Goal: Task Accomplishment & Management: Complete application form

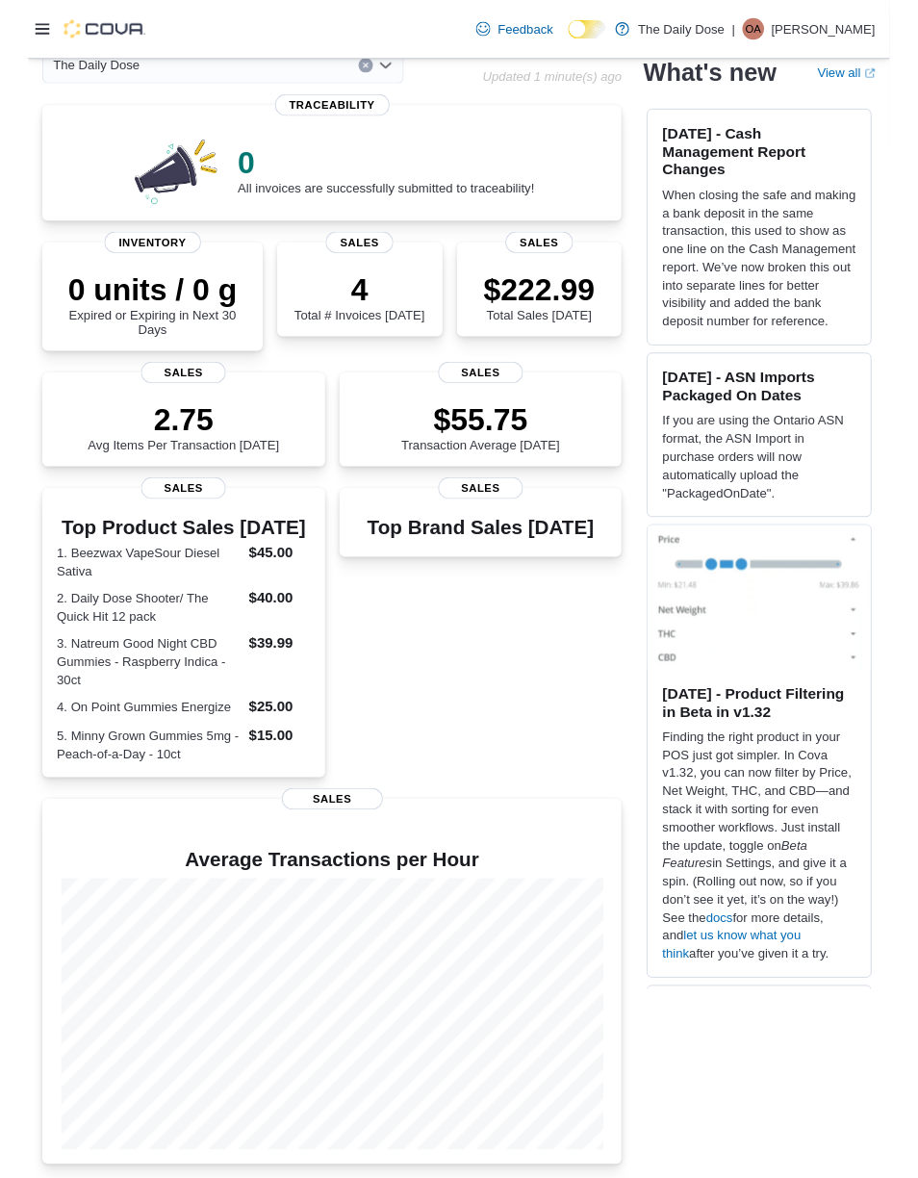
scroll to position [106, 0]
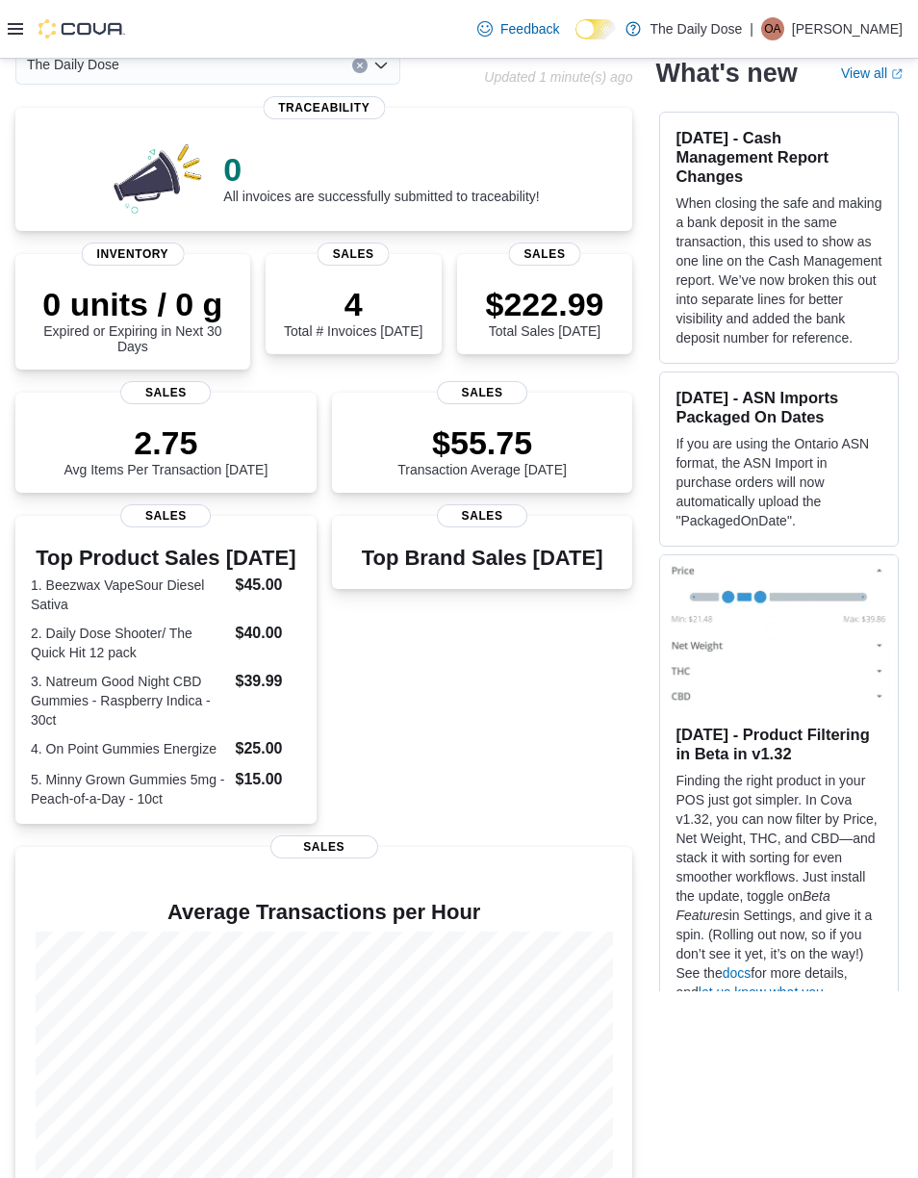
click at [31, 18] on div at bounding box center [66, 29] width 117 height 58
click at [32, 14] on div at bounding box center [66, 29] width 117 height 58
click at [29, 14] on div at bounding box center [66, 29] width 117 height 58
click at [20, 27] on icon at bounding box center [15, 28] width 15 height 15
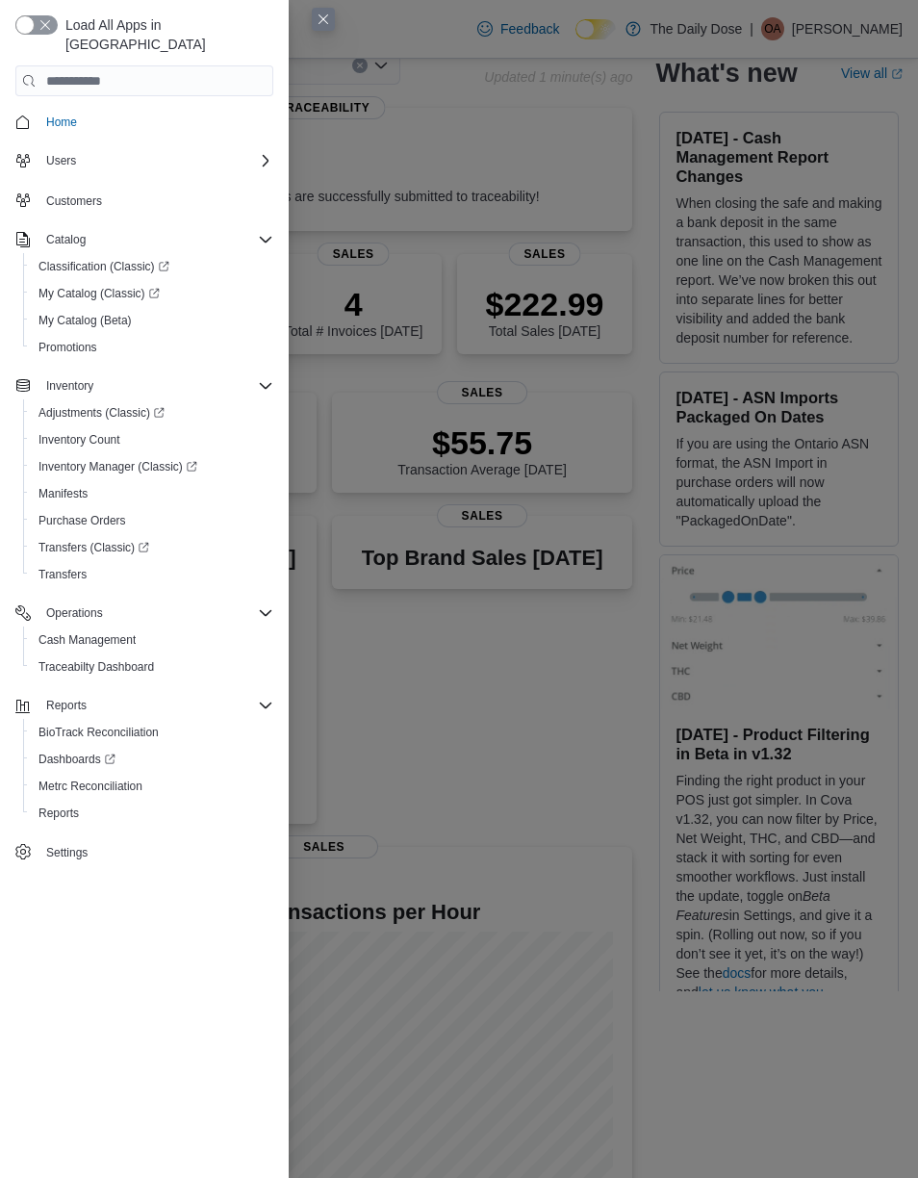
click at [38, 32] on button "button" at bounding box center [36, 24] width 42 height 19
click at [44, 26] on button "button" at bounding box center [36, 24] width 42 height 19
click at [49, 16] on button "button" at bounding box center [36, 24] width 42 height 19
click at [38, 34] on button "button" at bounding box center [36, 24] width 42 height 19
click at [93, 482] on link "Manifests" at bounding box center [63, 493] width 64 height 23
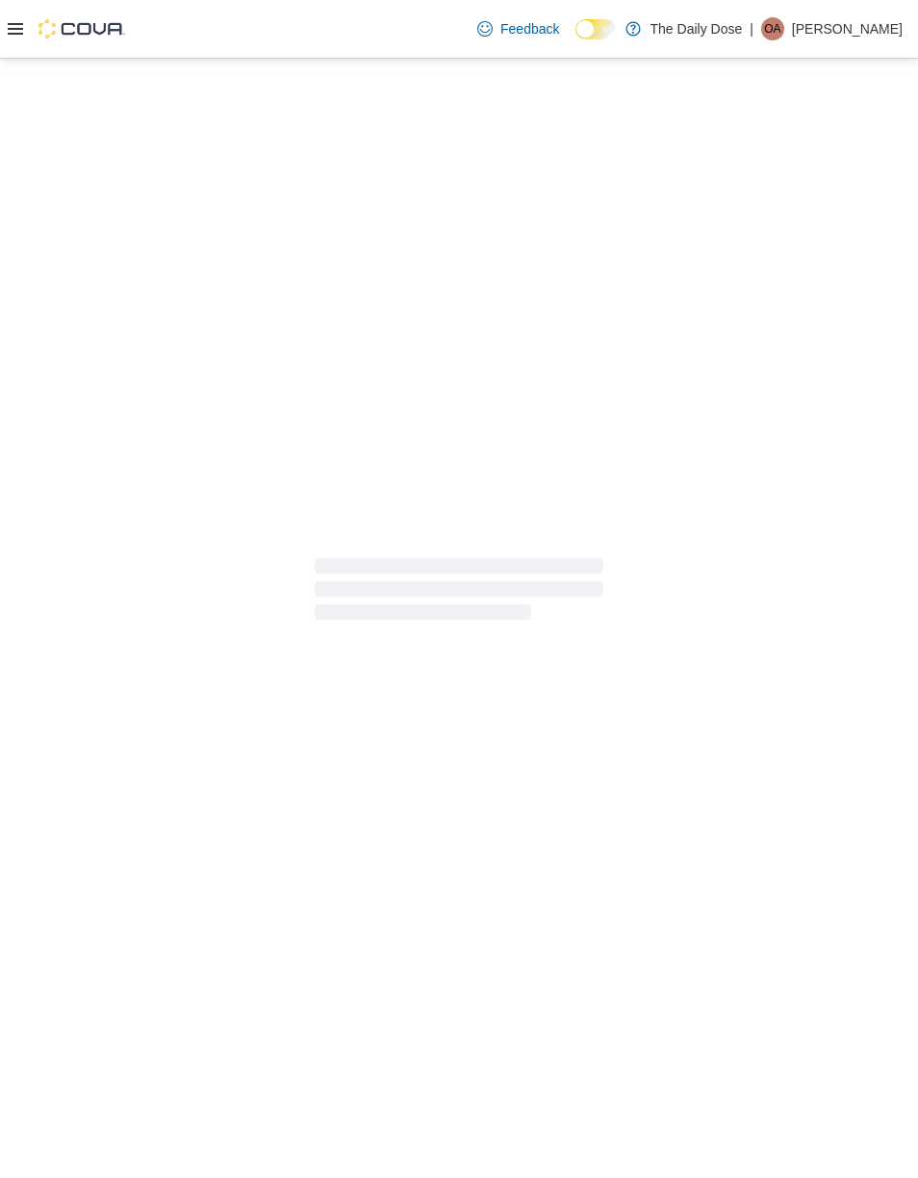
click at [104, 490] on div at bounding box center [459, 589] width 918 height 1060
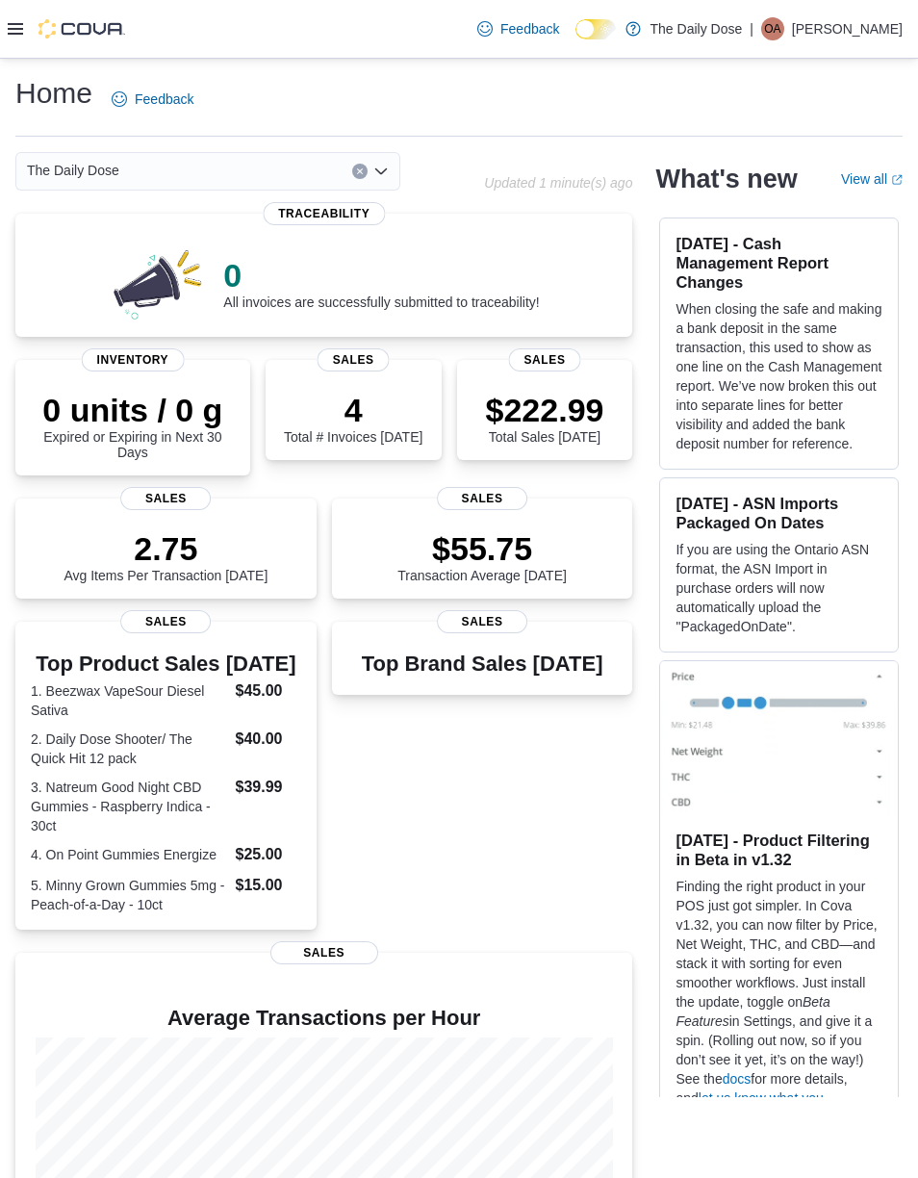
click at [31, 28] on div at bounding box center [66, 28] width 117 height 19
click at [21, 32] on icon at bounding box center [15, 28] width 15 height 15
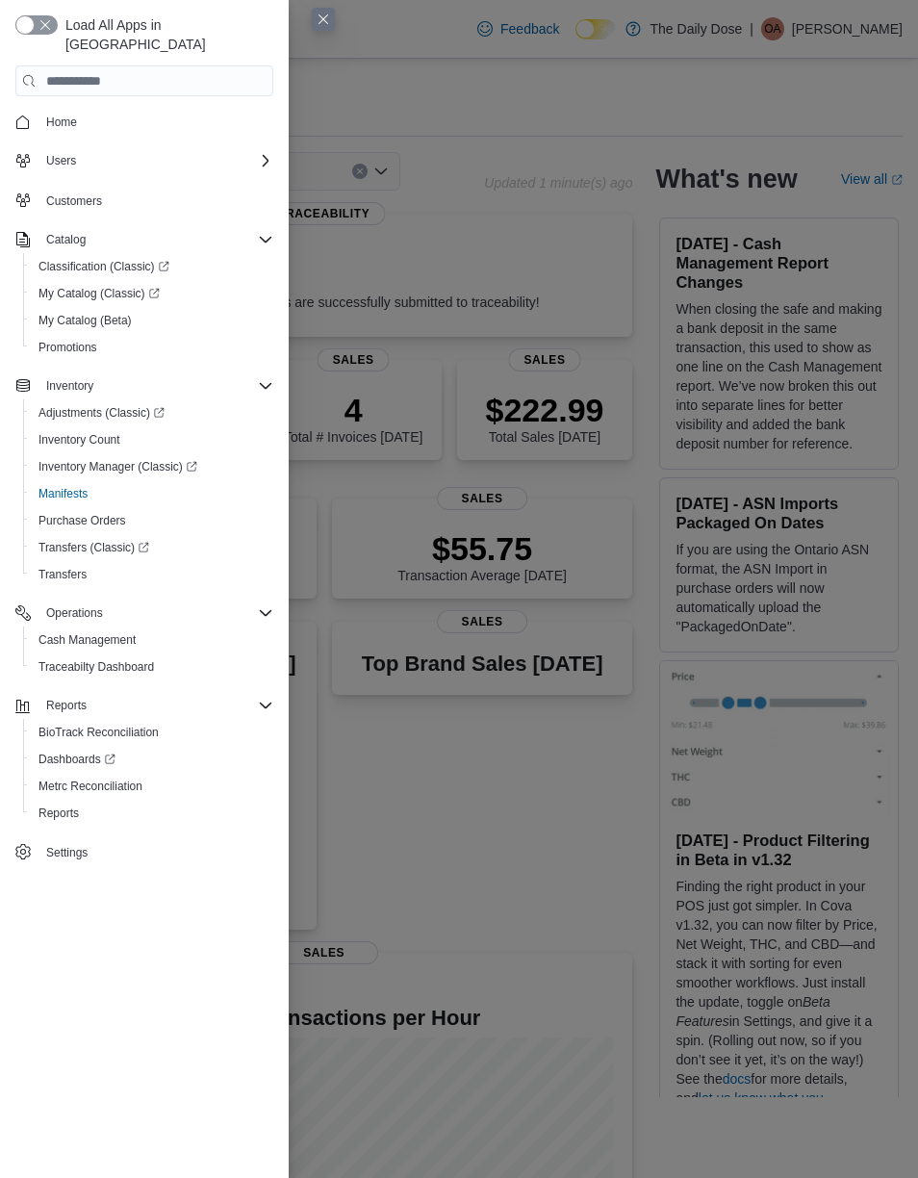
click at [36, 24] on button "button" at bounding box center [36, 24] width 42 height 19
click at [44, 31] on button "button" at bounding box center [36, 24] width 42 height 19
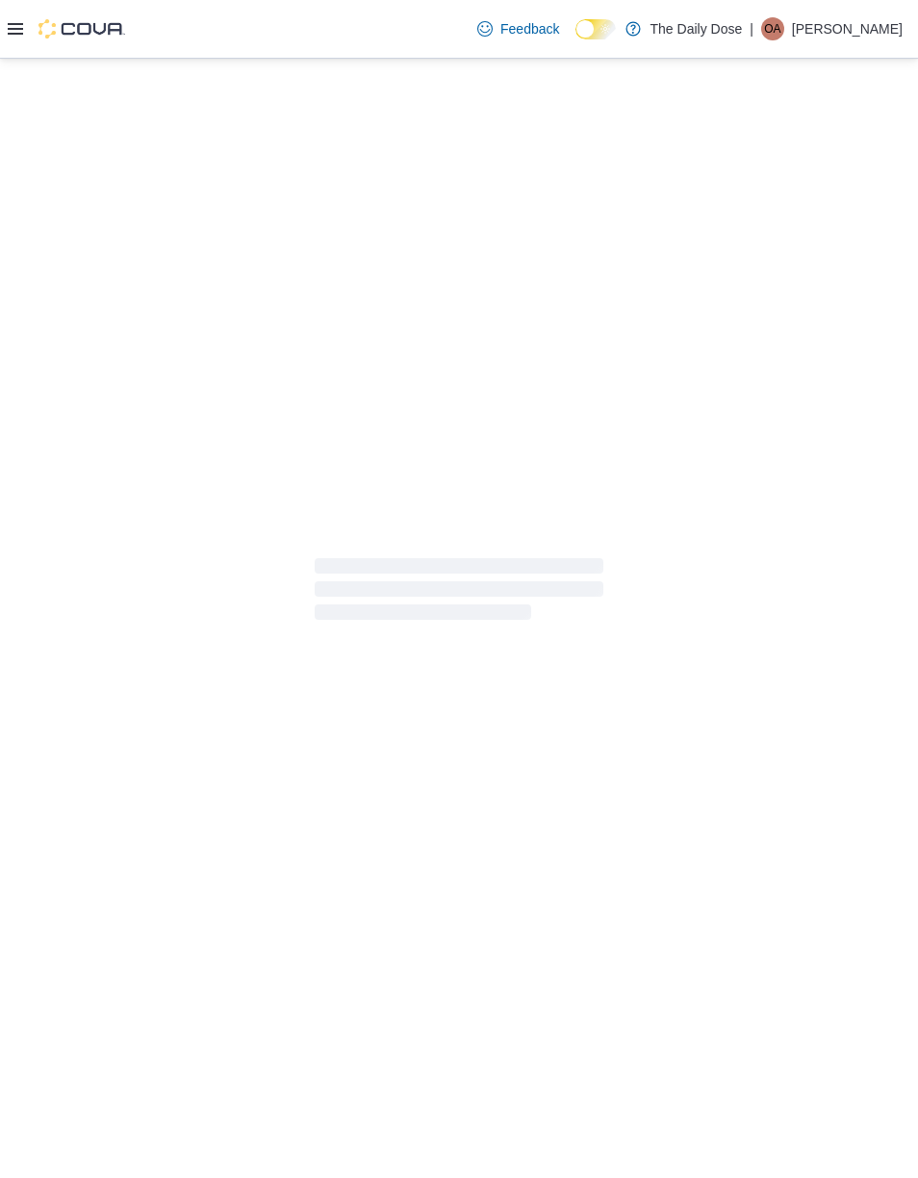
click at [120, 490] on div at bounding box center [459, 589] width 918 height 1060
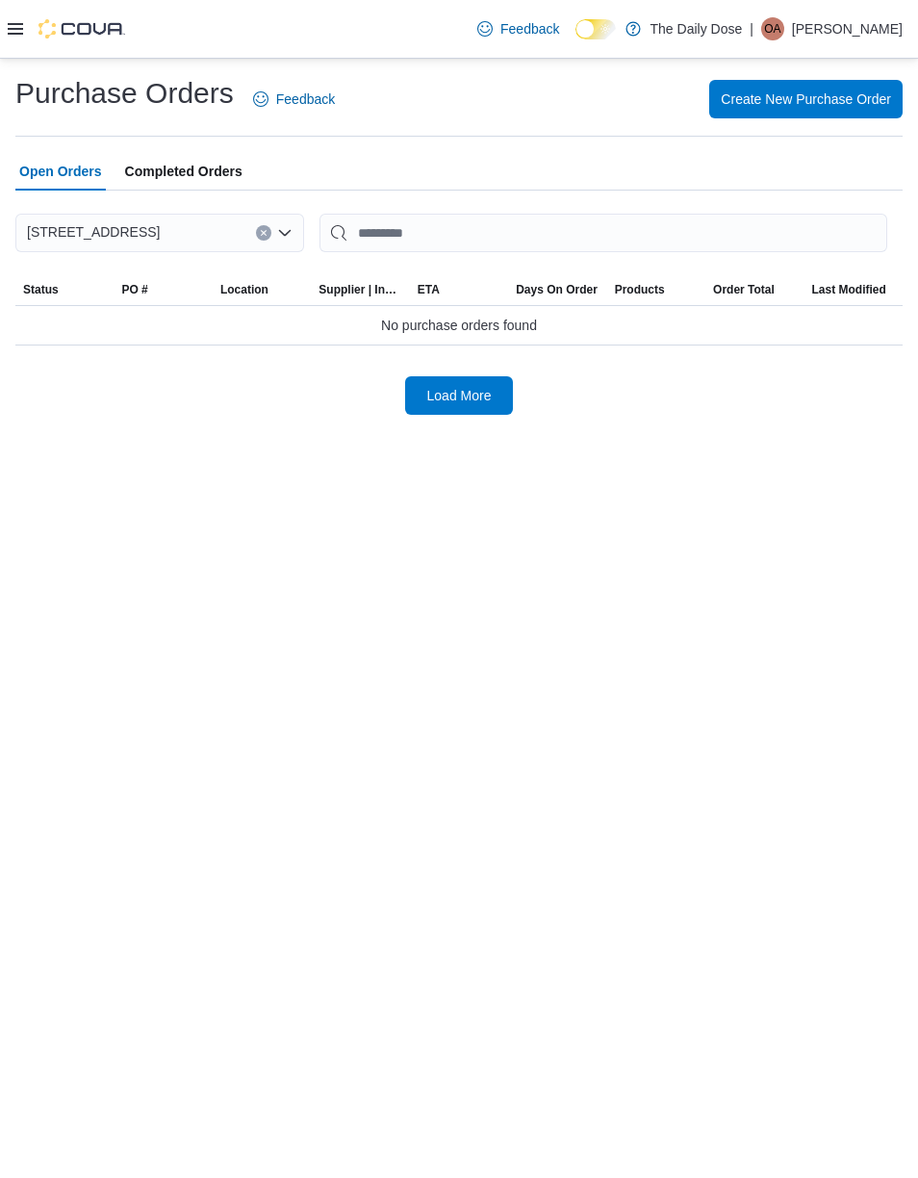
click at [845, 89] on span "Create New Purchase Order" at bounding box center [806, 98] width 170 height 19
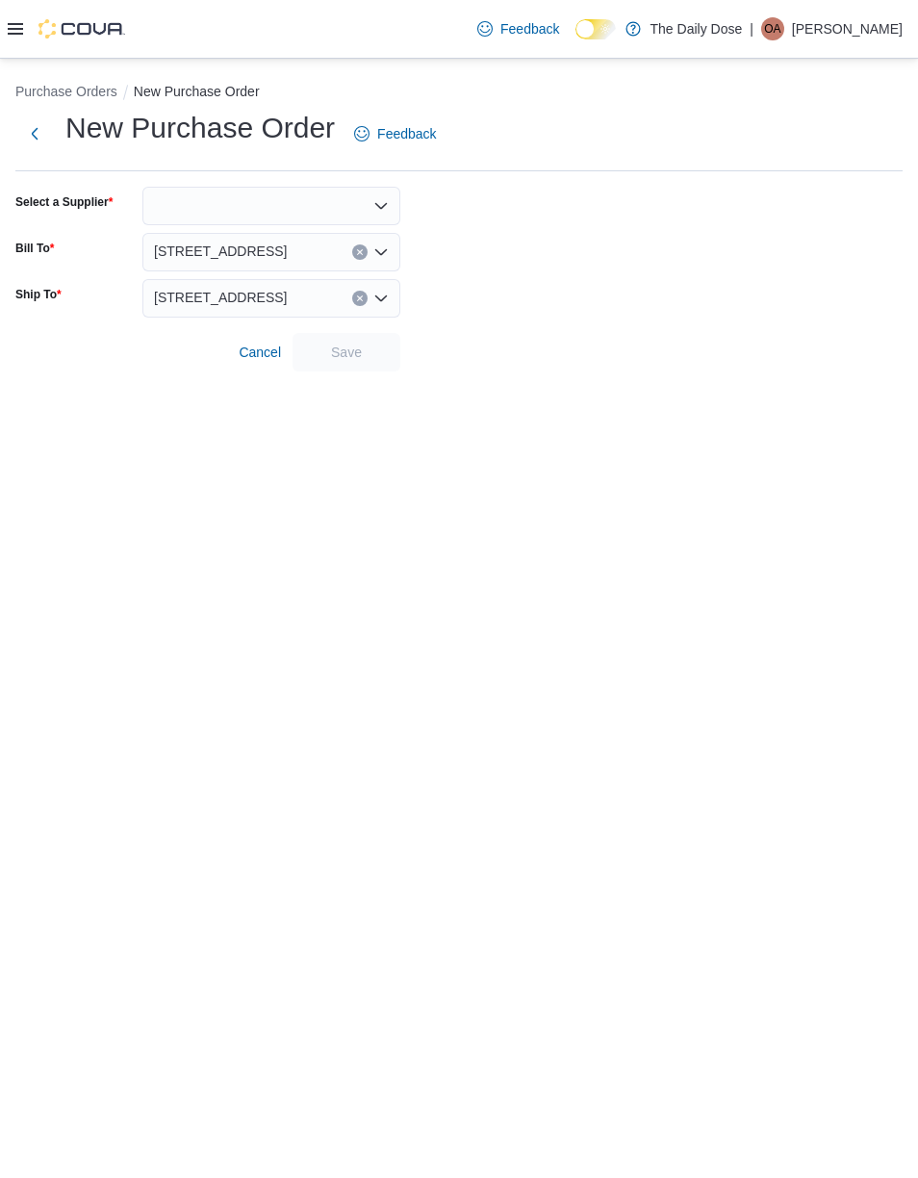
click at [217, 207] on div at bounding box center [271, 206] width 258 height 38
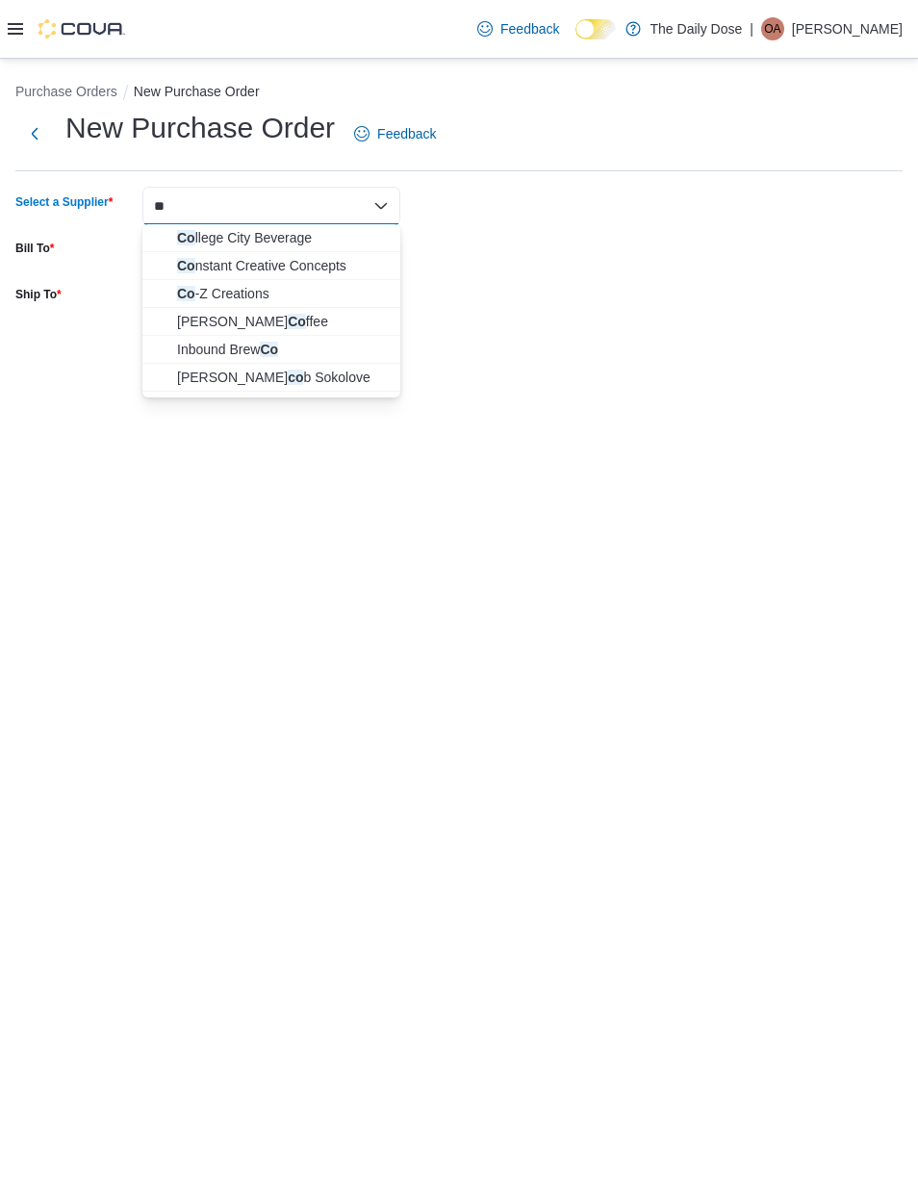
type input "**"
click at [269, 239] on span "Co llege City Beverage" at bounding box center [283, 237] width 212 height 19
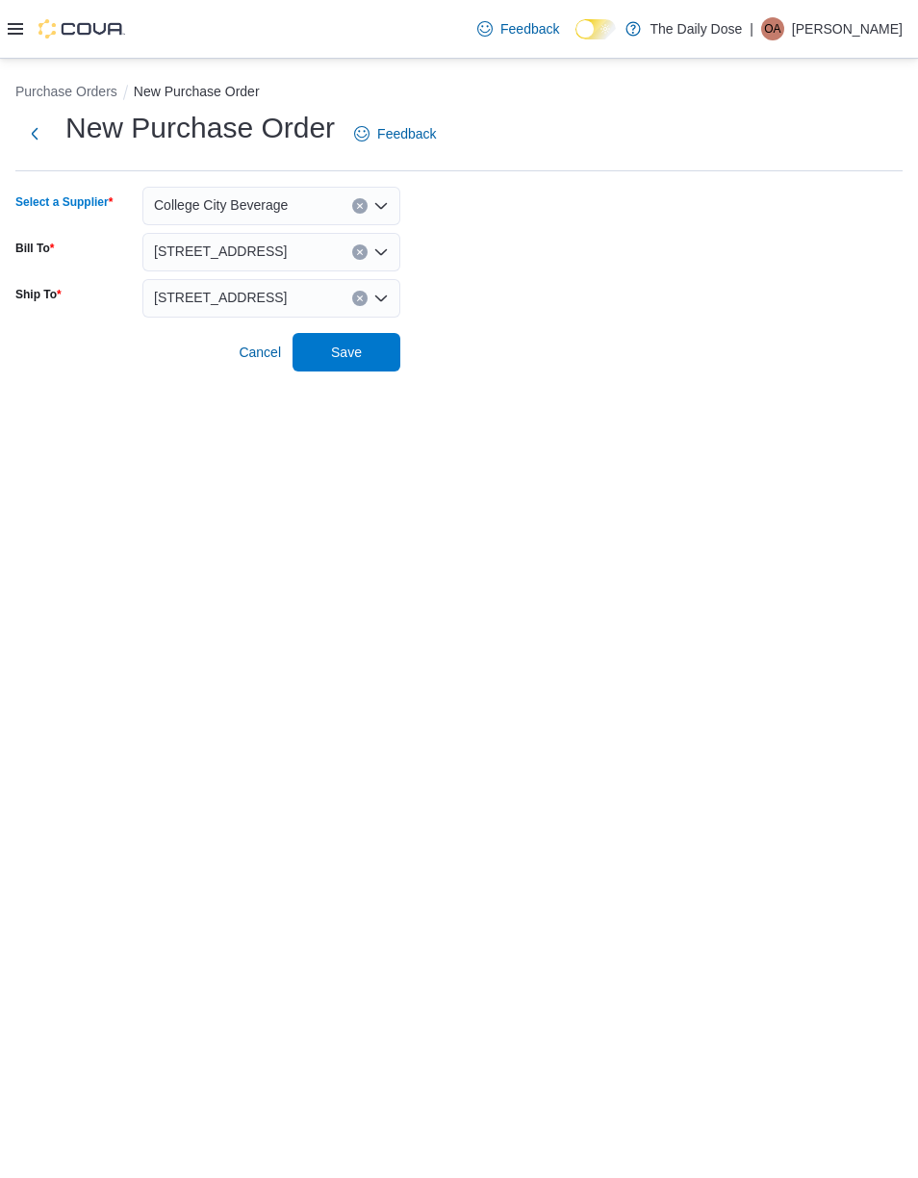
click at [355, 350] on span "Save" at bounding box center [346, 352] width 31 height 19
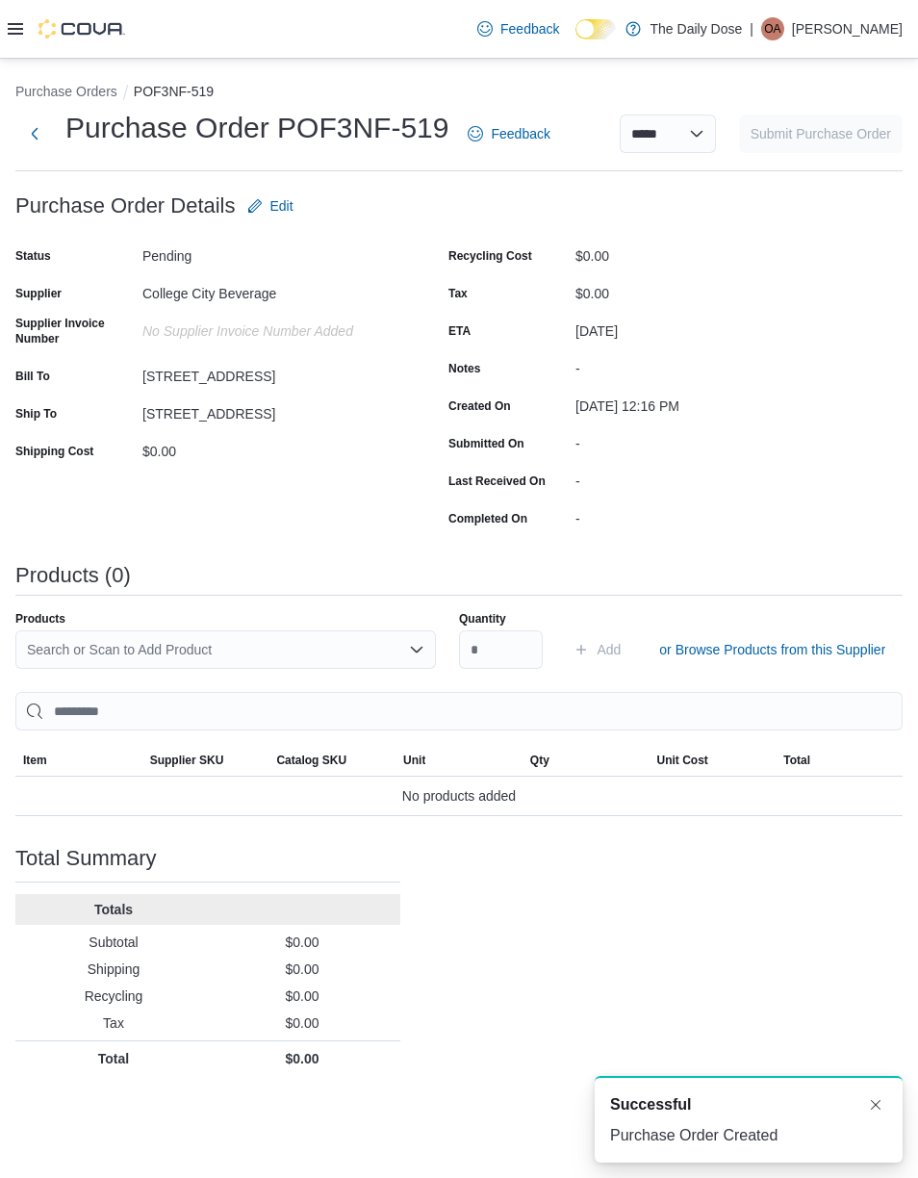
click at [309, 652] on div "Search or Scan to Add Product" at bounding box center [225, 649] width 421 height 38
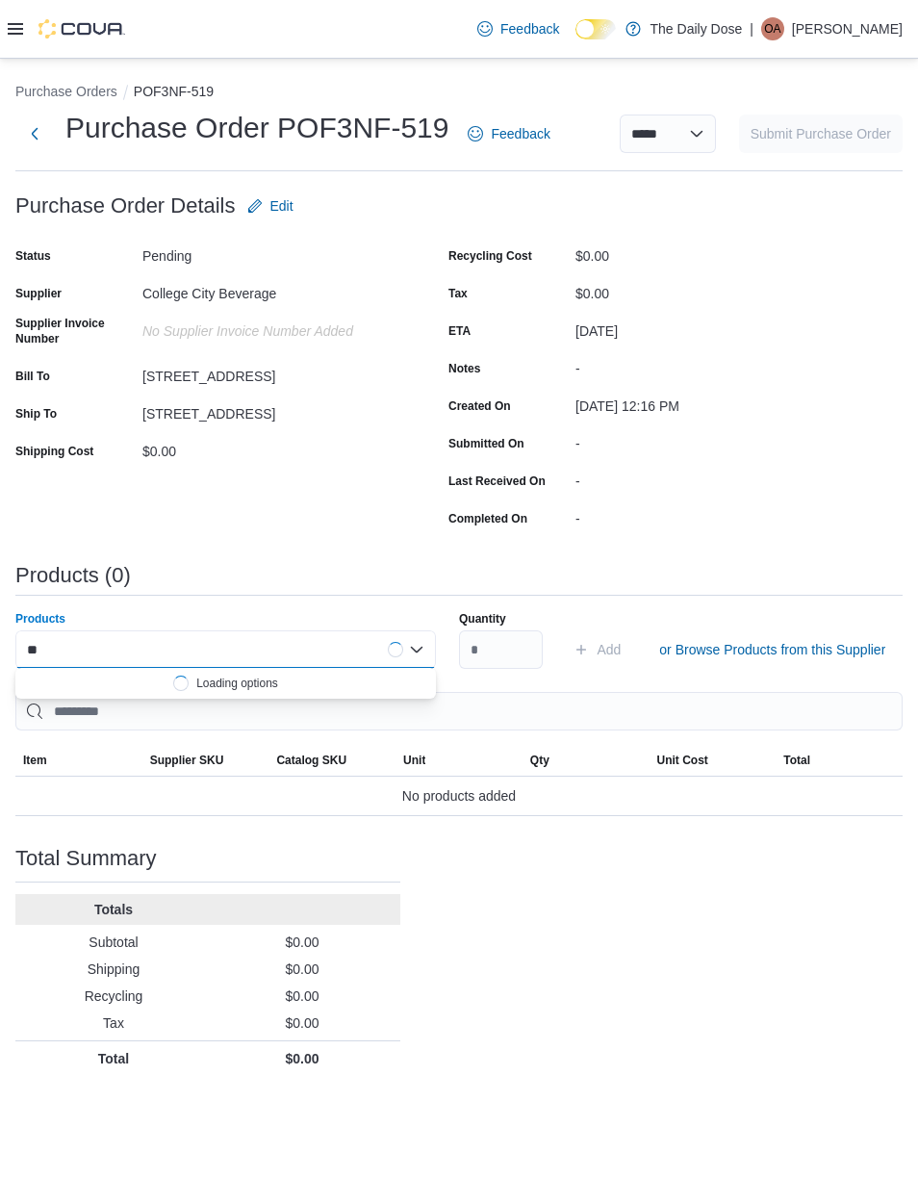
type input "*"
type input "*****"
click at [315, 651] on div "***** Combo box. Selected. Retro. Selected. Combo box input. Search or Scan to …" at bounding box center [225, 649] width 421 height 38
click at [831, 640] on span "or Browse Products from this Supplier" at bounding box center [772, 649] width 226 height 19
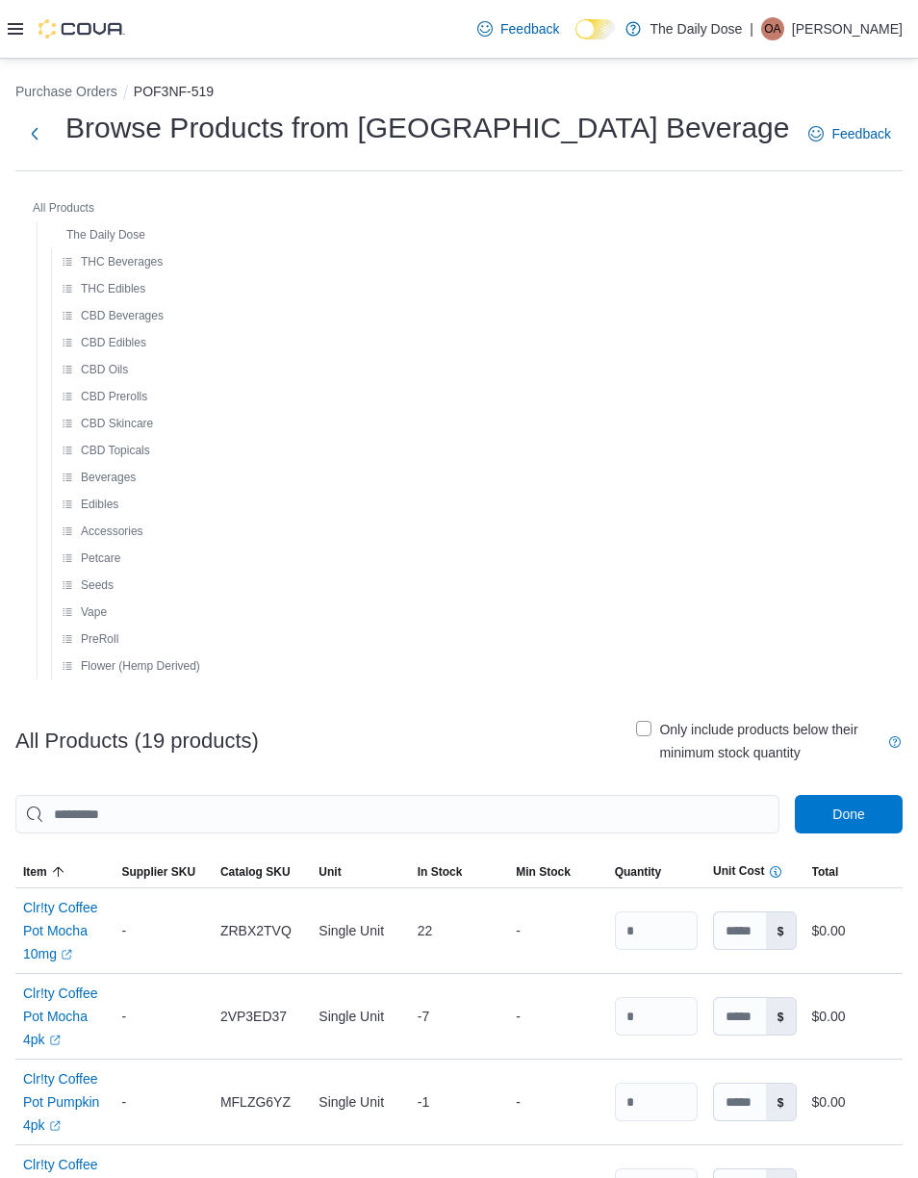
click at [124, 281] on span "THC Edibles" at bounding box center [113, 288] width 64 height 15
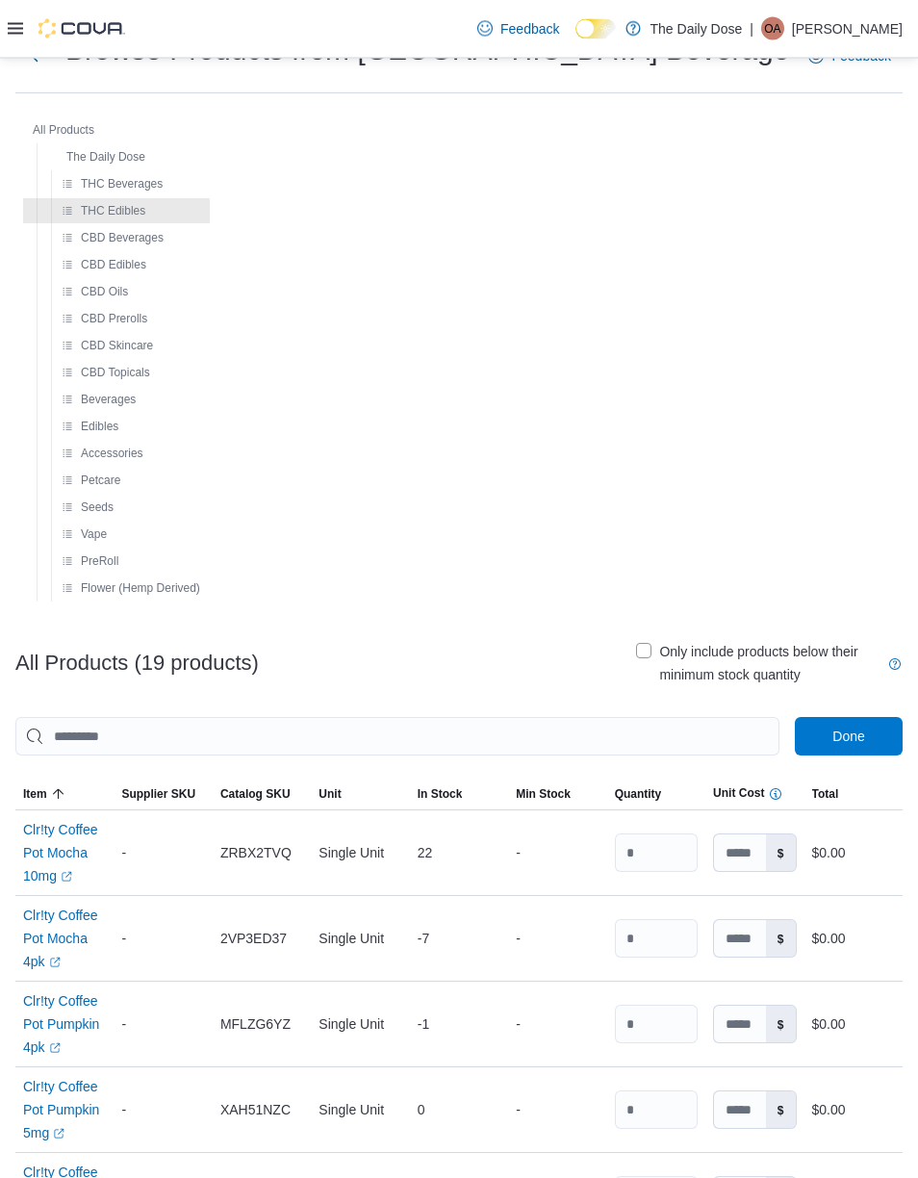
scroll to position [78, 0]
click at [64, 150] on span "The Daily Dose" at bounding box center [96, 156] width 98 height 23
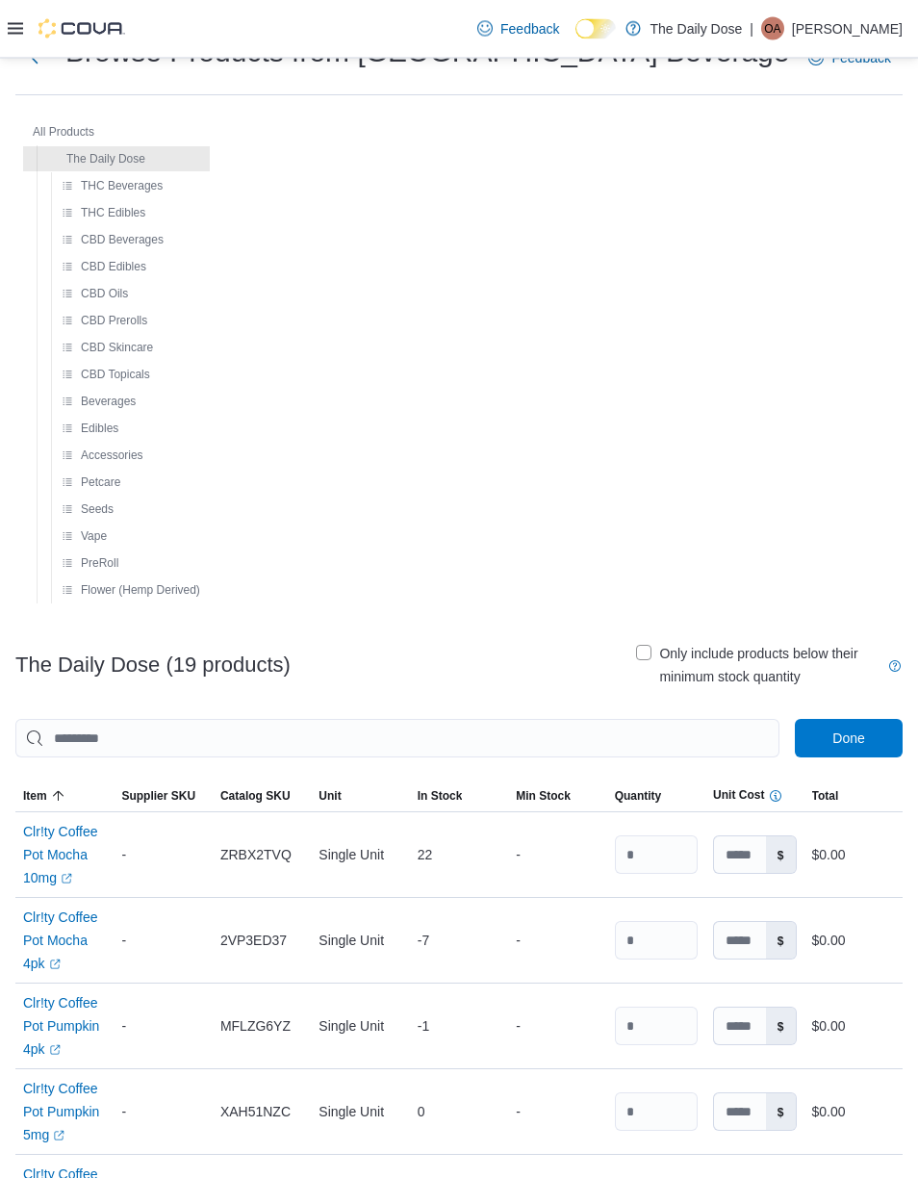
scroll to position [0, 0]
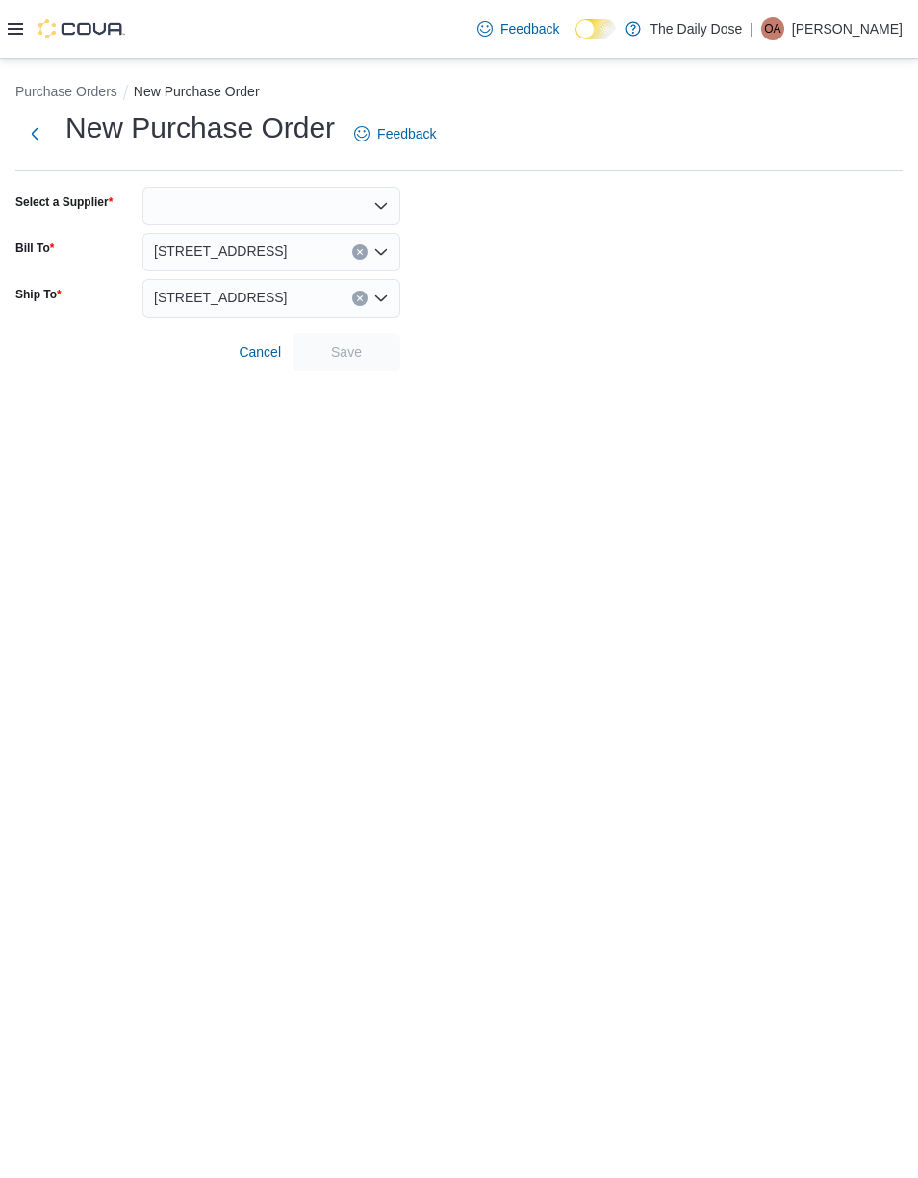
click at [295, 205] on div at bounding box center [271, 206] width 258 height 38
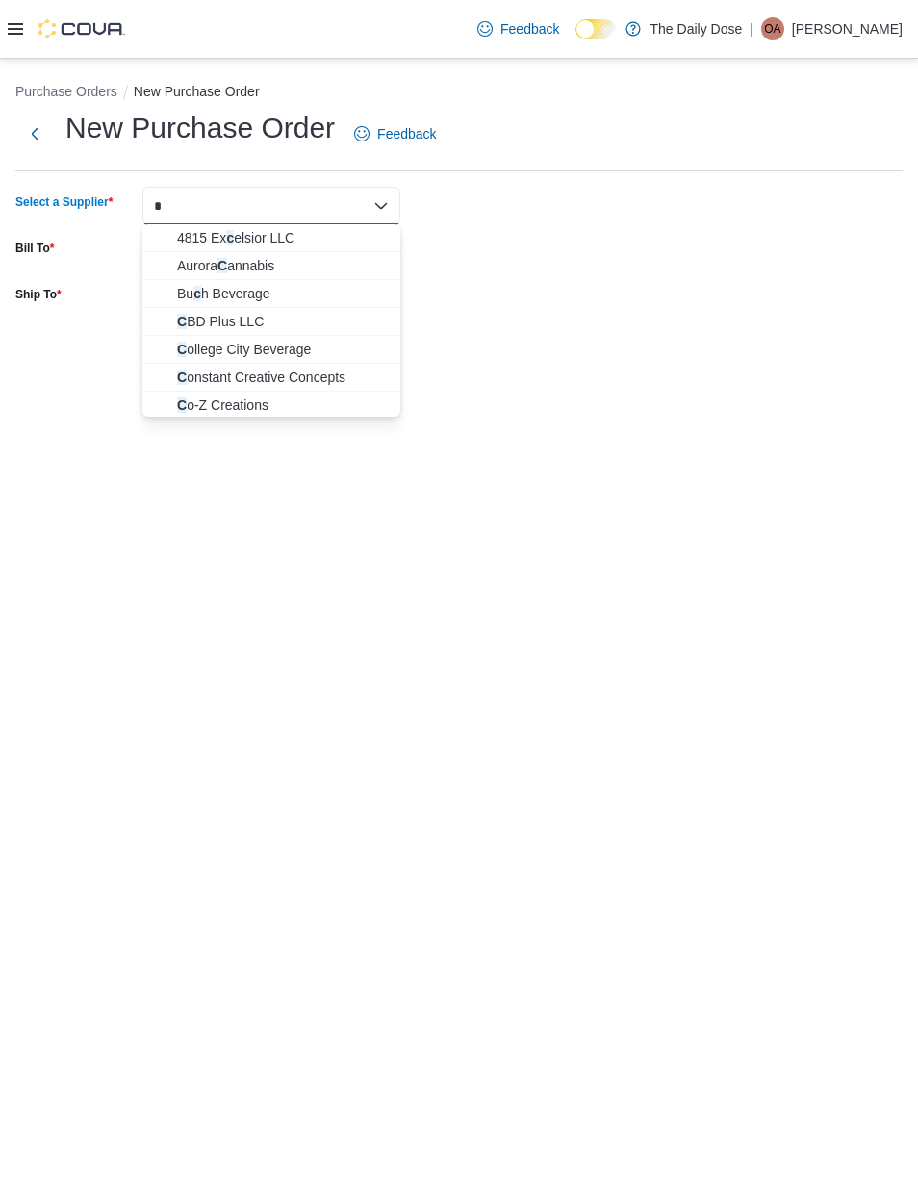
type input "*"
click at [308, 353] on span "C ollege City Beverage" at bounding box center [283, 349] width 212 height 19
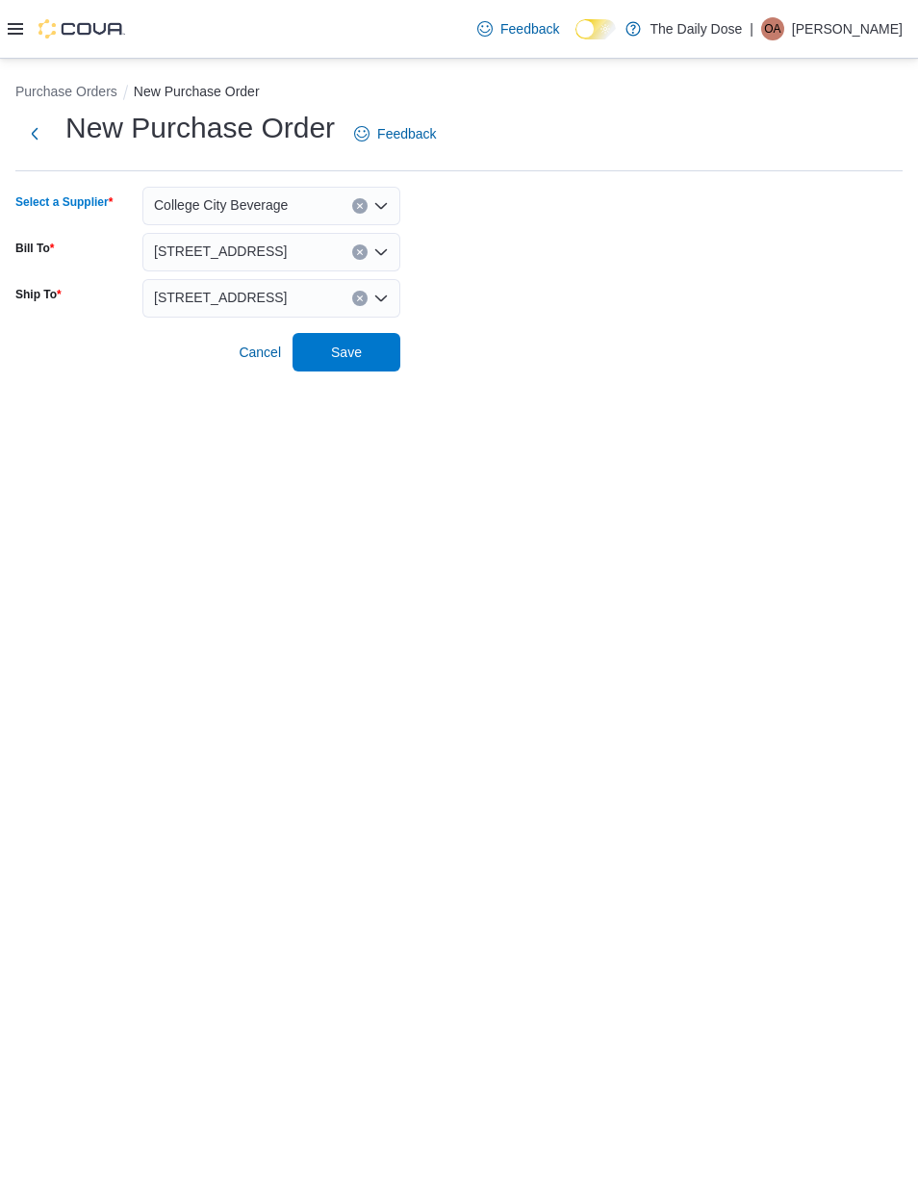
click at [378, 350] on span "Save" at bounding box center [346, 352] width 85 height 38
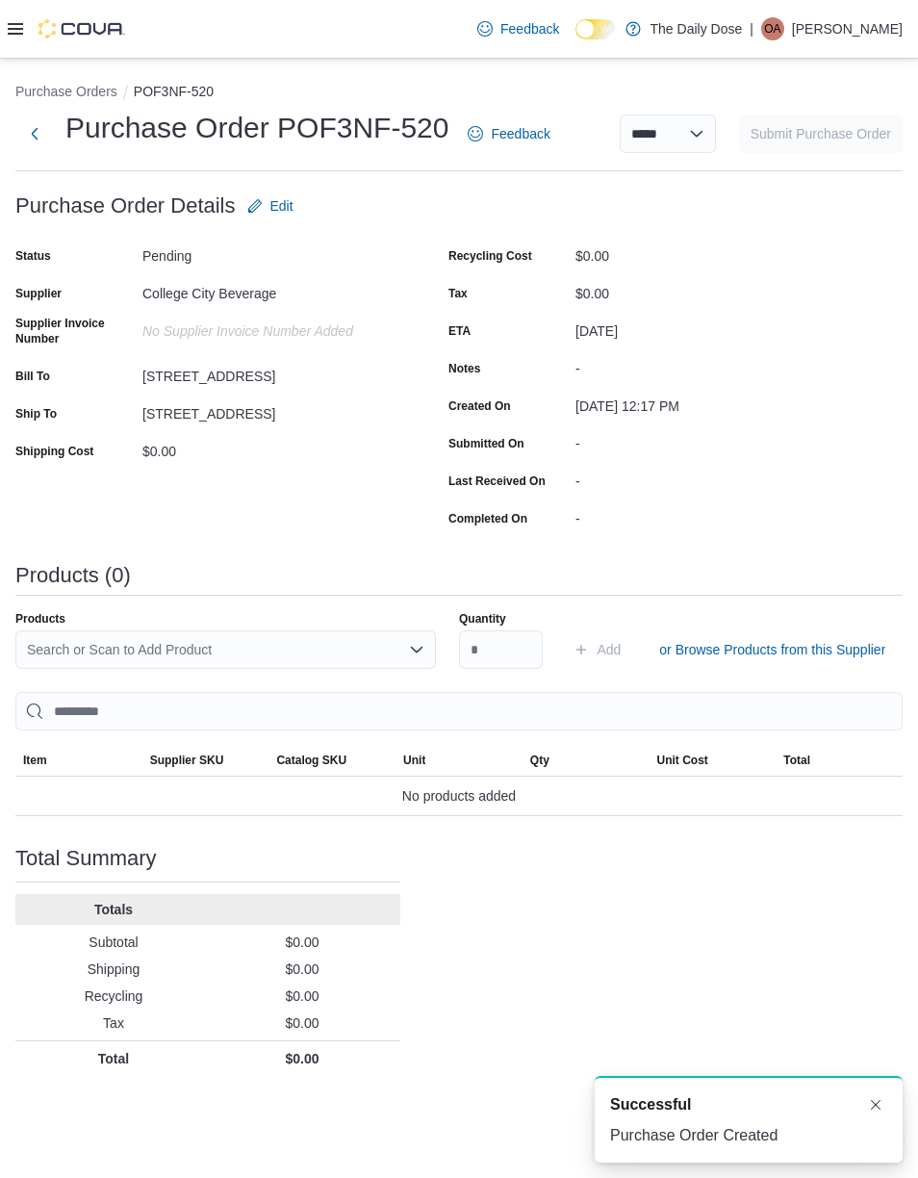
click at [304, 653] on div "Search or Scan to Add Product" at bounding box center [225, 649] width 421 height 38
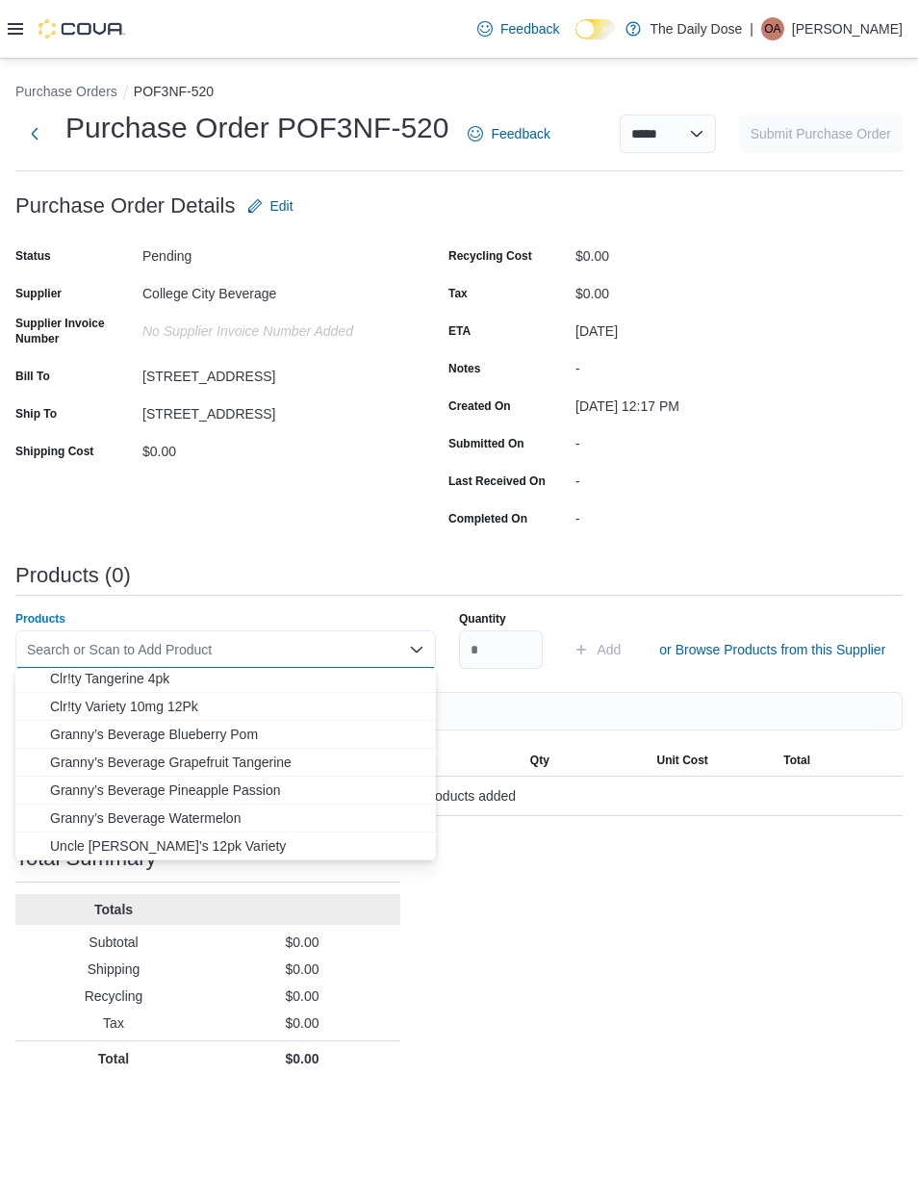
scroll to position [338, 0]
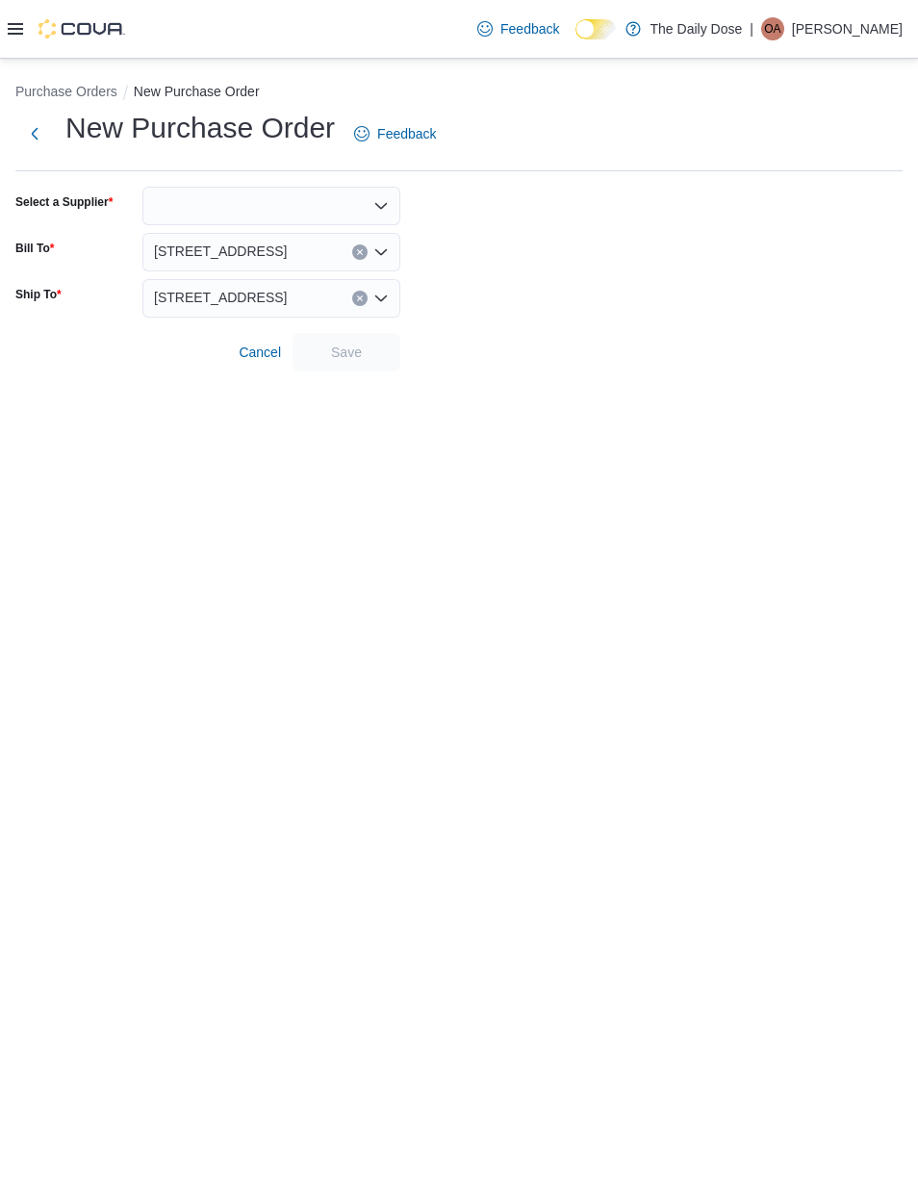
click at [222, 217] on div at bounding box center [271, 206] width 258 height 38
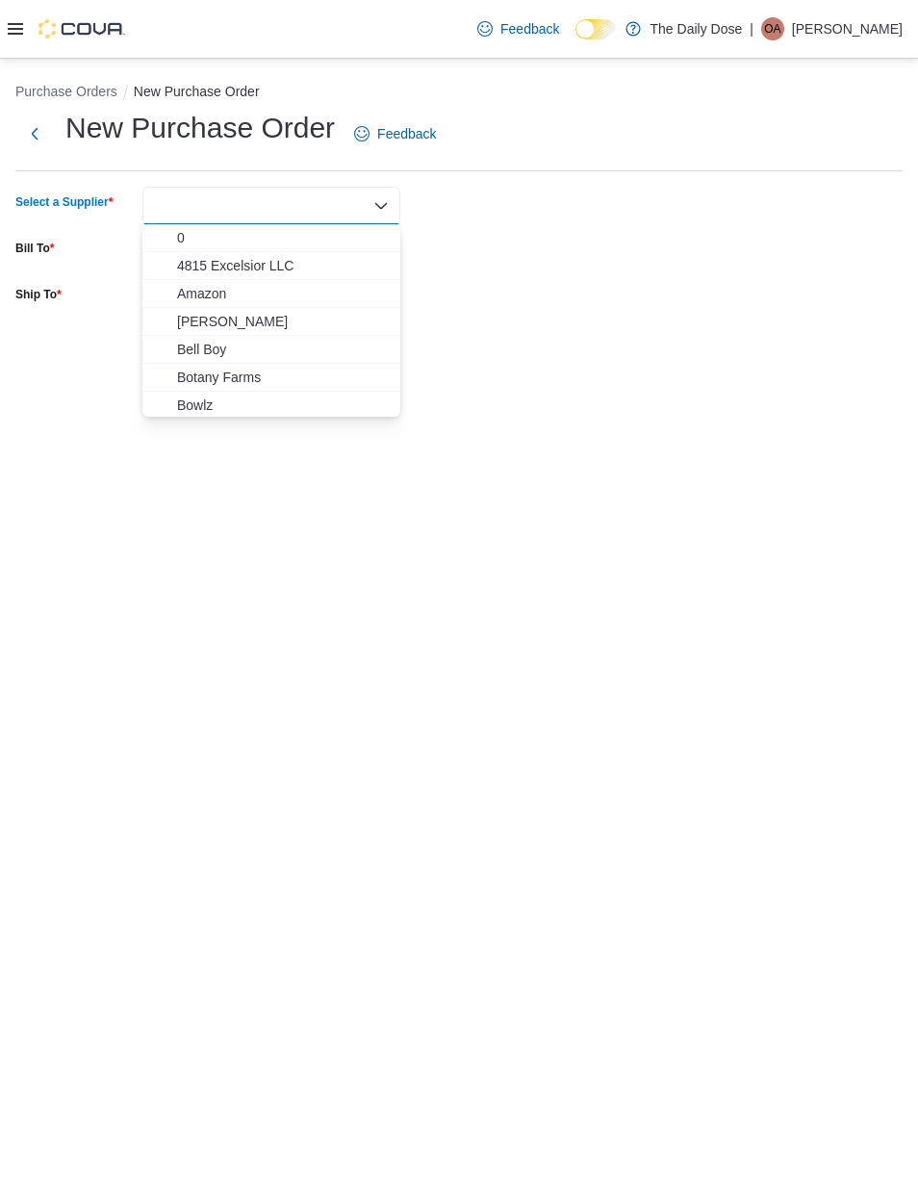
type input "*"
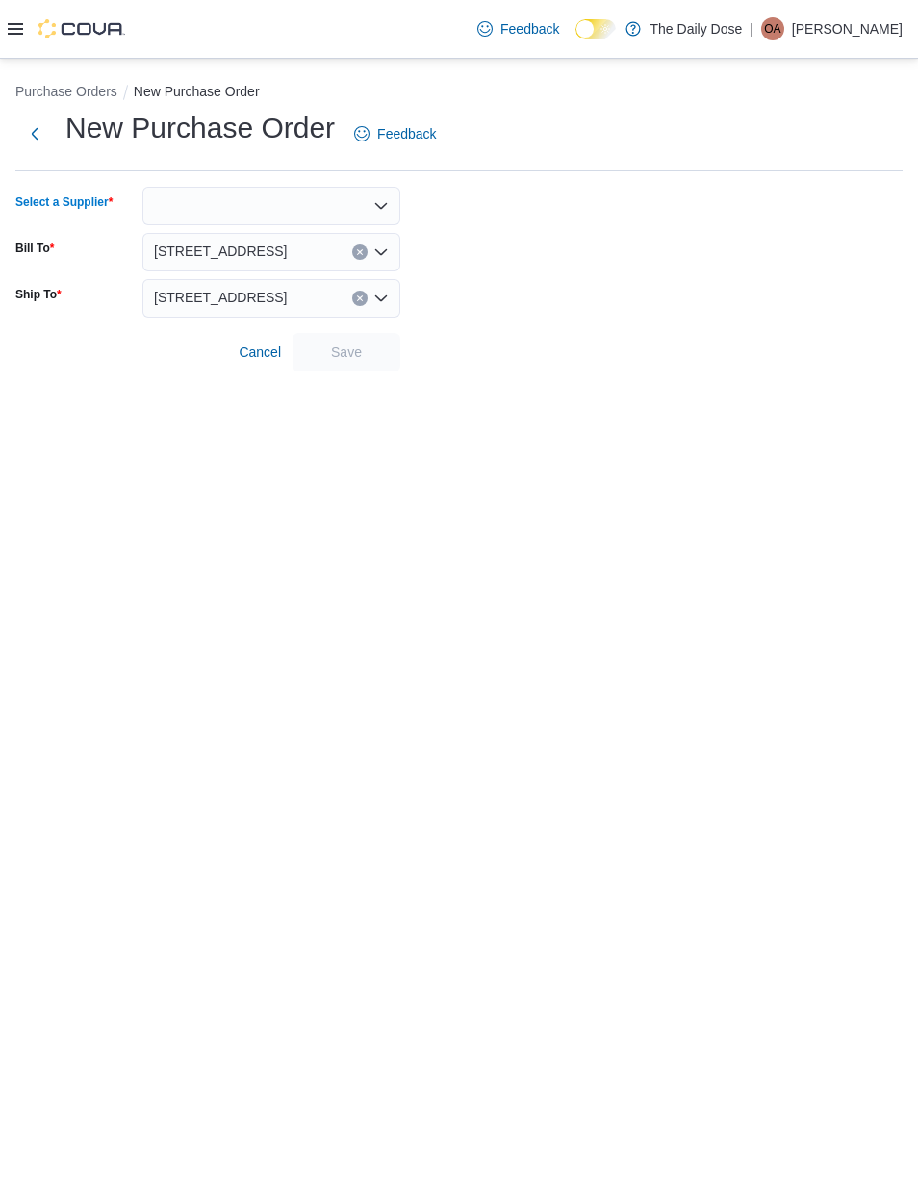
click at [789, 613] on div "Purchase Orders New Purchase Order New Purchase Order Feedback Select a Supplie…" at bounding box center [459, 618] width 918 height 1119
click at [53, 119] on button "Next" at bounding box center [34, 134] width 38 height 38
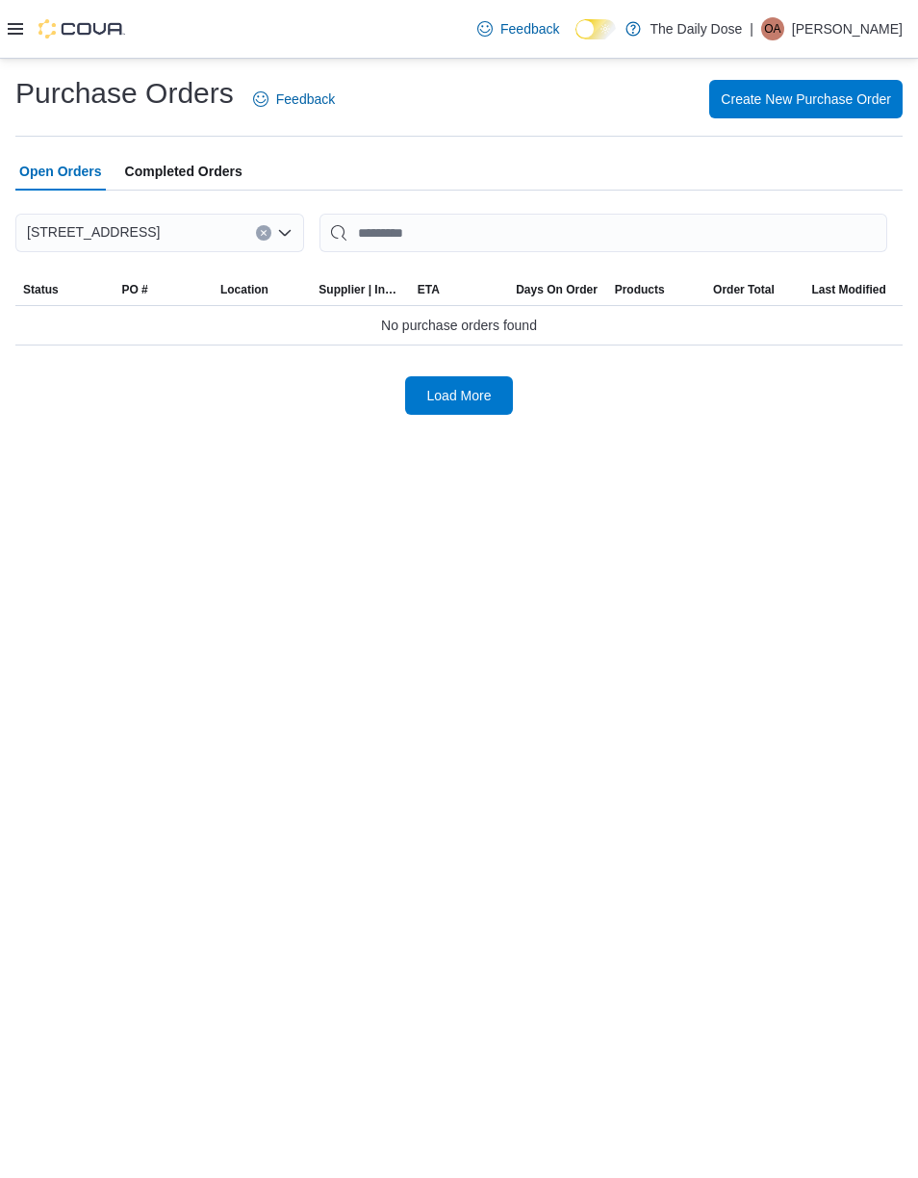
click at [213, 163] on span "Completed Orders" at bounding box center [183, 171] width 117 height 38
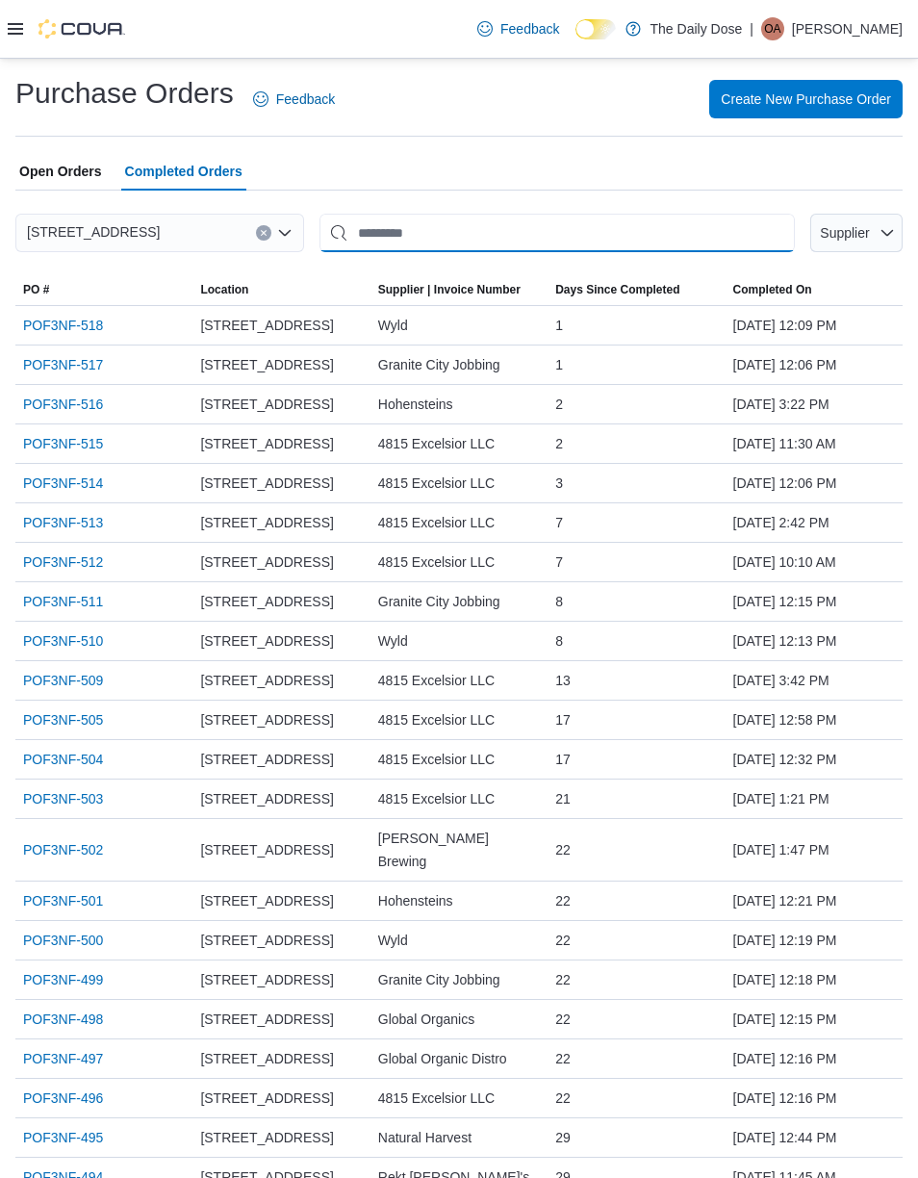
click at [593, 232] on input "This is a search bar. After typing your query, hit enter to filter the results …" at bounding box center [556, 233] width 475 height 38
type input "******"
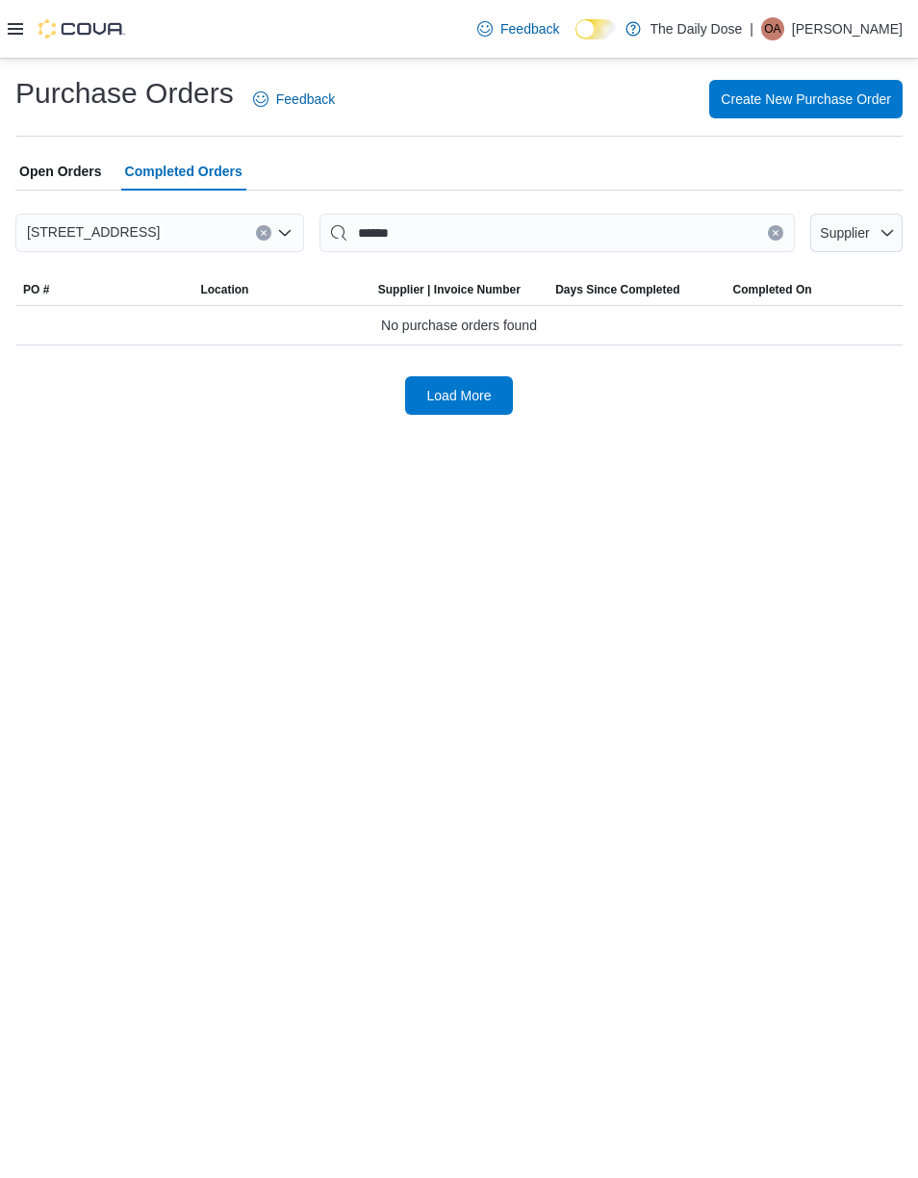
click at [874, 230] on span "Supplier" at bounding box center [856, 233] width 77 height 38
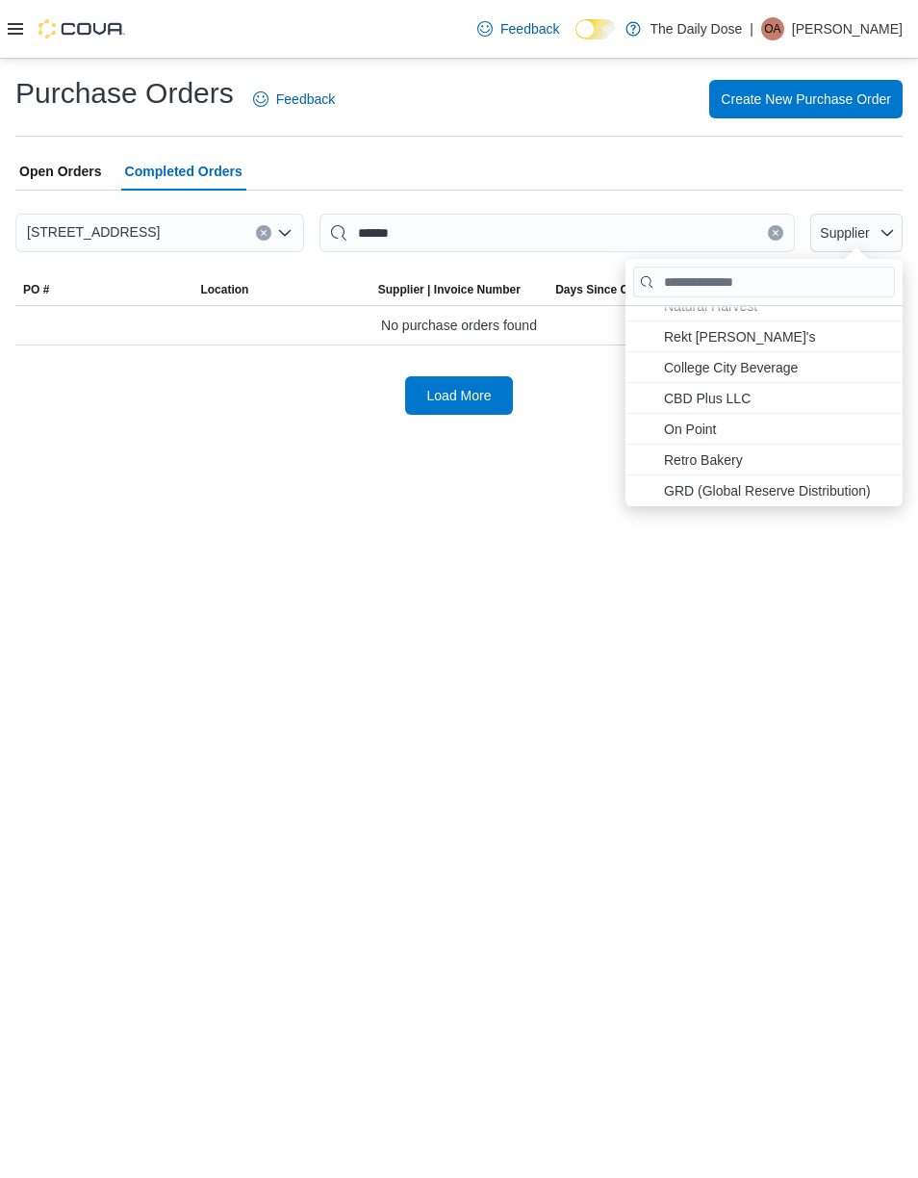
scroll to position [231, 0]
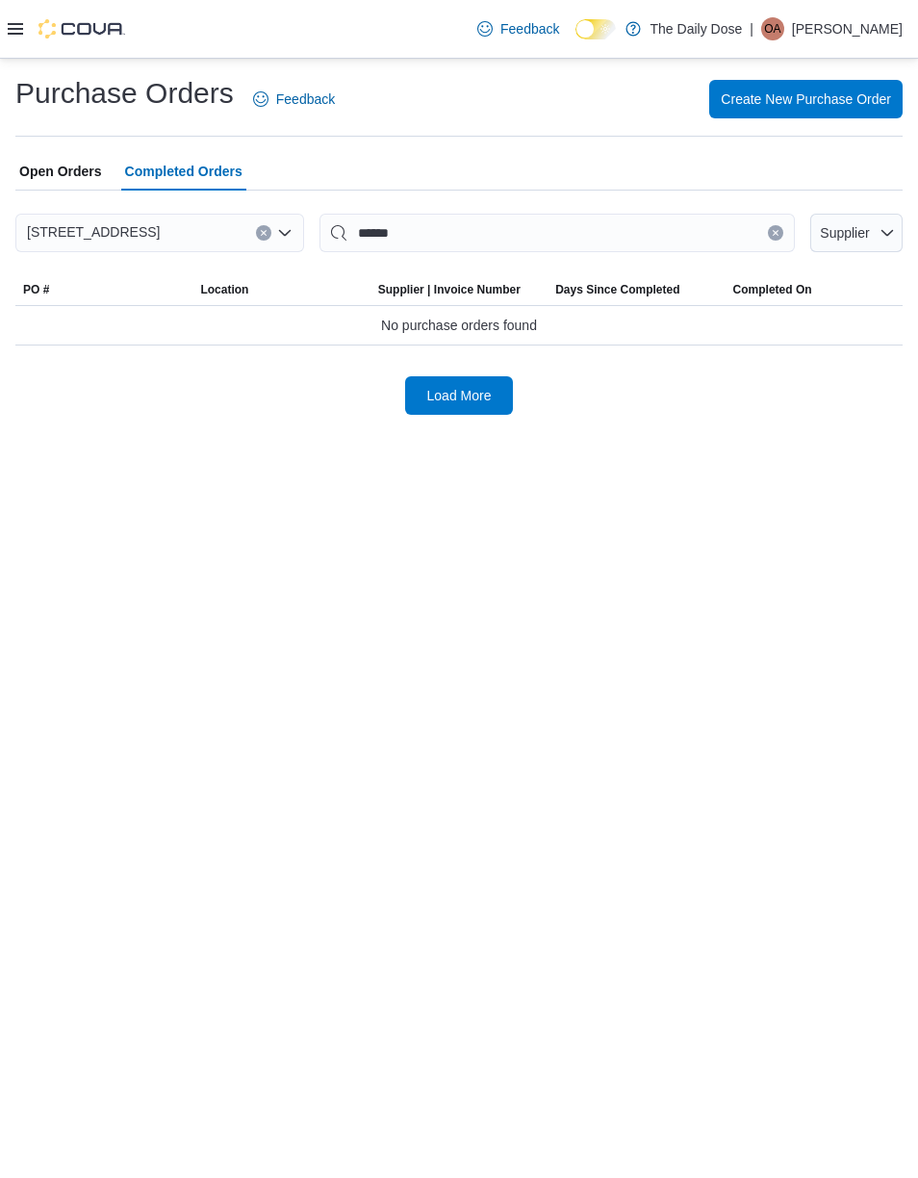
click at [774, 611] on div "Purchase Orders Feedback Create New Purchase Order Open Orders Completed Orders…" at bounding box center [459, 618] width 918 height 1119
click at [488, 386] on span "Load More" at bounding box center [459, 395] width 64 height 19
click at [493, 386] on span "Load More" at bounding box center [459, 395] width 85 height 38
click at [484, 386] on span "Load More" at bounding box center [459, 395] width 64 height 19
click at [67, 154] on span "Open Orders" at bounding box center [60, 171] width 83 height 38
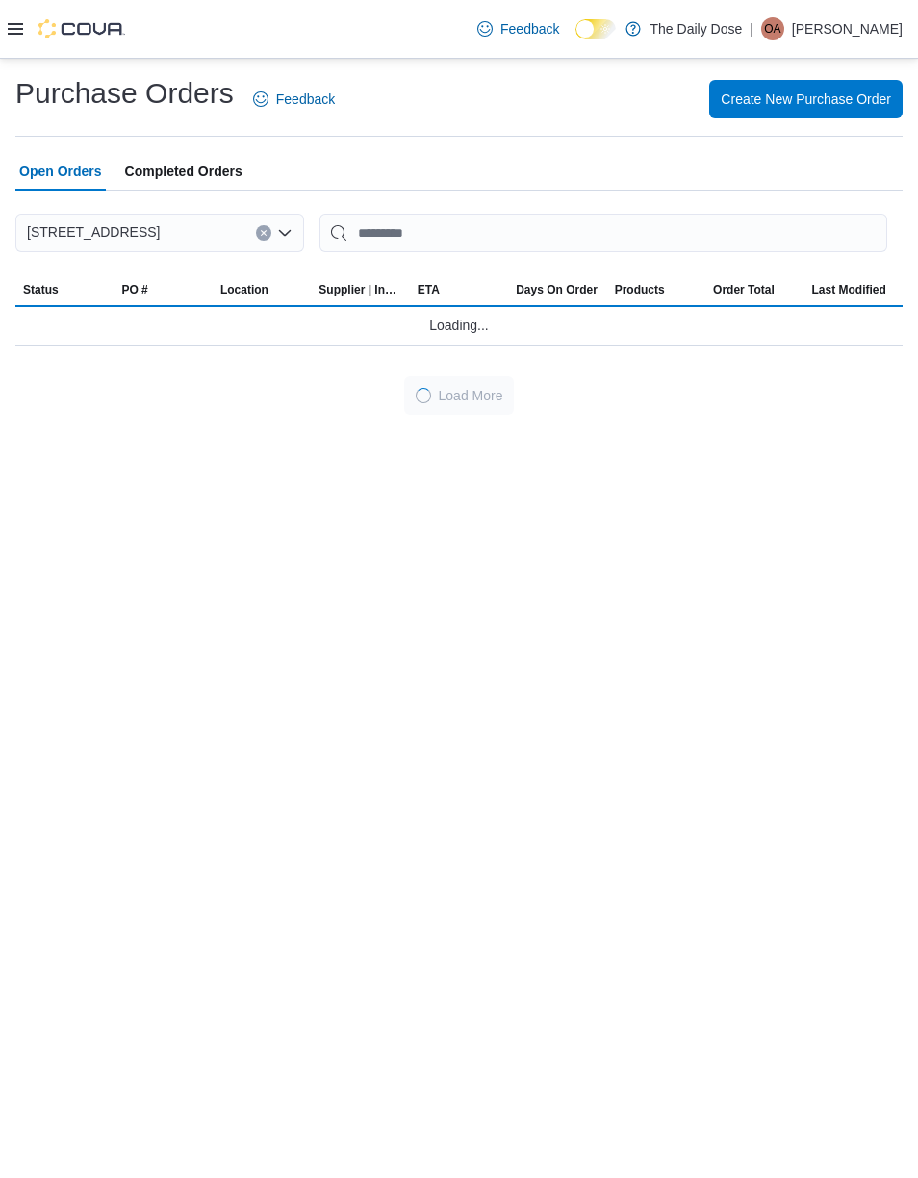
click at [183, 169] on span "Completed Orders" at bounding box center [183, 171] width 117 height 38
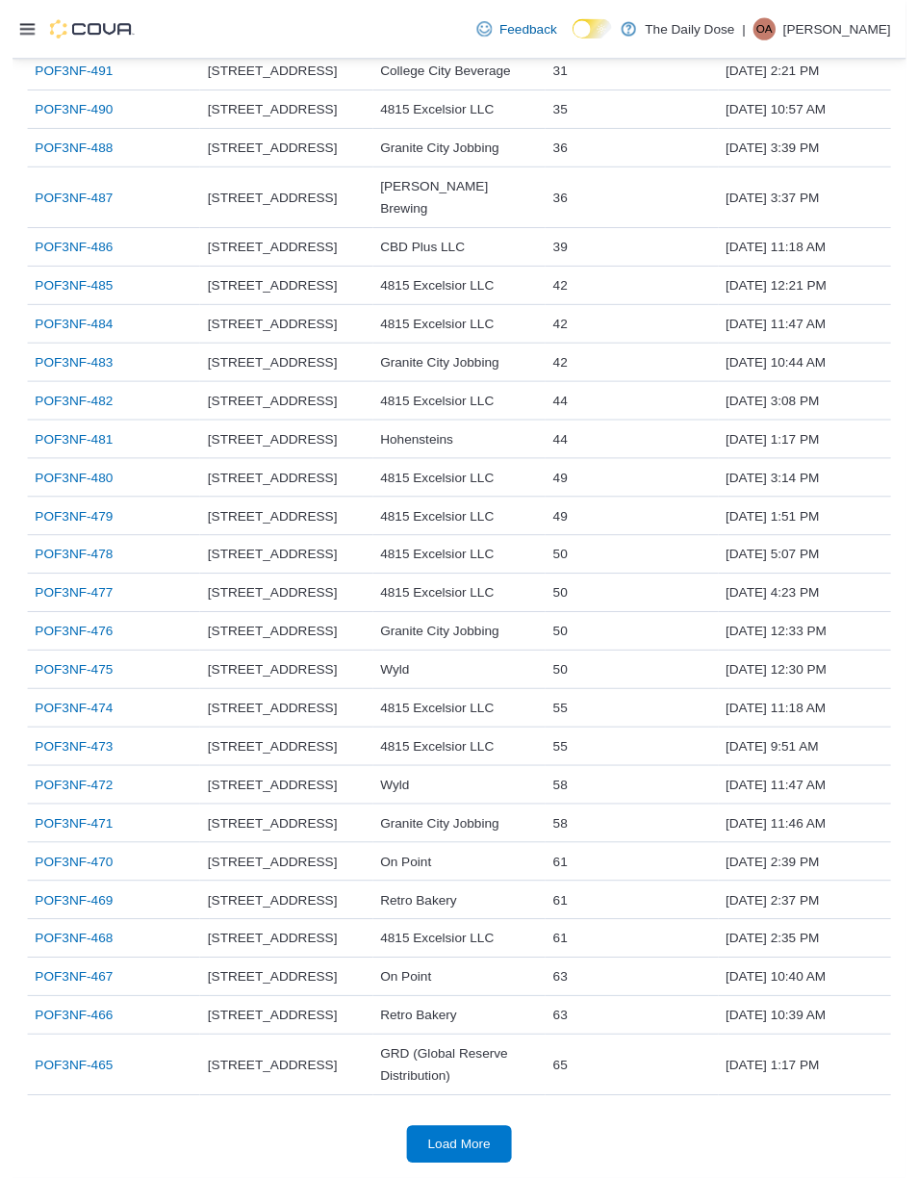
scroll to position [1290, 0]
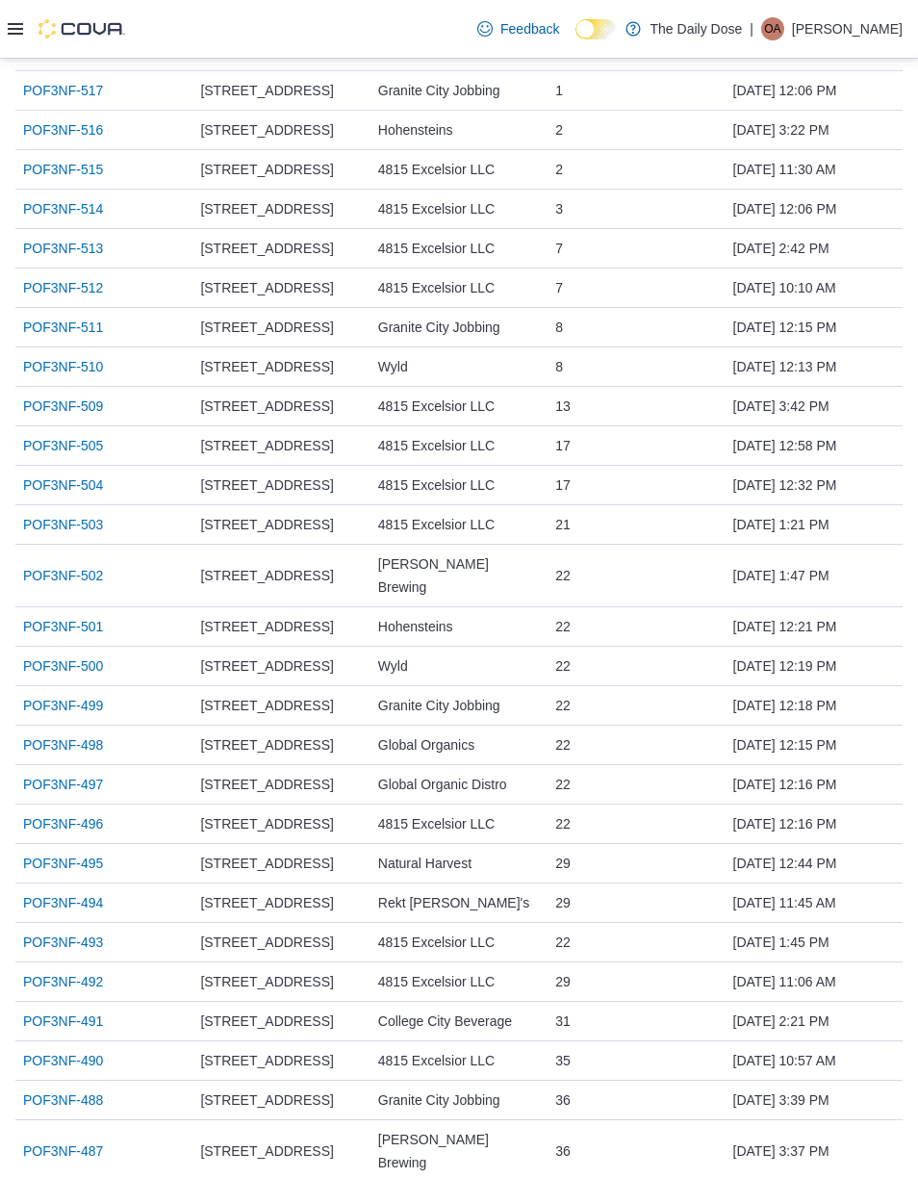
click at [76, 240] on link "POF3NF-513" at bounding box center [63, 248] width 80 height 23
click at [87, 457] on link "POF3NF-505" at bounding box center [63, 445] width 80 height 23
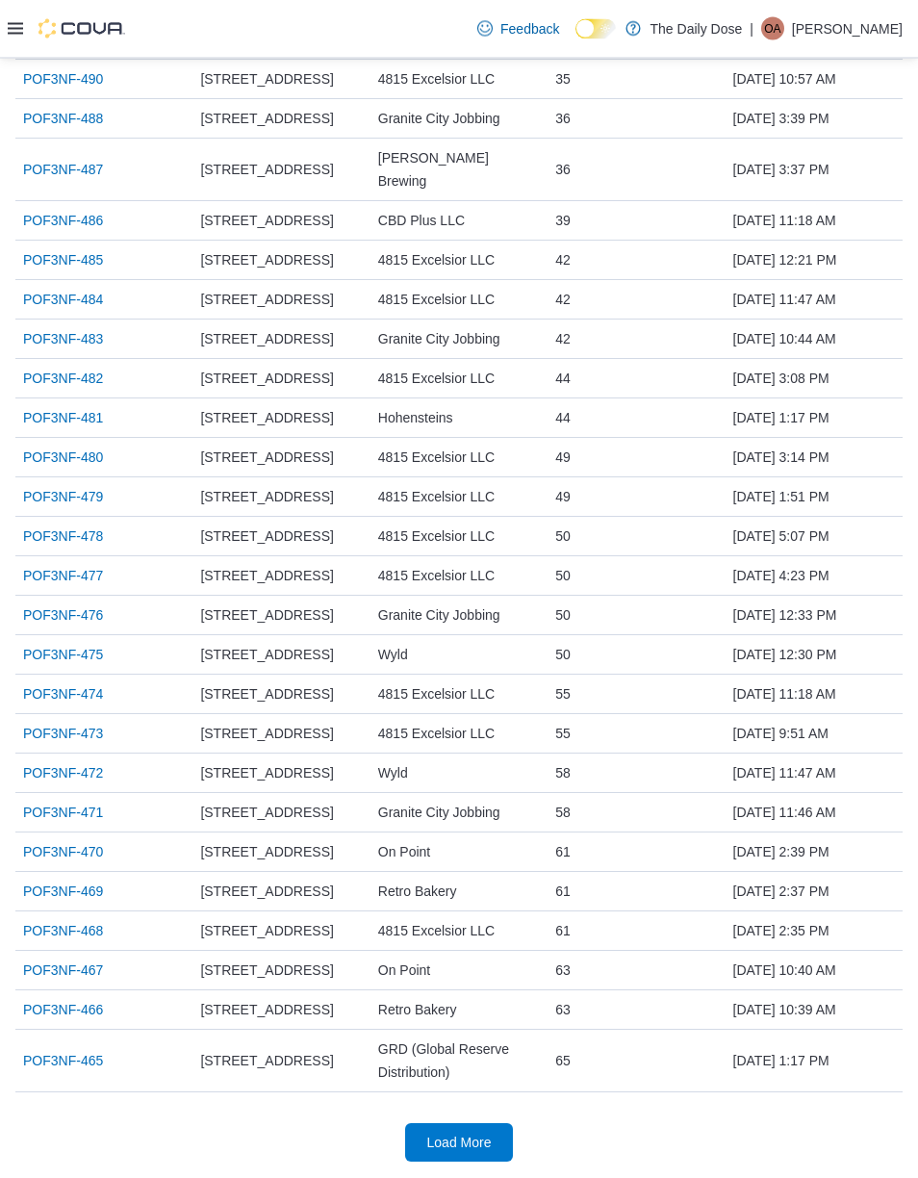
scroll to position [1647, 0]
click at [483, 1120] on div at bounding box center [458, 1108] width 887 height 31
click at [496, 1127] on span "Load More" at bounding box center [459, 1143] width 85 height 38
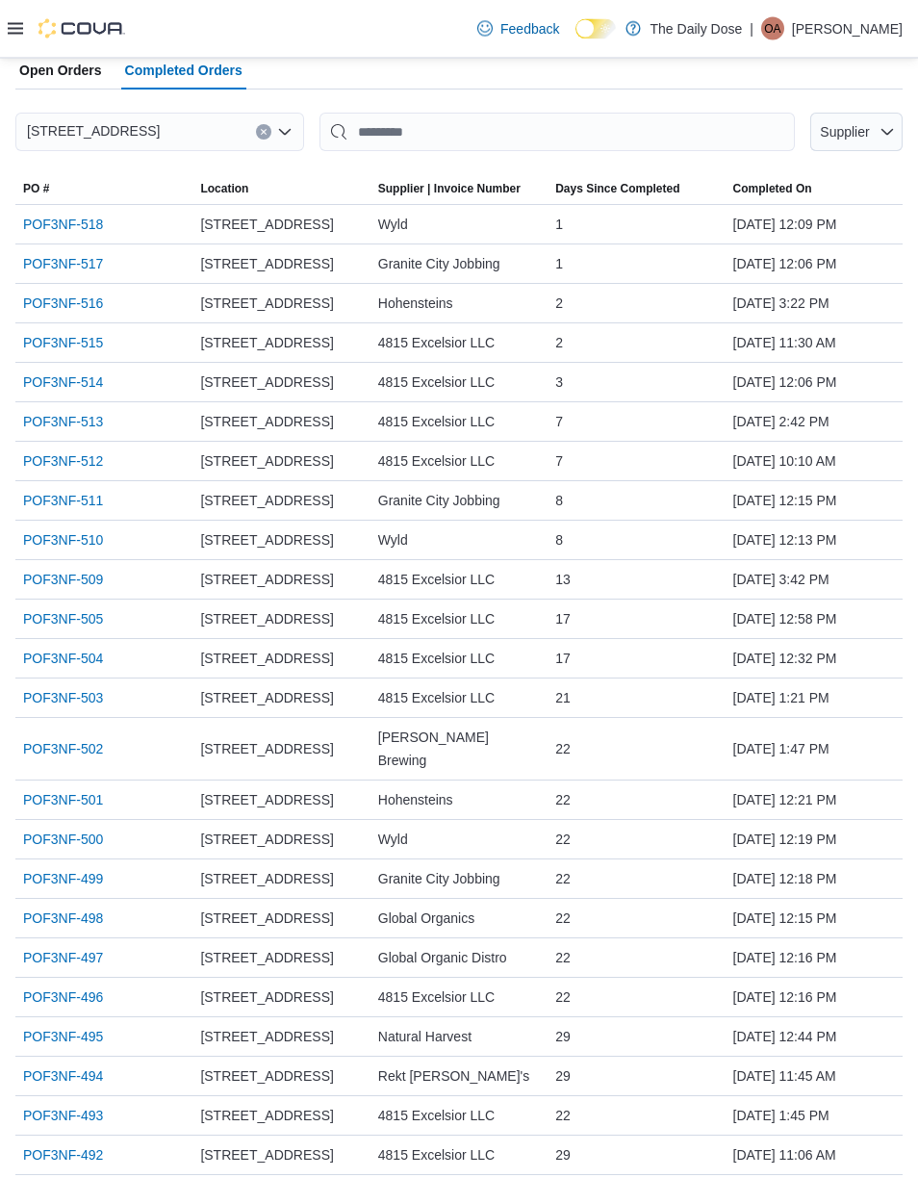
scroll to position [0, 0]
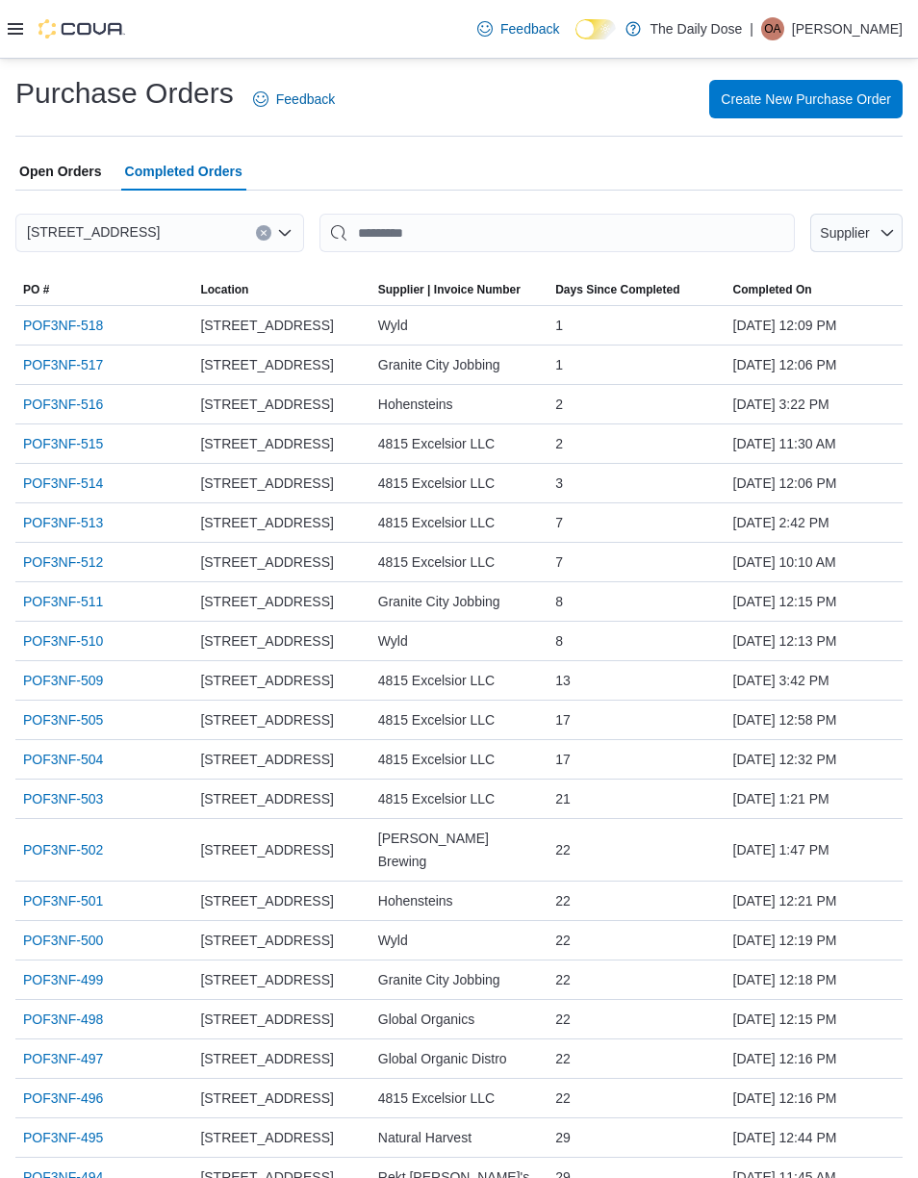
click at [867, 231] on span "Supplier" at bounding box center [844, 232] width 49 height 15
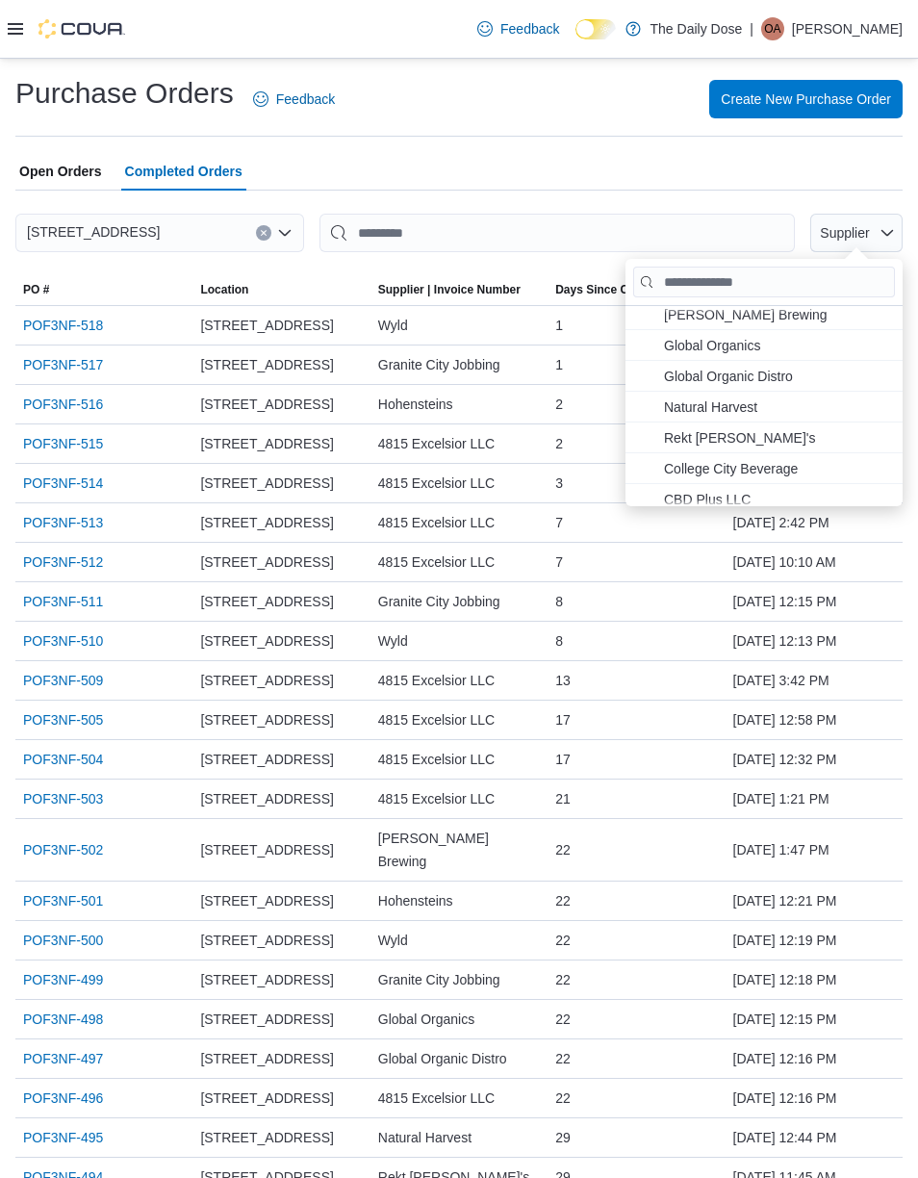
scroll to position [128, 0]
click at [832, 436] on span "Rekt Eddie's . To check this option, press Enter." at bounding box center [777, 439] width 227 height 23
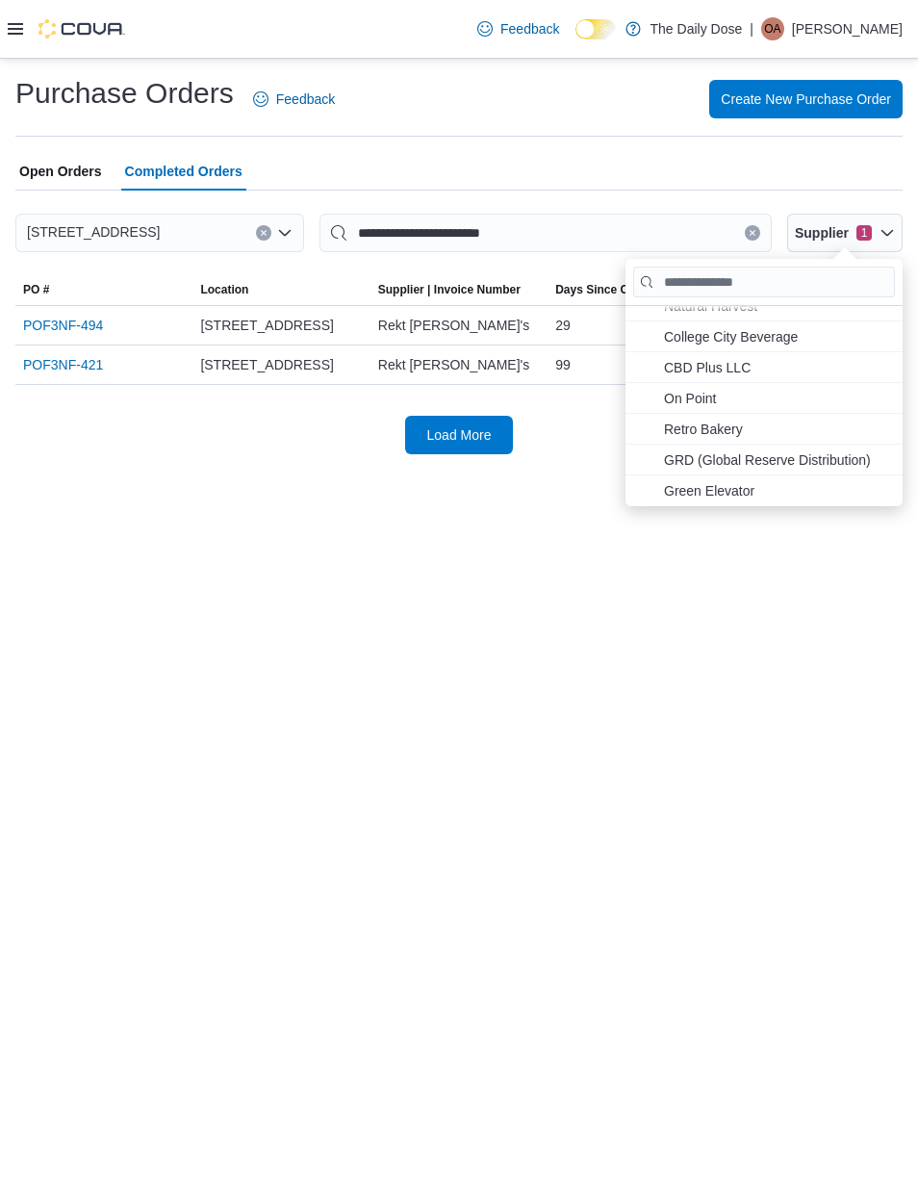
scroll to position [262, 0]
click at [824, 334] on span "College City Beverage . To check this option, press Enter." at bounding box center [777, 336] width 227 height 23
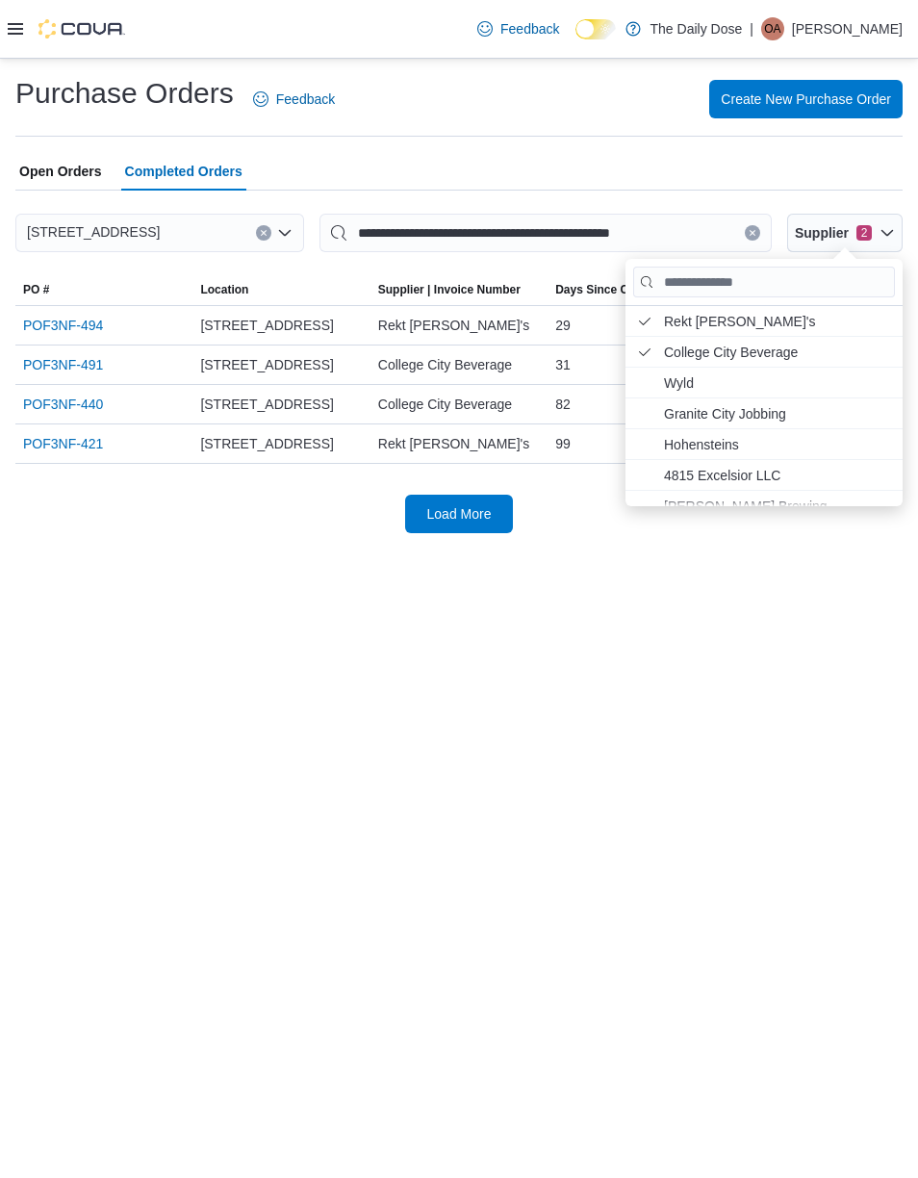
click at [505, 533] on button "Load More" at bounding box center [459, 514] width 108 height 38
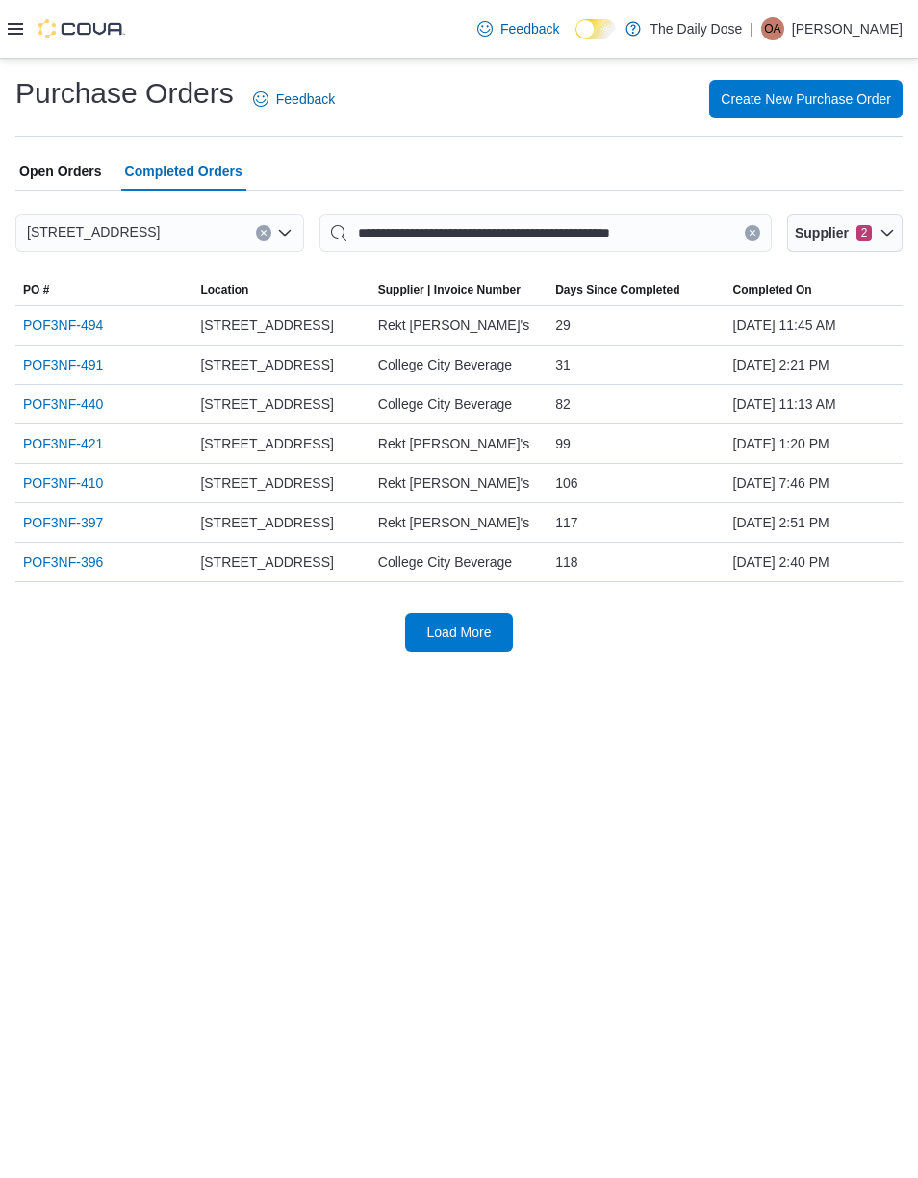
click at [500, 651] on span "Load More" at bounding box center [459, 632] width 85 height 38
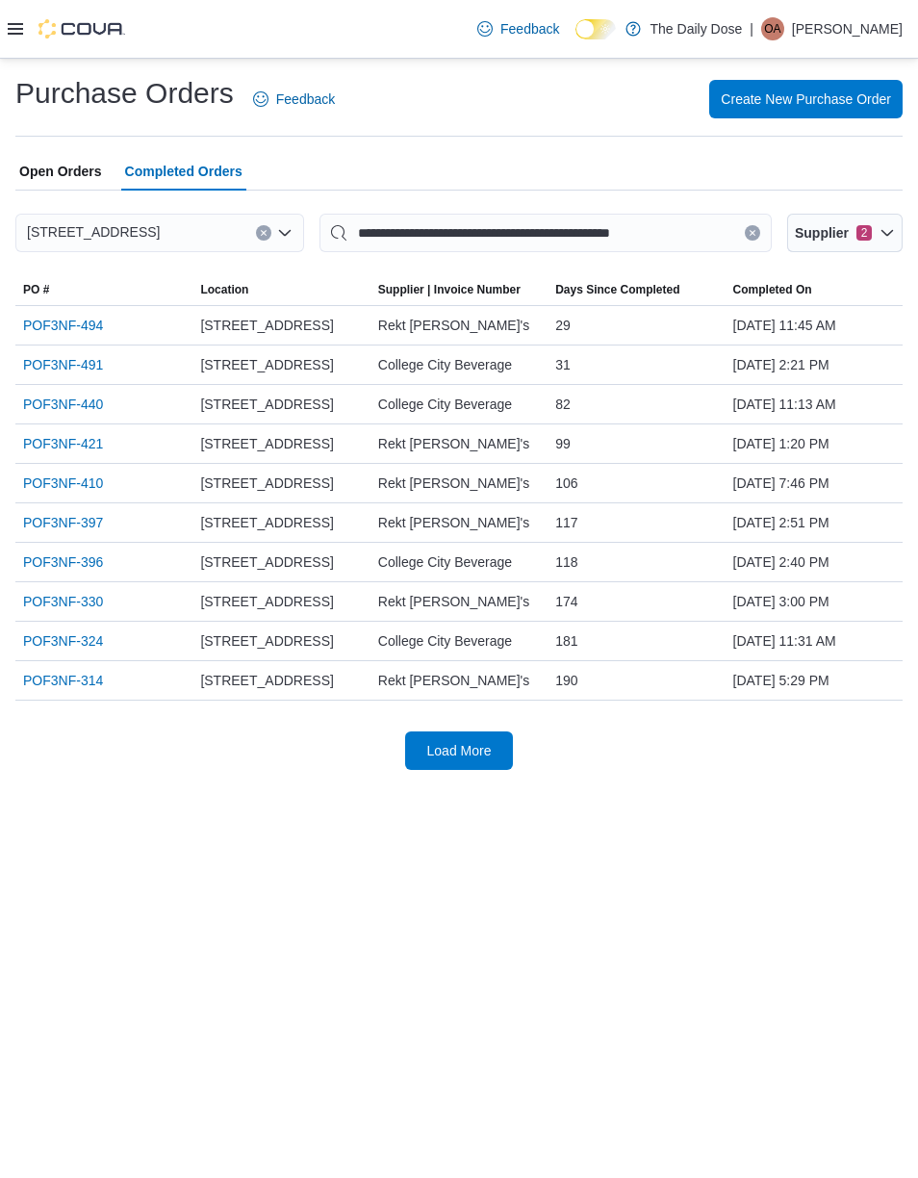
click at [472, 770] on span "Load More" at bounding box center [459, 750] width 85 height 38
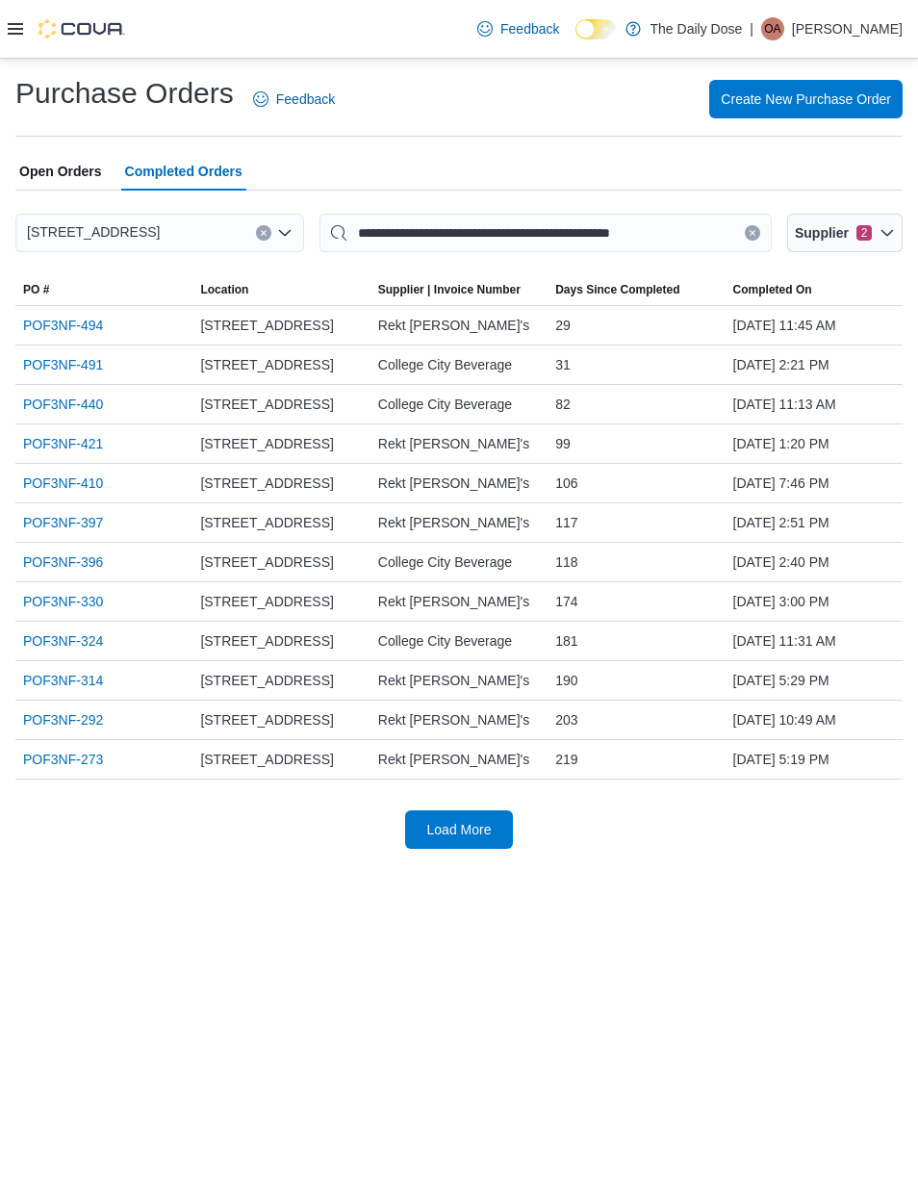
click at [855, 231] on span "Supplier 2" at bounding box center [833, 232] width 77 height 19
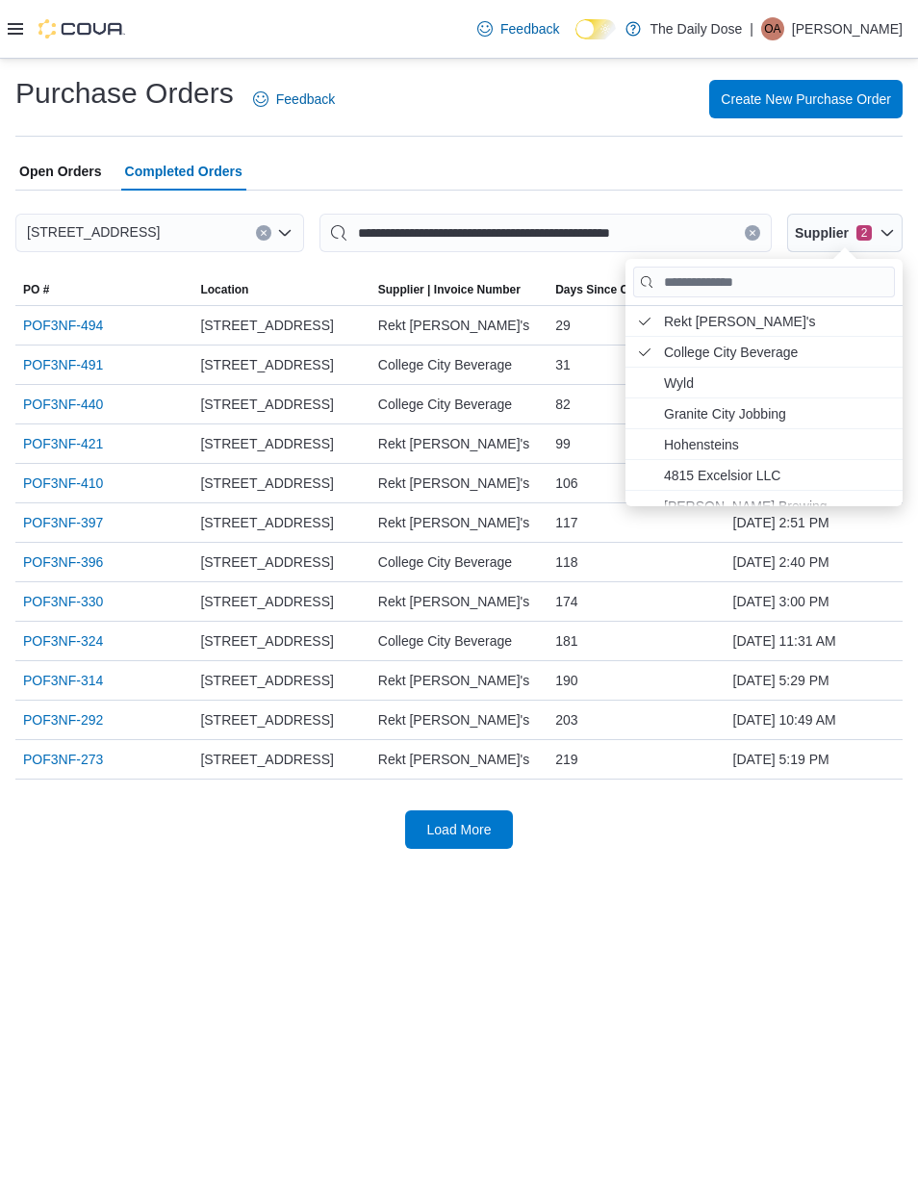
click at [800, 309] on span "Rekt Eddie's . Checked option. To uncheck this option, press Enter." at bounding box center [763, 321] width 277 height 30
type input "**********"
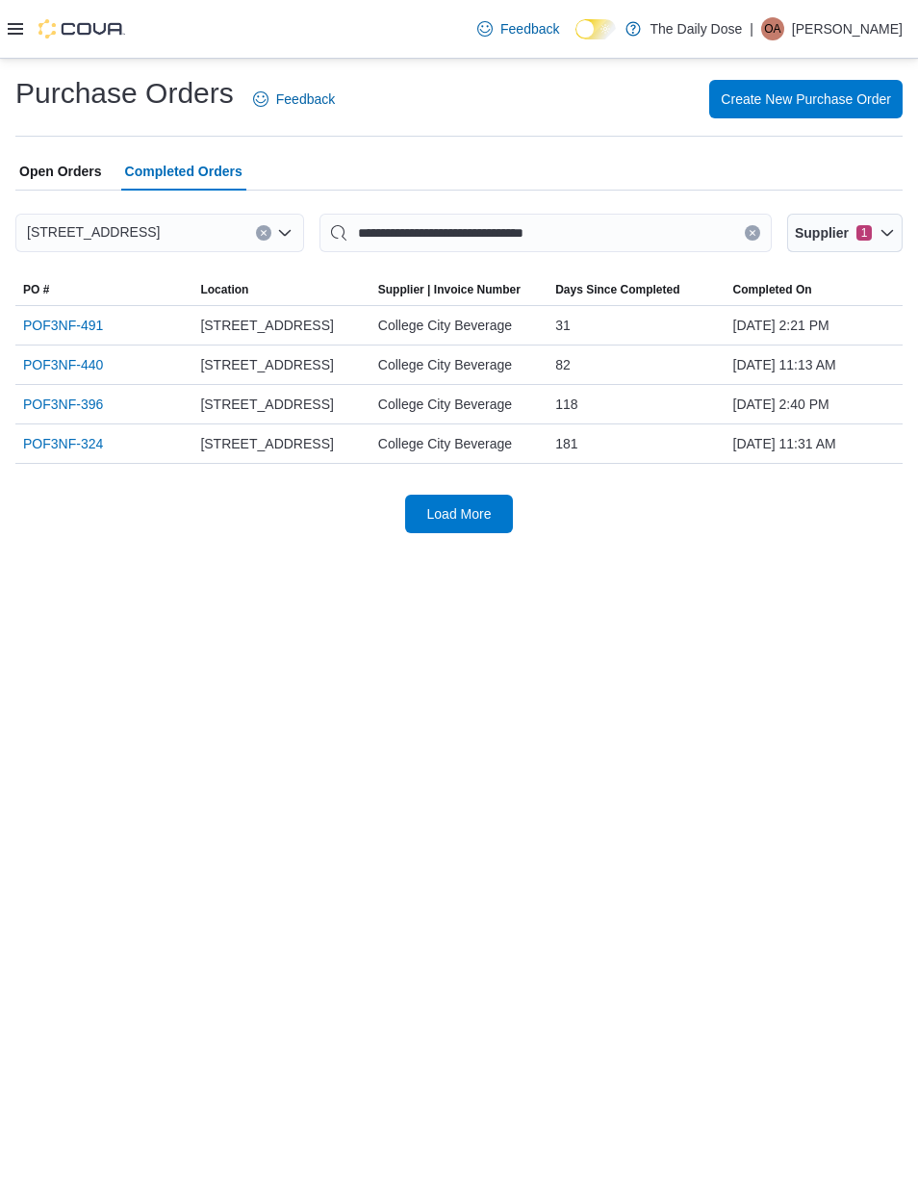
click at [564, 678] on div "**********" at bounding box center [459, 618] width 918 height 1119
click at [476, 523] on span "Load More" at bounding box center [459, 513] width 64 height 19
click at [87, 326] on link "POF3NF-491" at bounding box center [63, 325] width 80 height 23
click at [68, 376] on link "POF3NF-440" at bounding box center [63, 364] width 80 height 23
click at [750, 232] on icon "Clear input" at bounding box center [753, 233] width 8 height 8
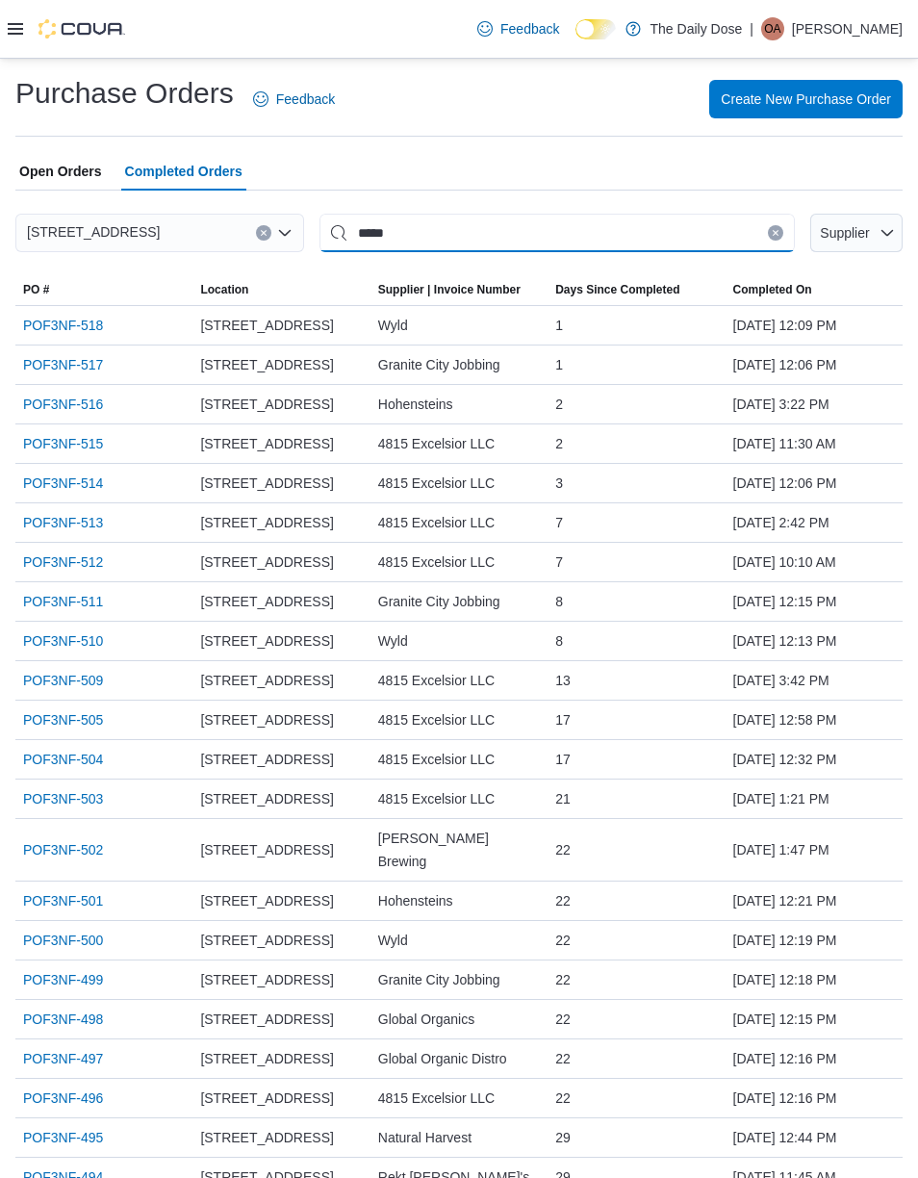
type input "*****"
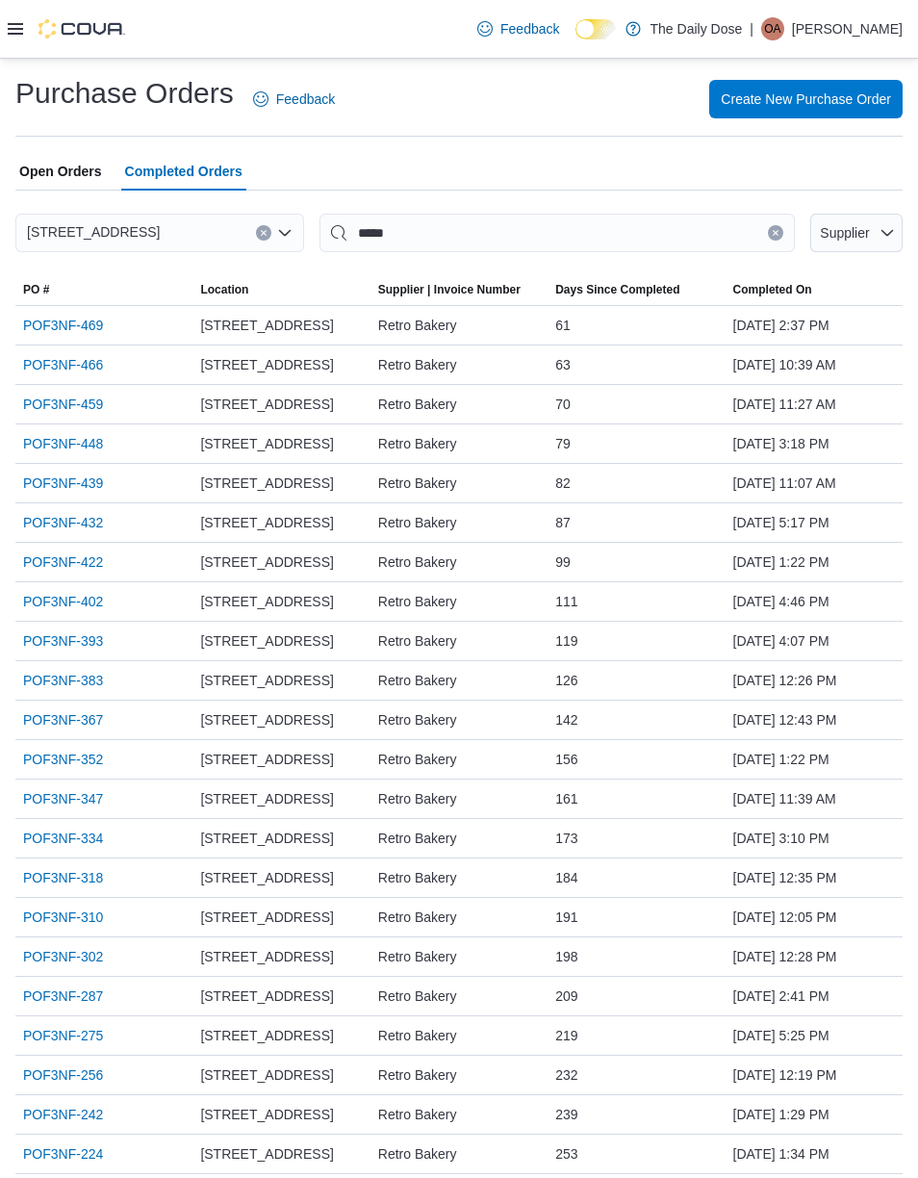
click at [281, 328] on span "[STREET_ADDRESS]" at bounding box center [266, 325] width 133 height 23
click at [86, 327] on link "POF3NF-469" at bounding box center [63, 325] width 80 height 23
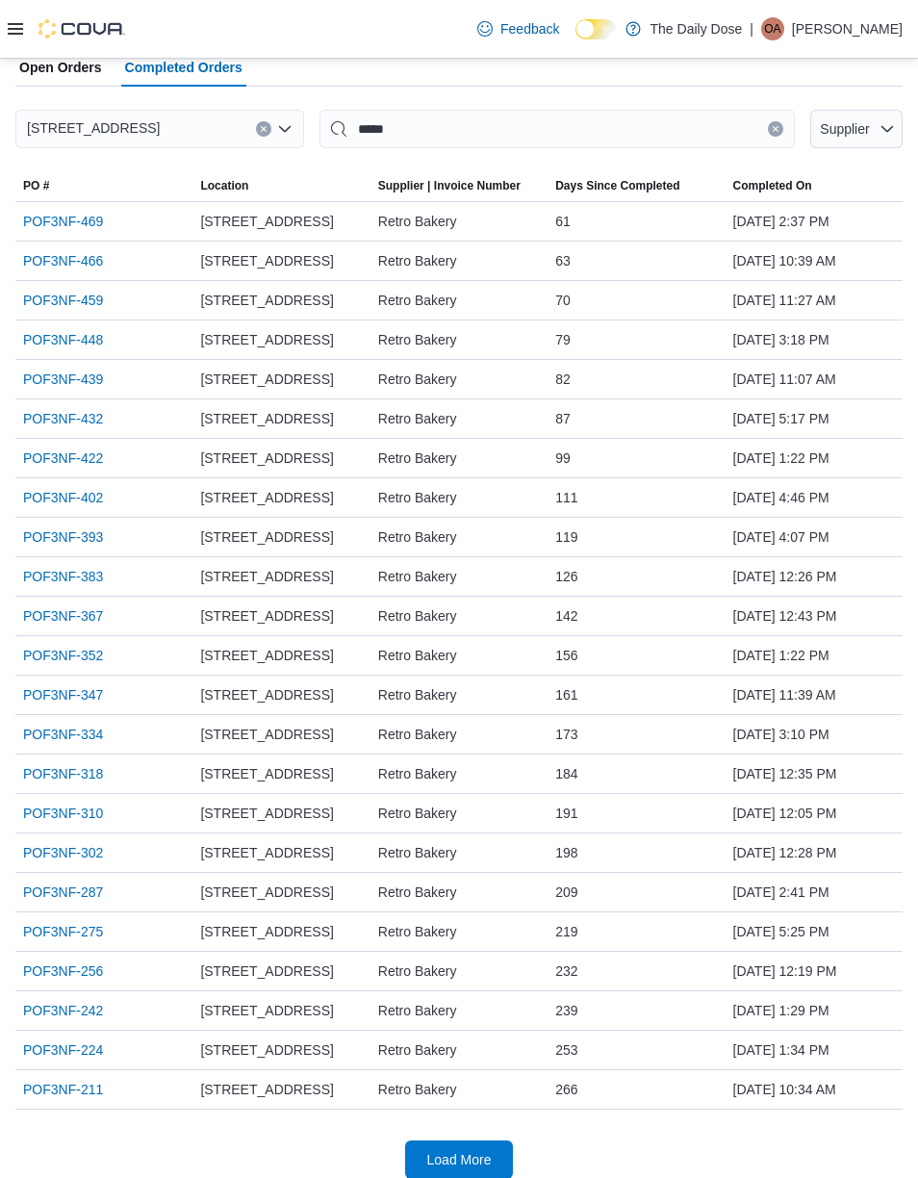
click at [47, 250] on link "POF3NF-466" at bounding box center [63, 260] width 80 height 23
click at [63, 291] on link "POF3NF-459" at bounding box center [63, 300] width 80 height 23
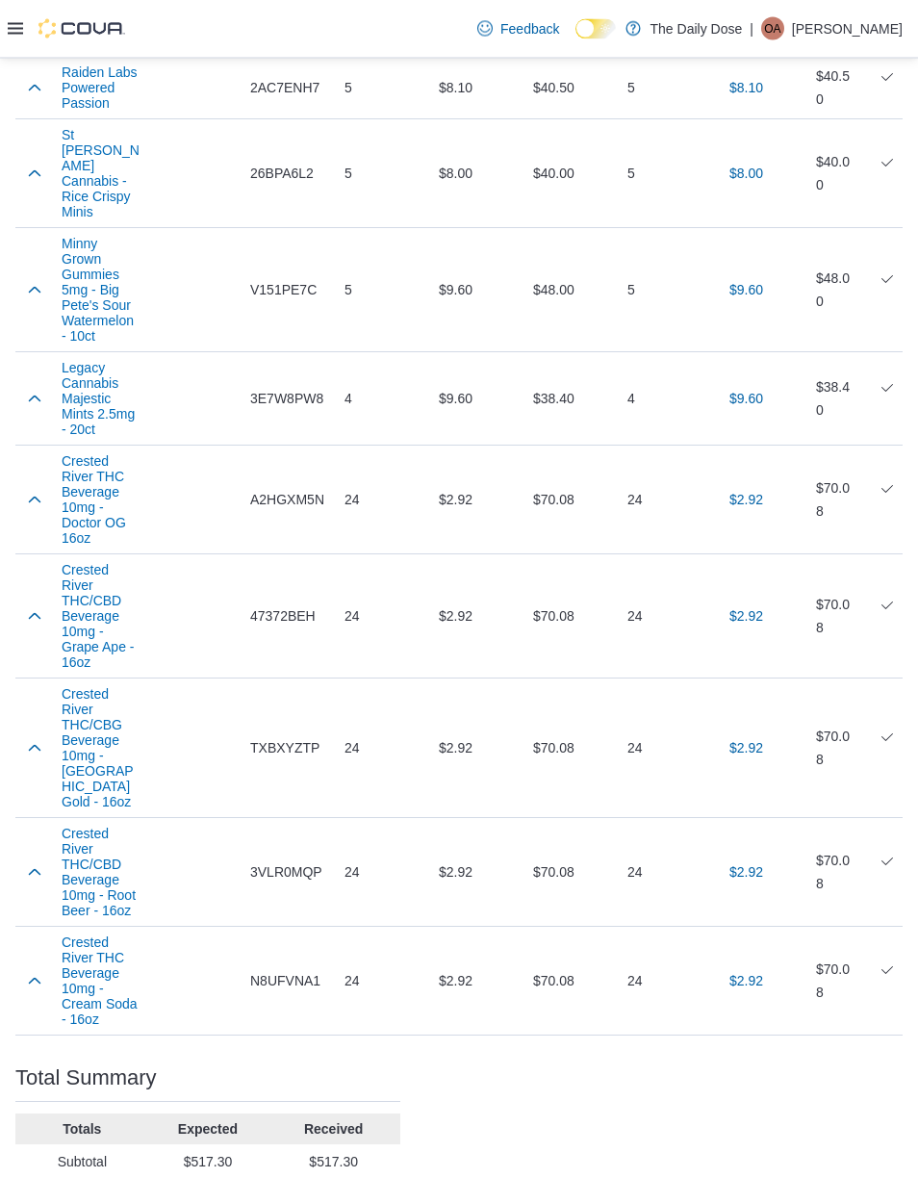
scroll to position [625, 0]
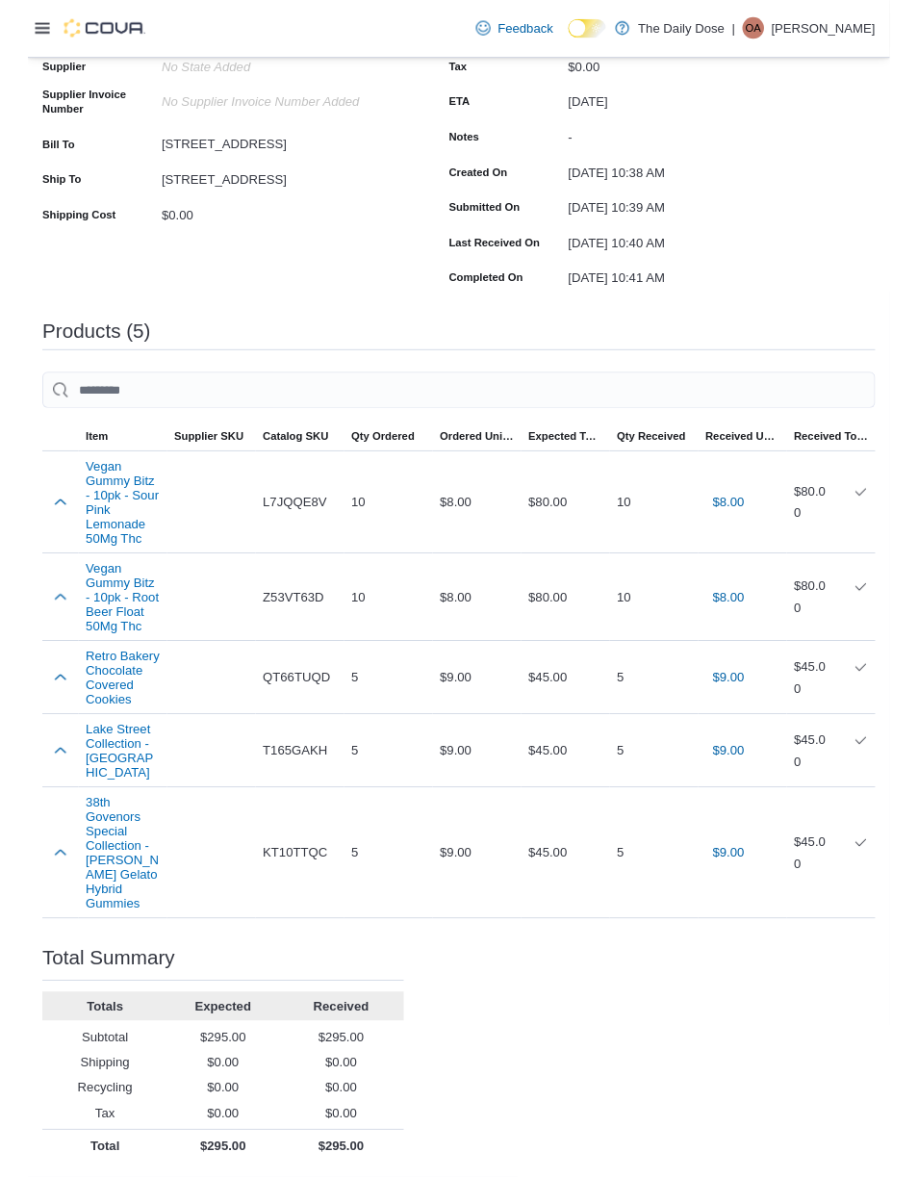
scroll to position [317, 0]
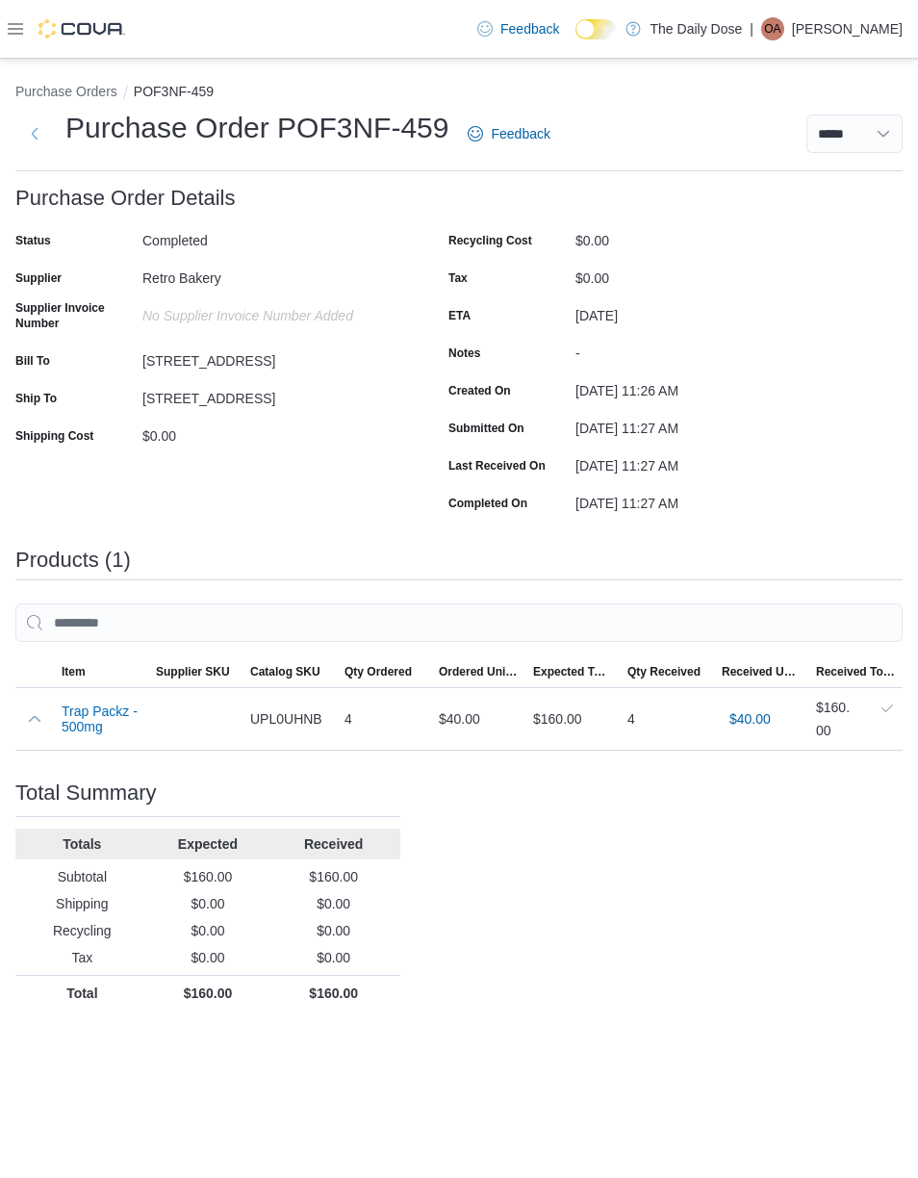
click at [40, 116] on button "Next" at bounding box center [34, 134] width 38 height 38
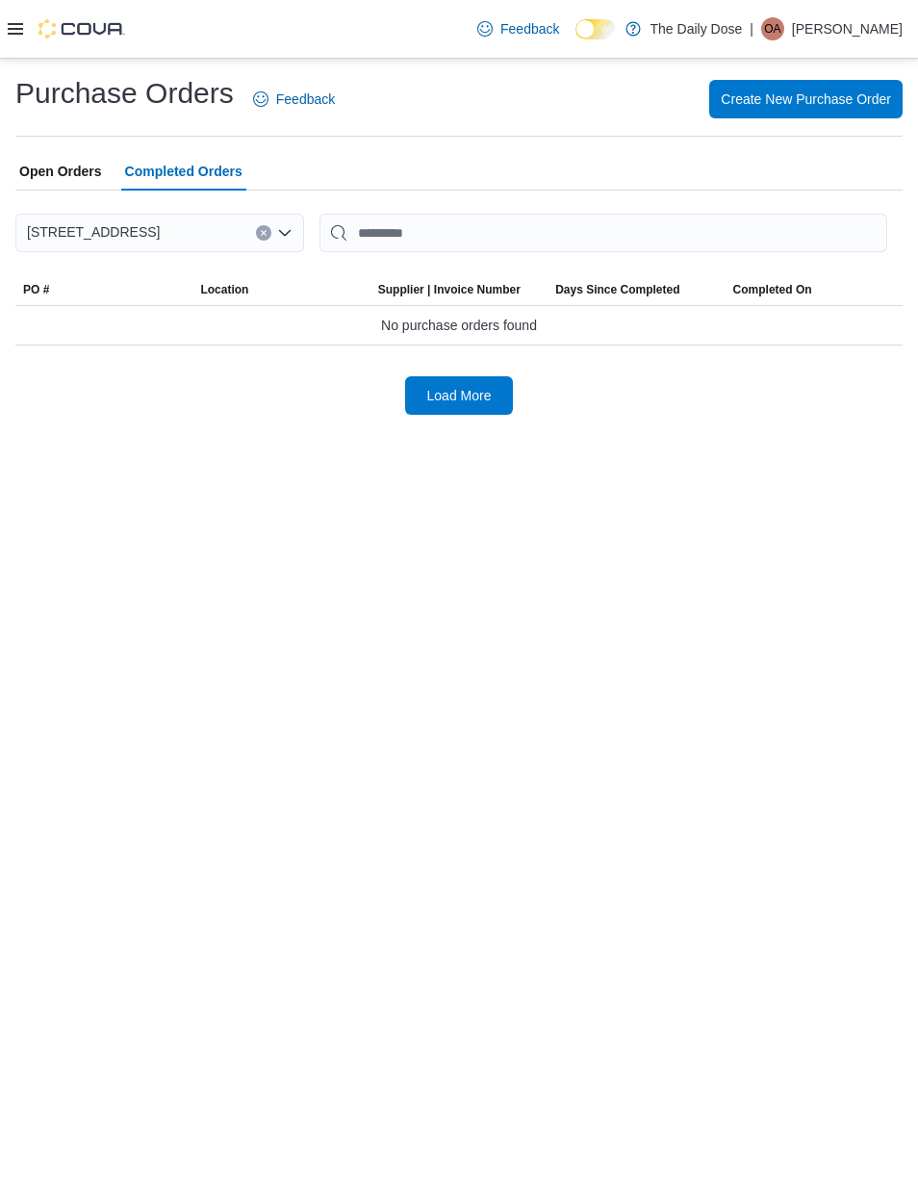
click at [813, 89] on span "Create New Purchase Order" at bounding box center [806, 99] width 170 height 38
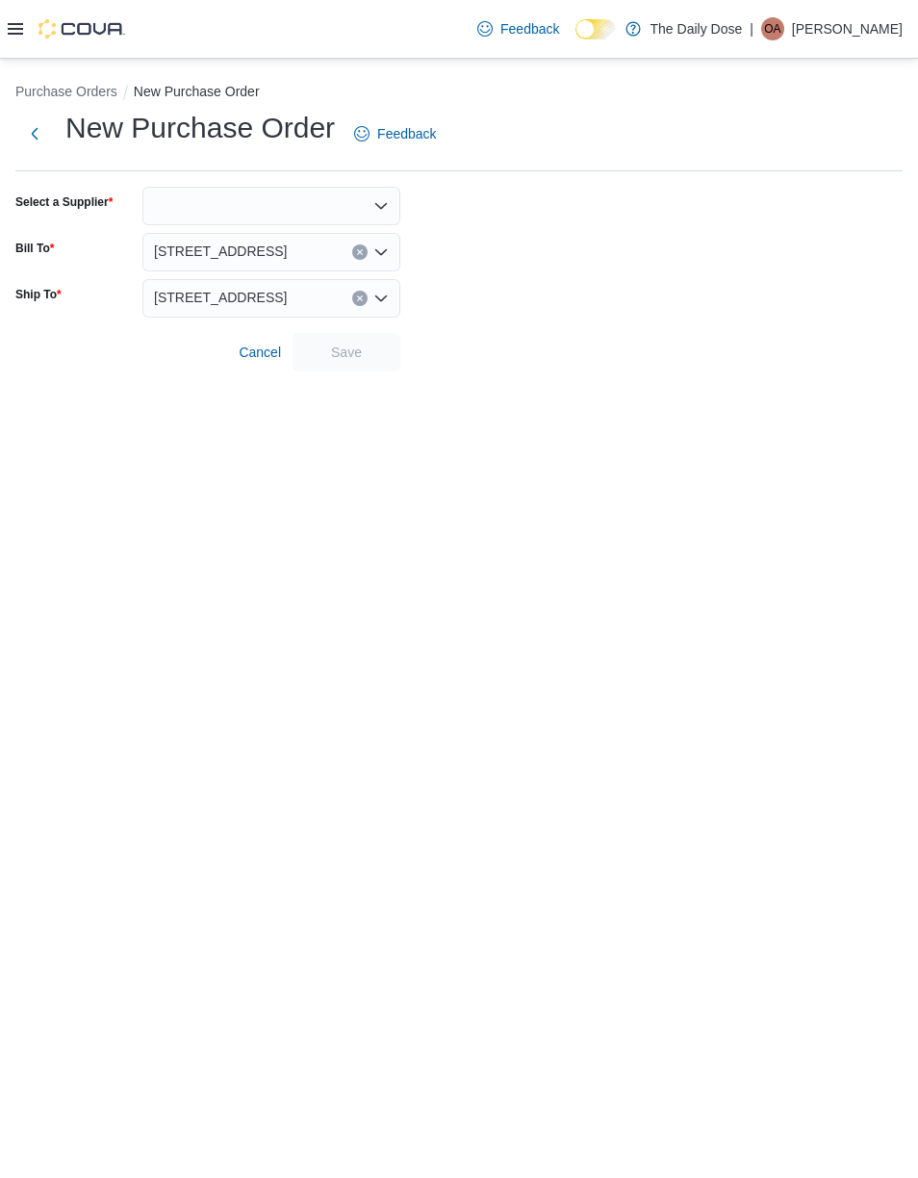
click at [278, 171] on div "New Purchase Order Feedback Select a Supplier Bill To 14050 Pilot Knob Road Shi…" at bounding box center [458, 240] width 887 height 263
click at [292, 196] on div at bounding box center [271, 206] width 258 height 38
type input "***"
click at [265, 232] on span "Ret ro Bakery" at bounding box center [283, 237] width 212 height 19
click at [351, 353] on span "Save" at bounding box center [346, 352] width 31 height 19
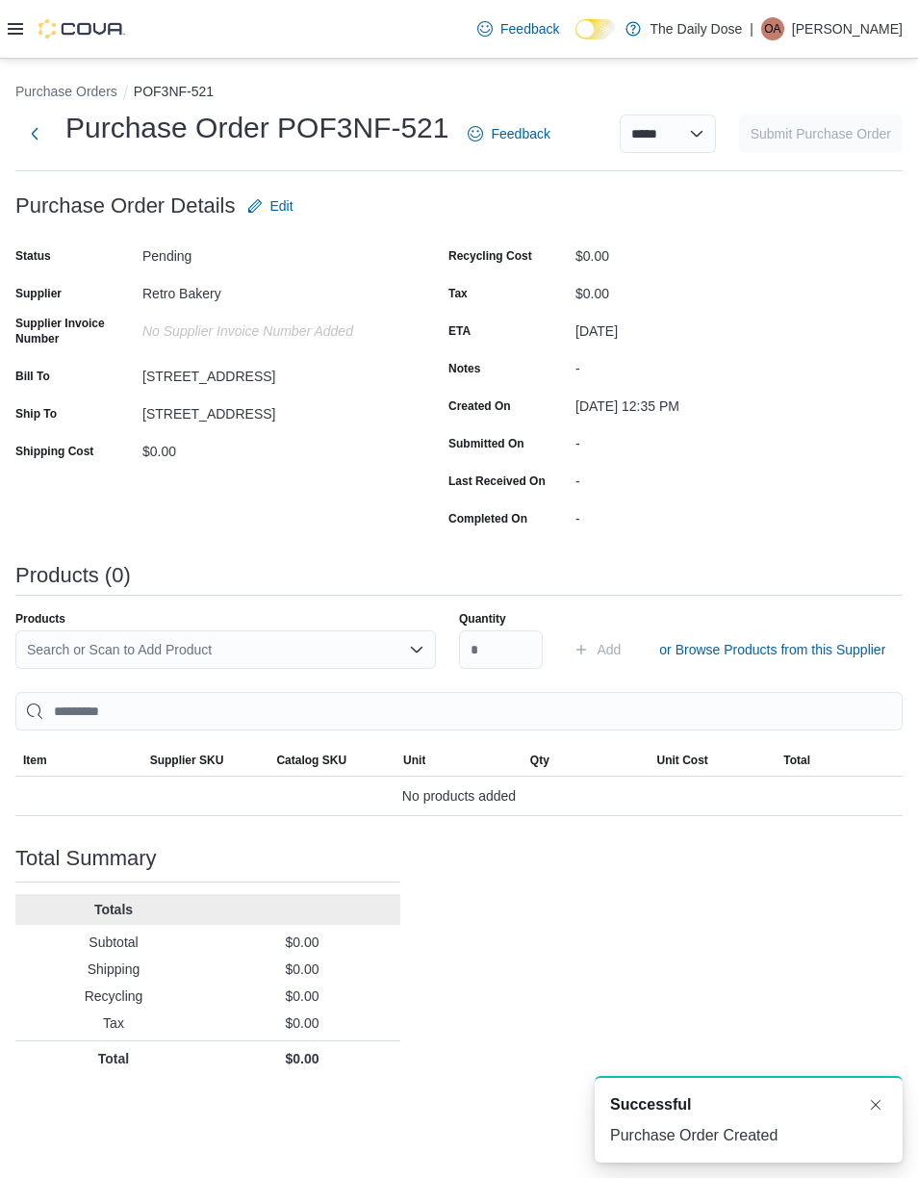
click at [789, 648] on span "or Browse Products from this Supplier" at bounding box center [772, 649] width 226 height 19
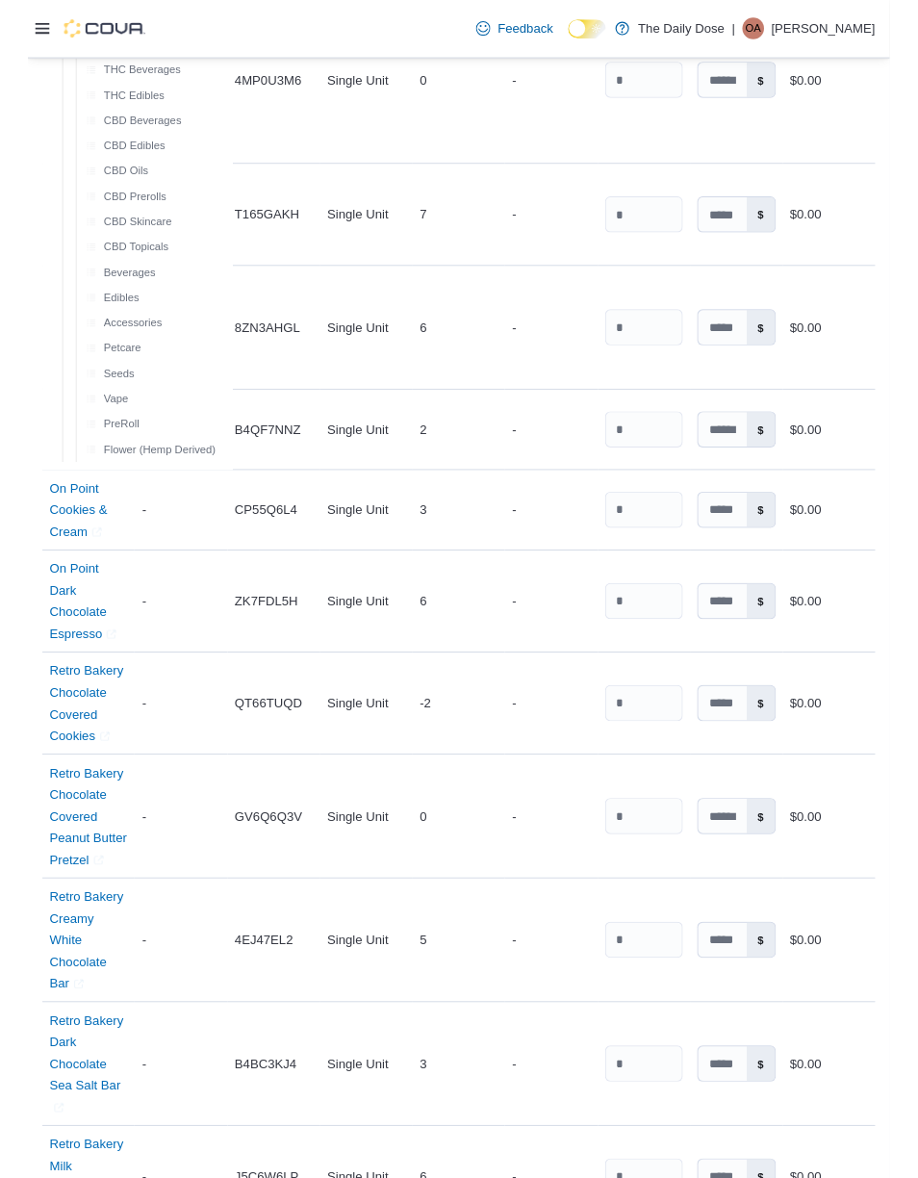
scroll to position [1997, 0]
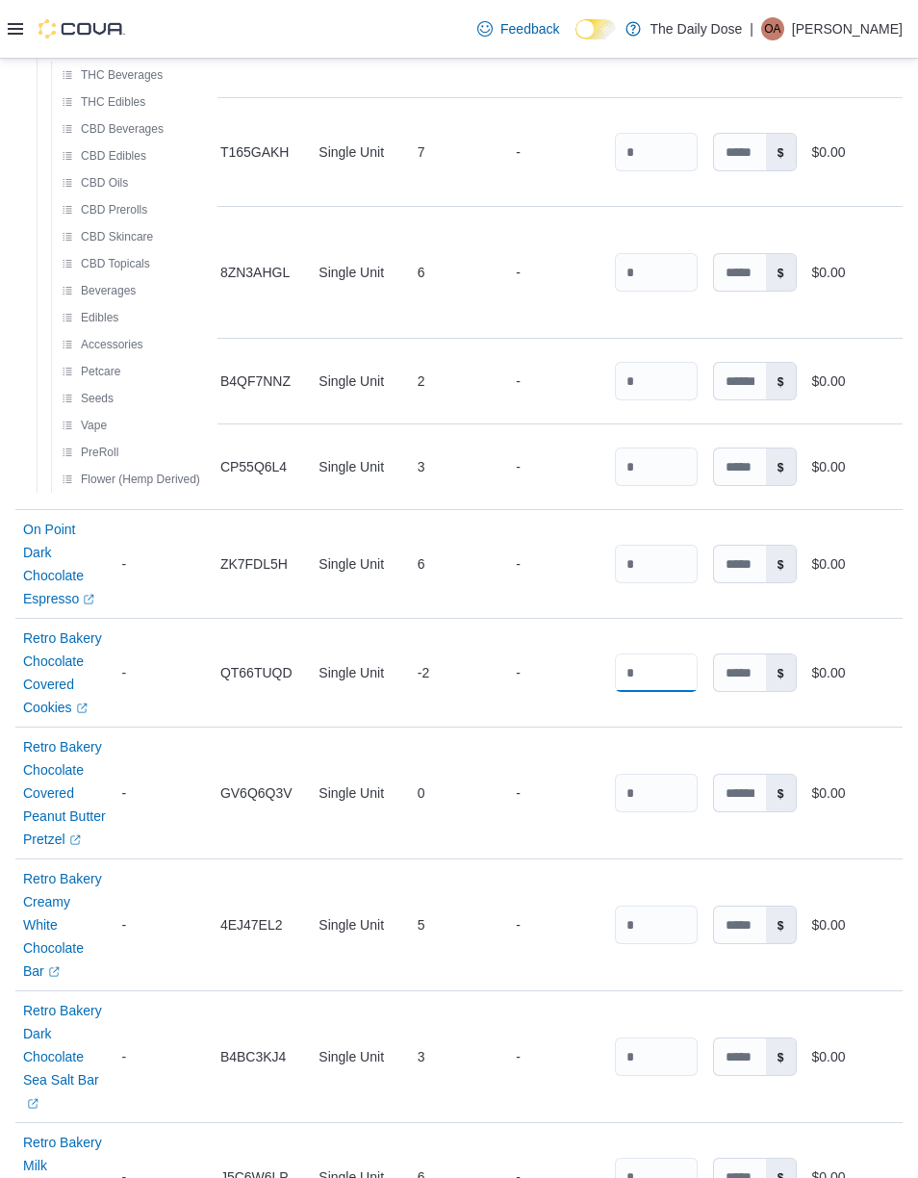
click at [651, 655] on input "number" at bounding box center [656, 672] width 83 height 38
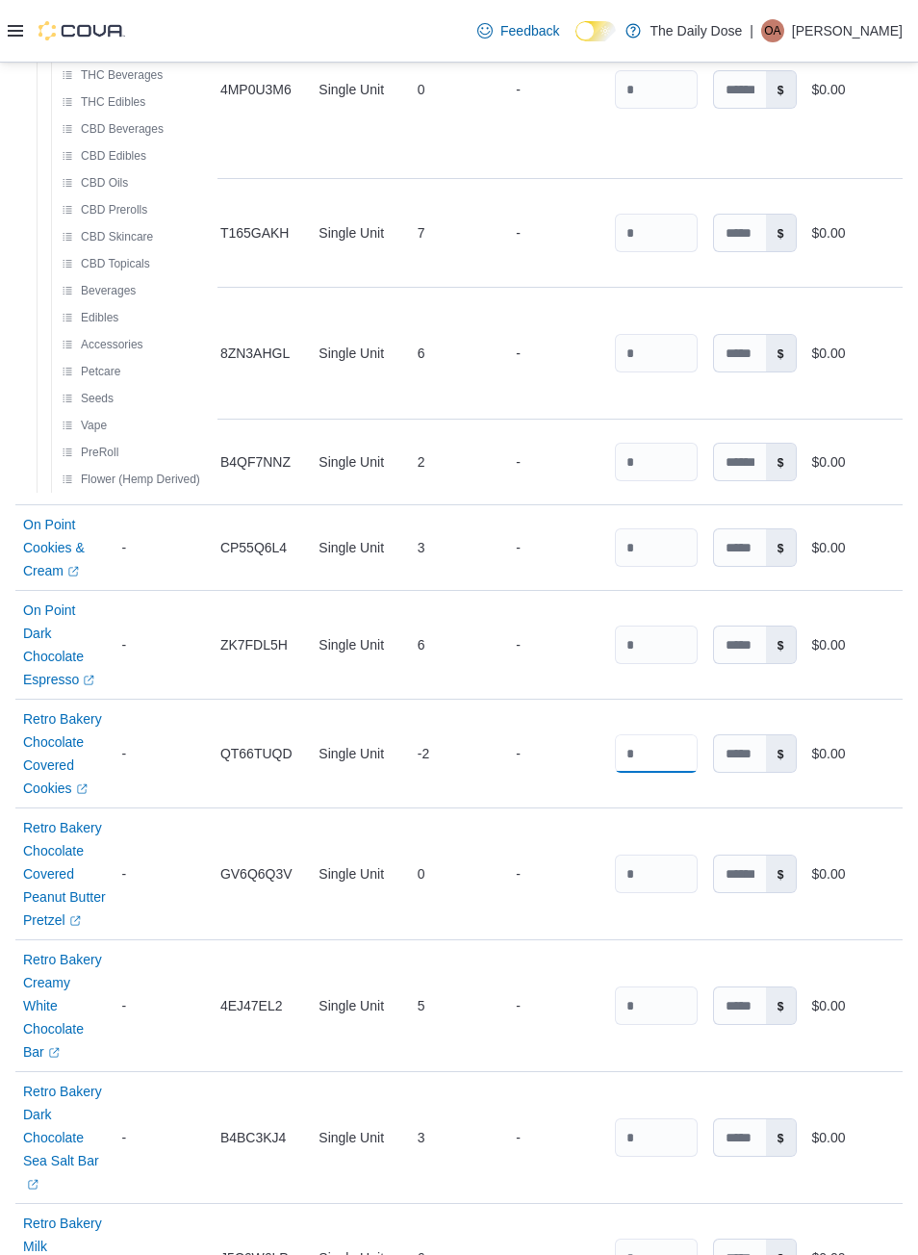
type input "**"
click at [843, 734] on div "$0.00" at bounding box center [853, 753] width 99 height 38
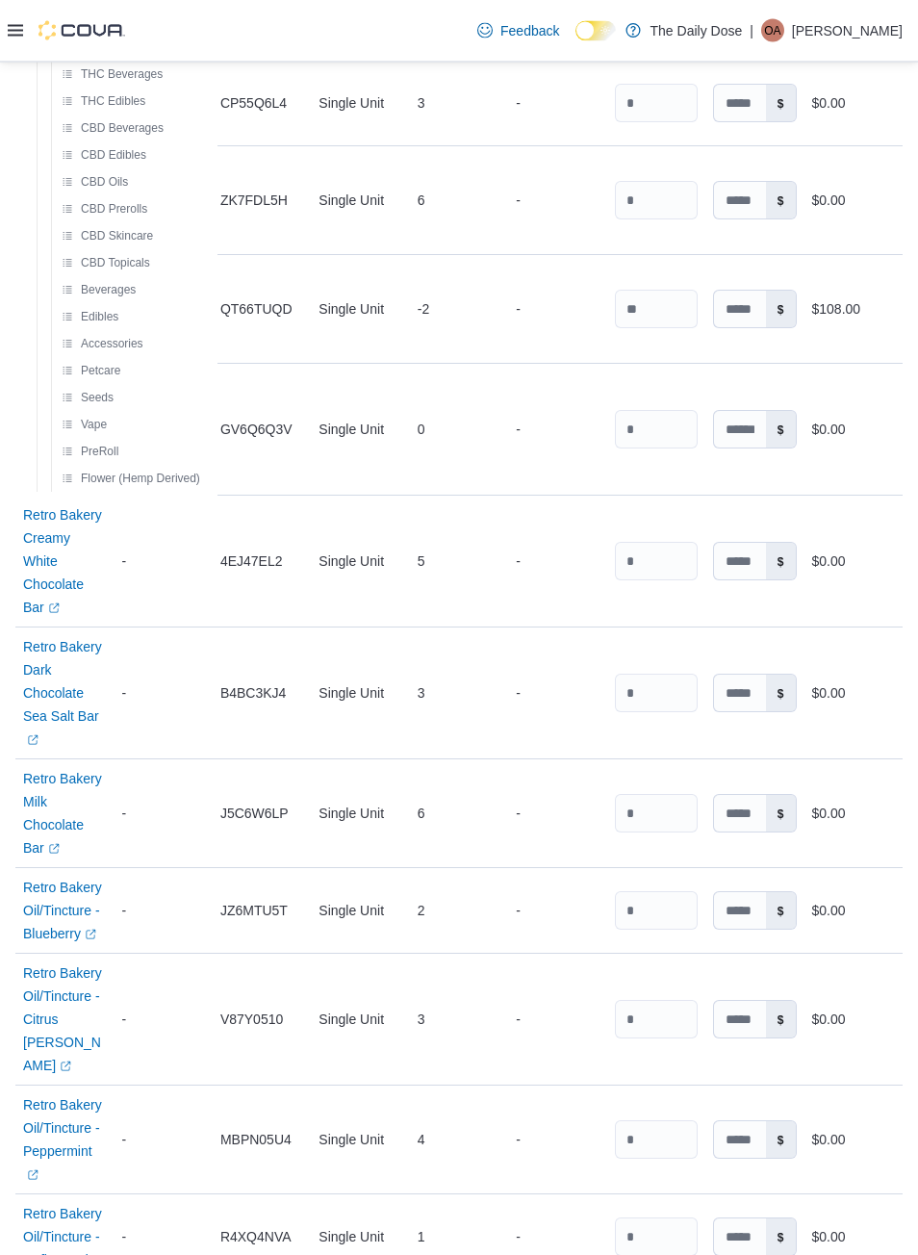
scroll to position [2412, 0]
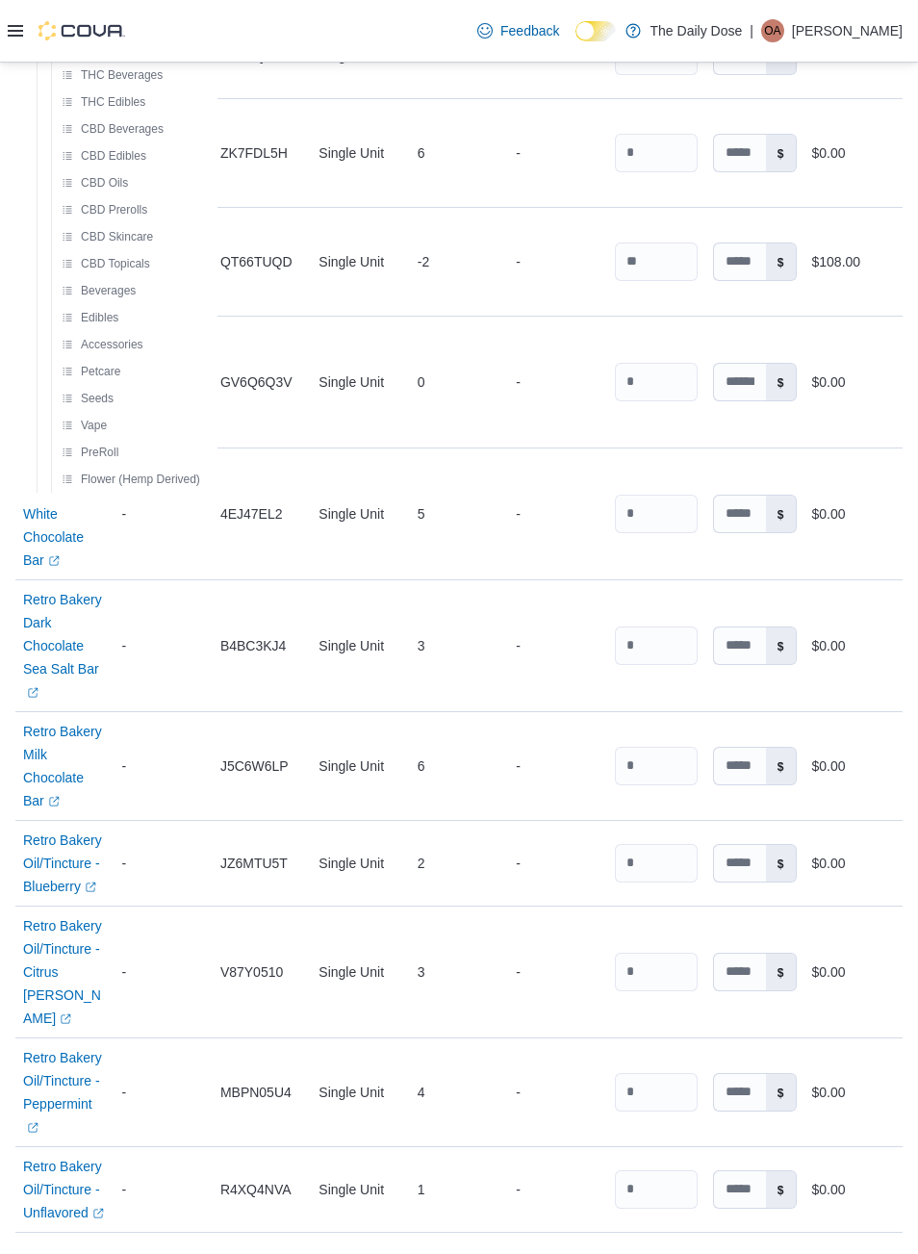
click at [447, 1177] on span "Load More" at bounding box center [459, 1267] width 64 height 19
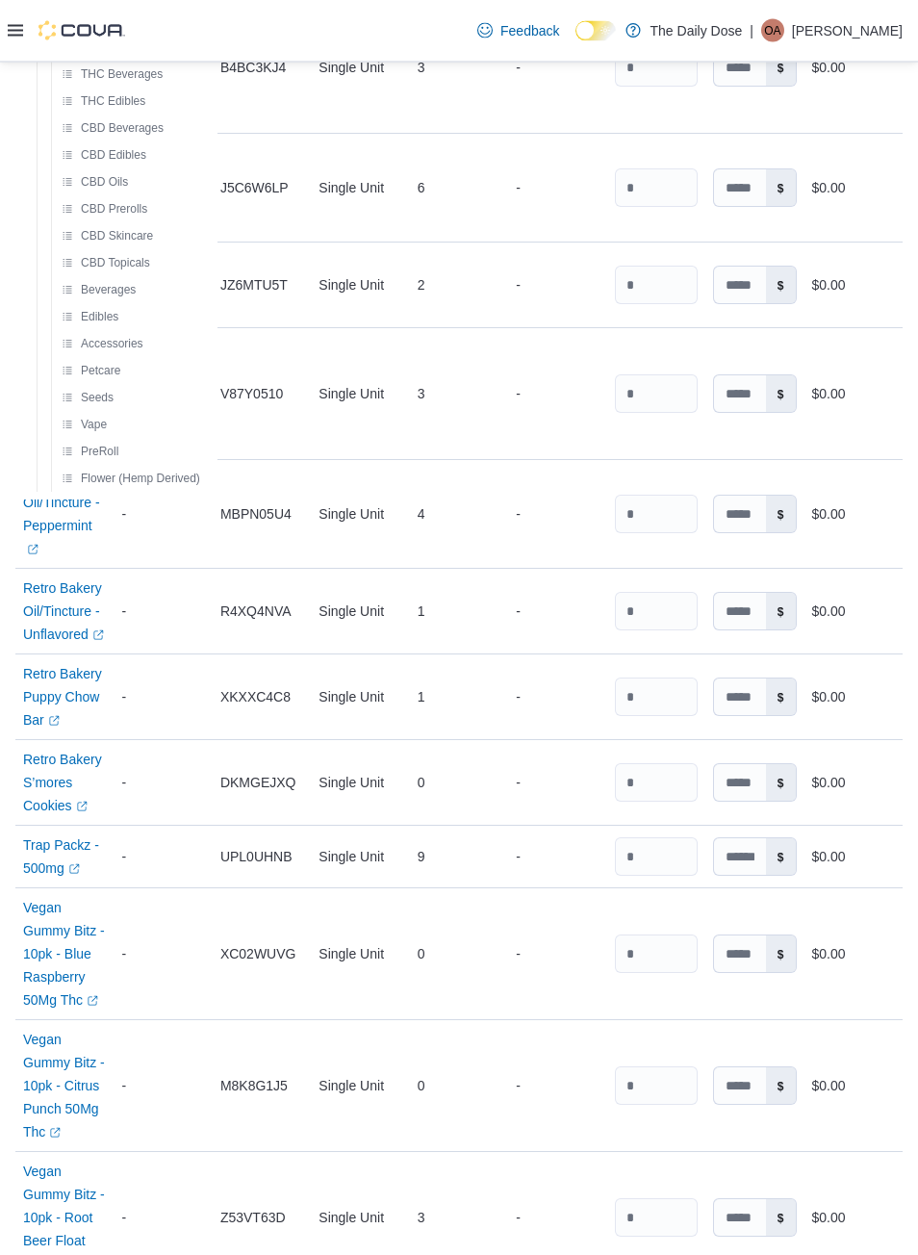
scroll to position [2990, 0]
click at [657, 837] on input "number" at bounding box center [656, 856] width 83 height 38
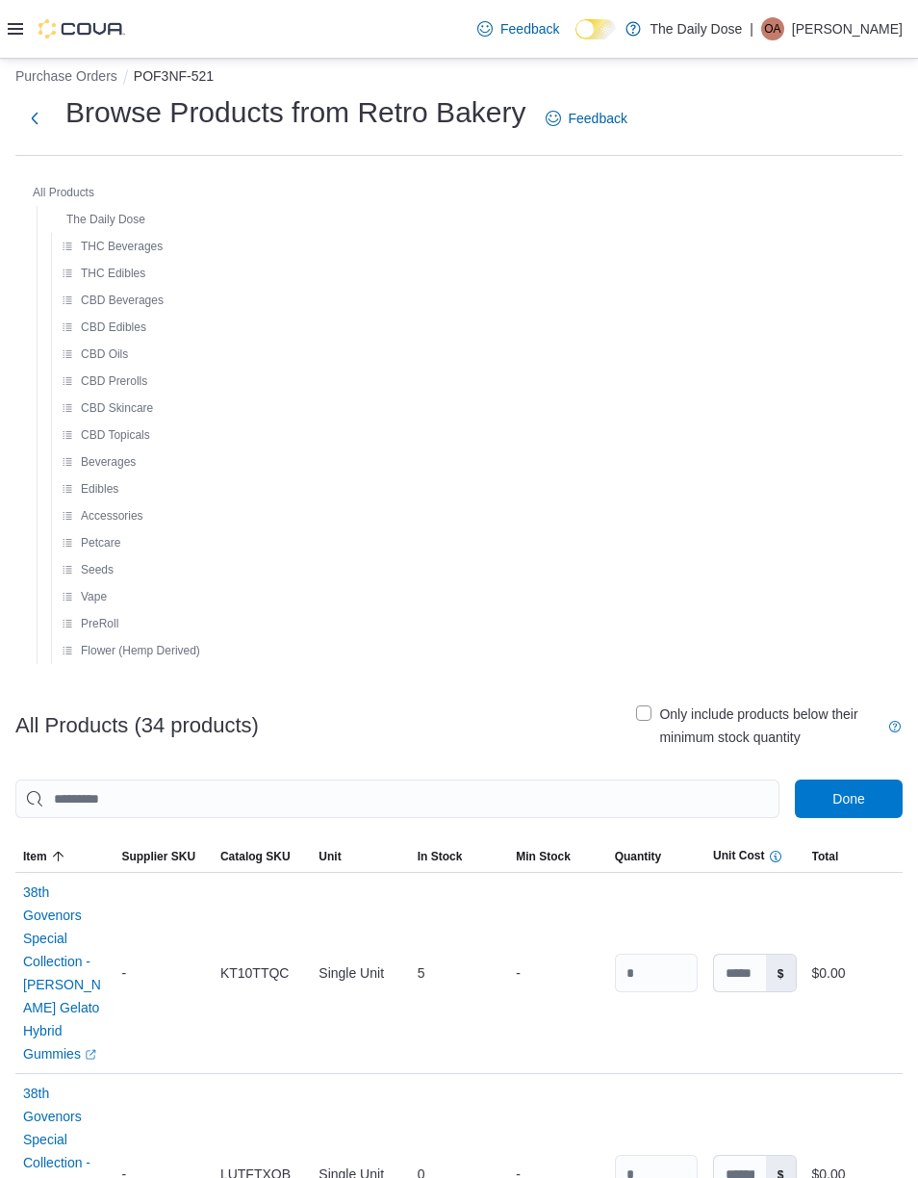
scroll to position [0, 0]
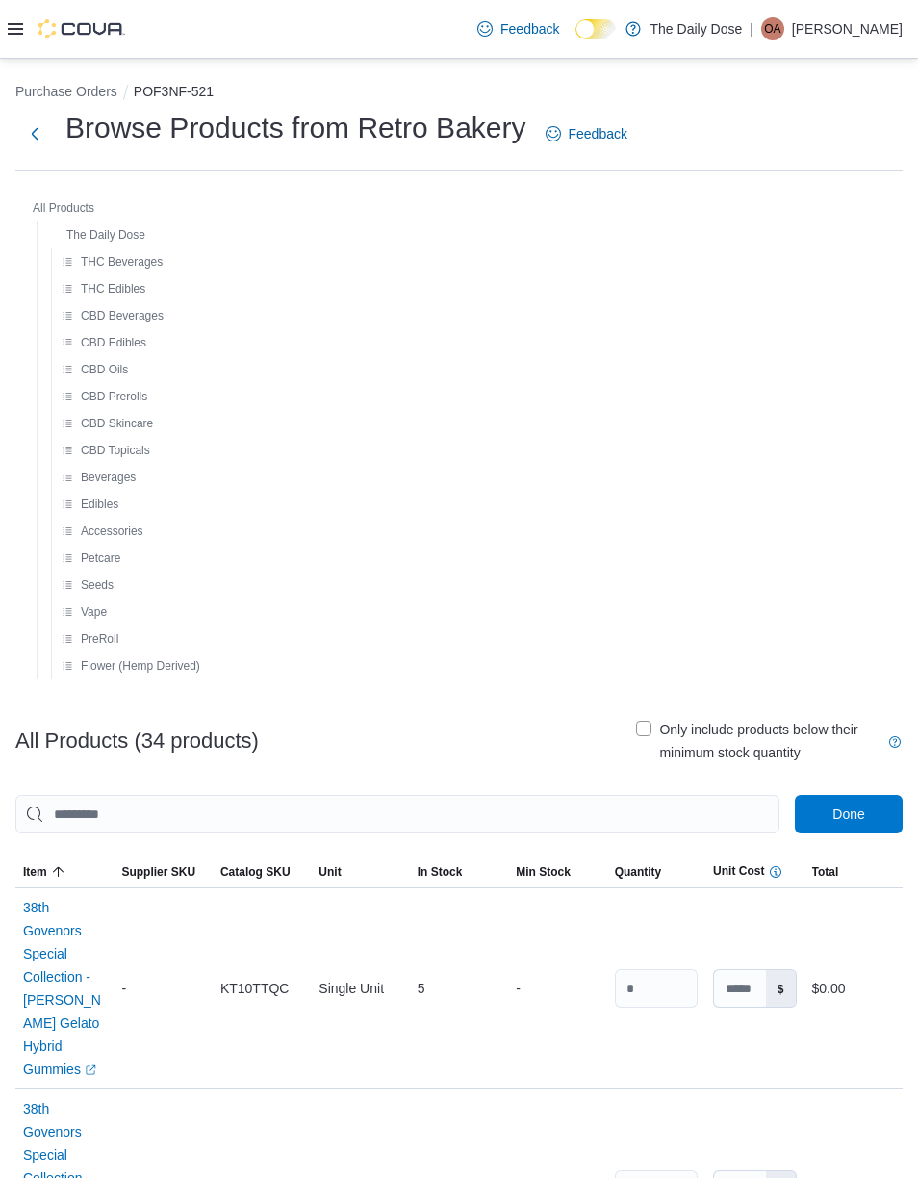
type input "**"
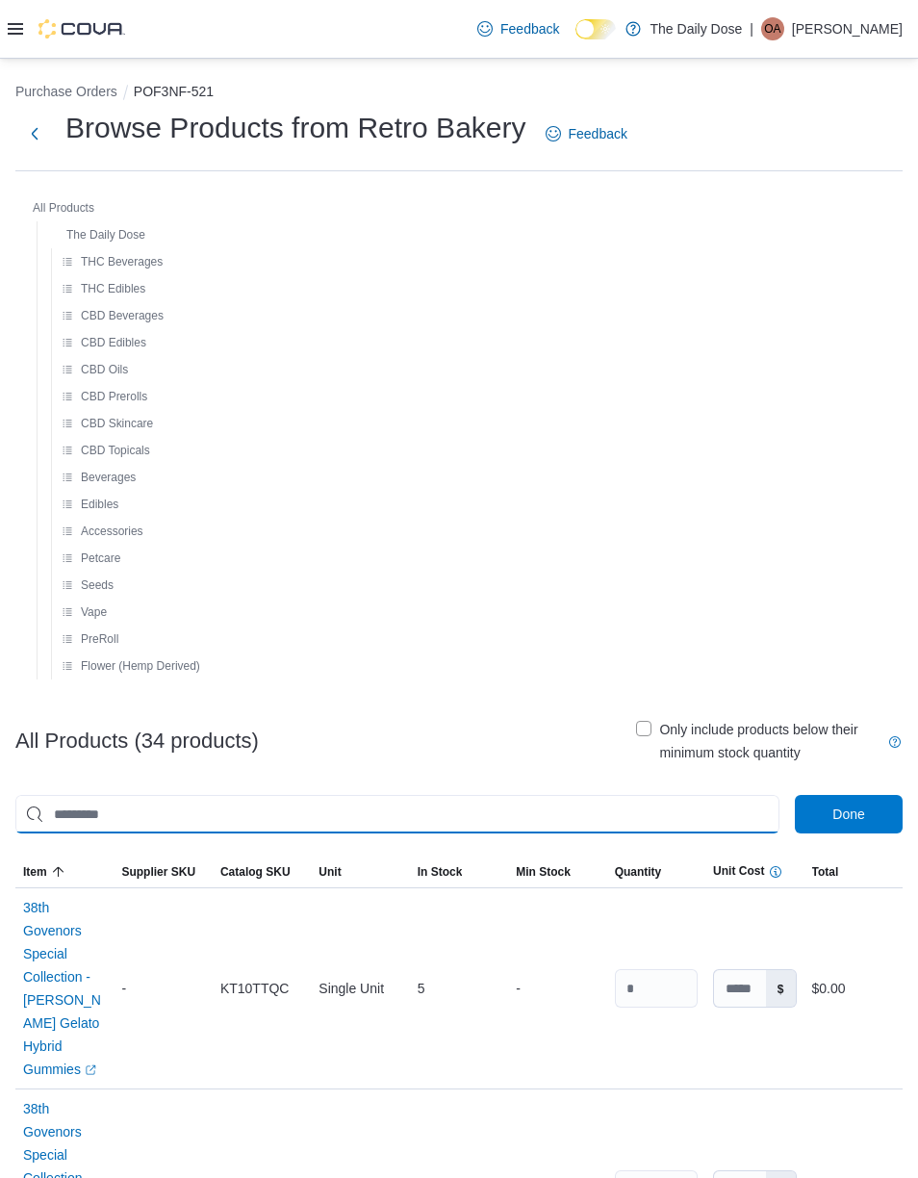
click at [470, 806] on input "This is a search bar. As you type, the results lower in the page will automatic…" at bounding box center [397, 814] width 764 height 38
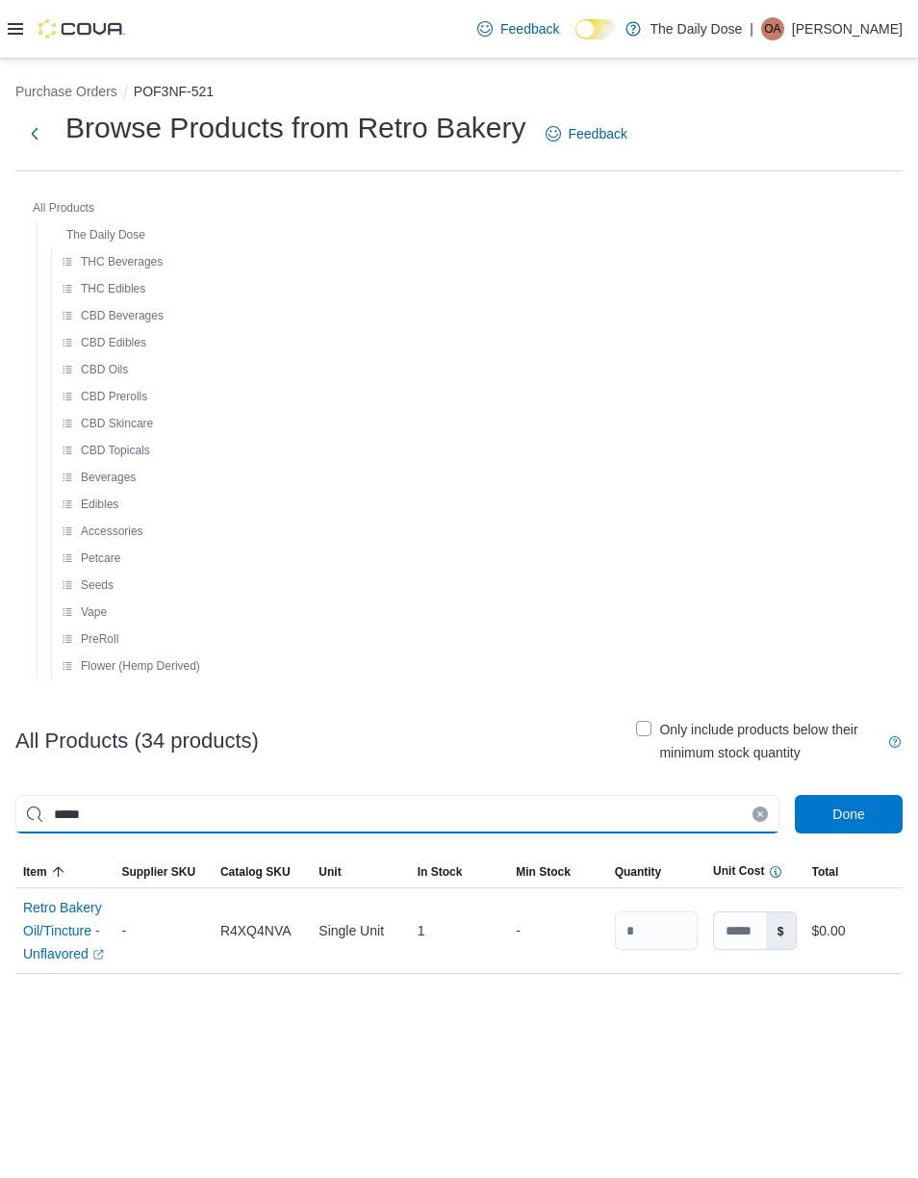
click at [752, 797] on input "*****" at bounding box center [397, 814] width 764 height 38
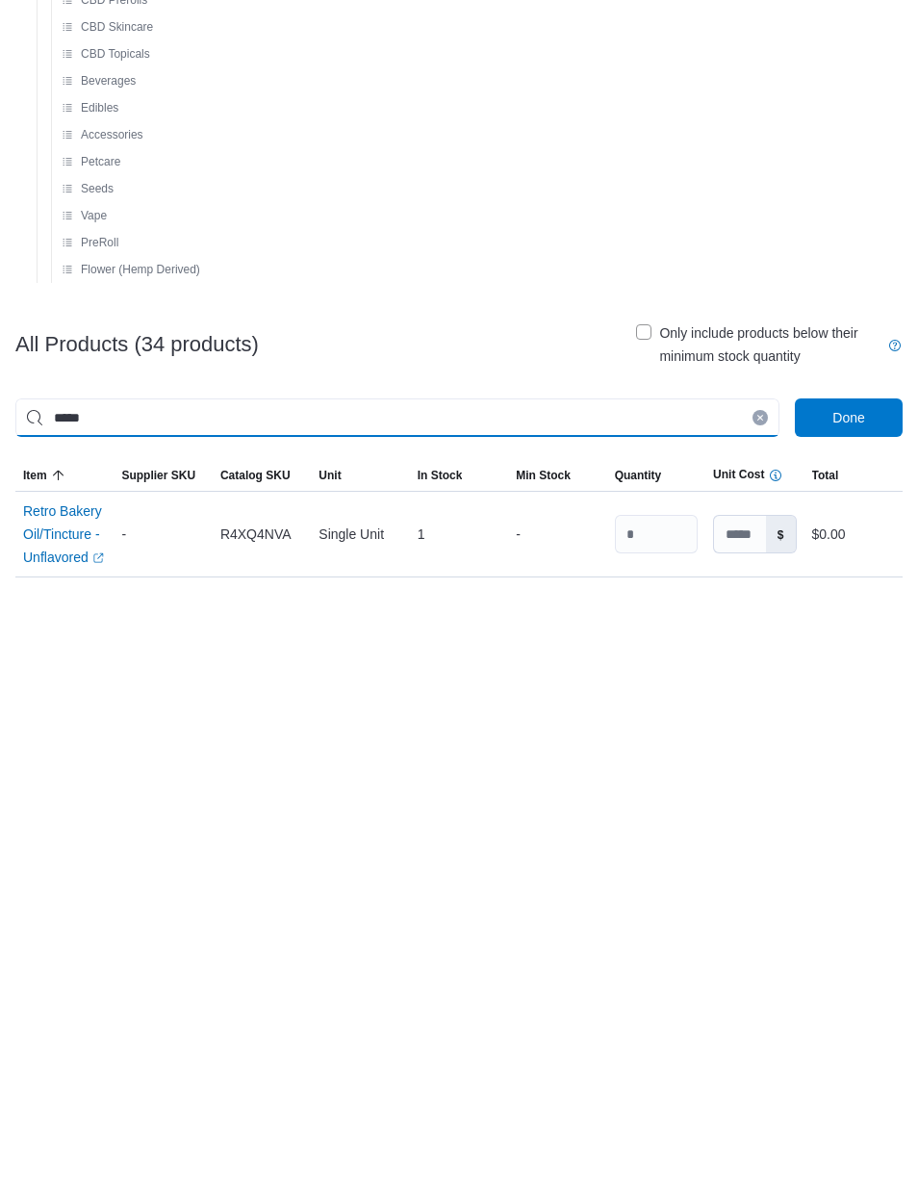
type input "*****"
click at [759, 806] on button "Clear input" at bounding box center [760, 813] width 15 height 15
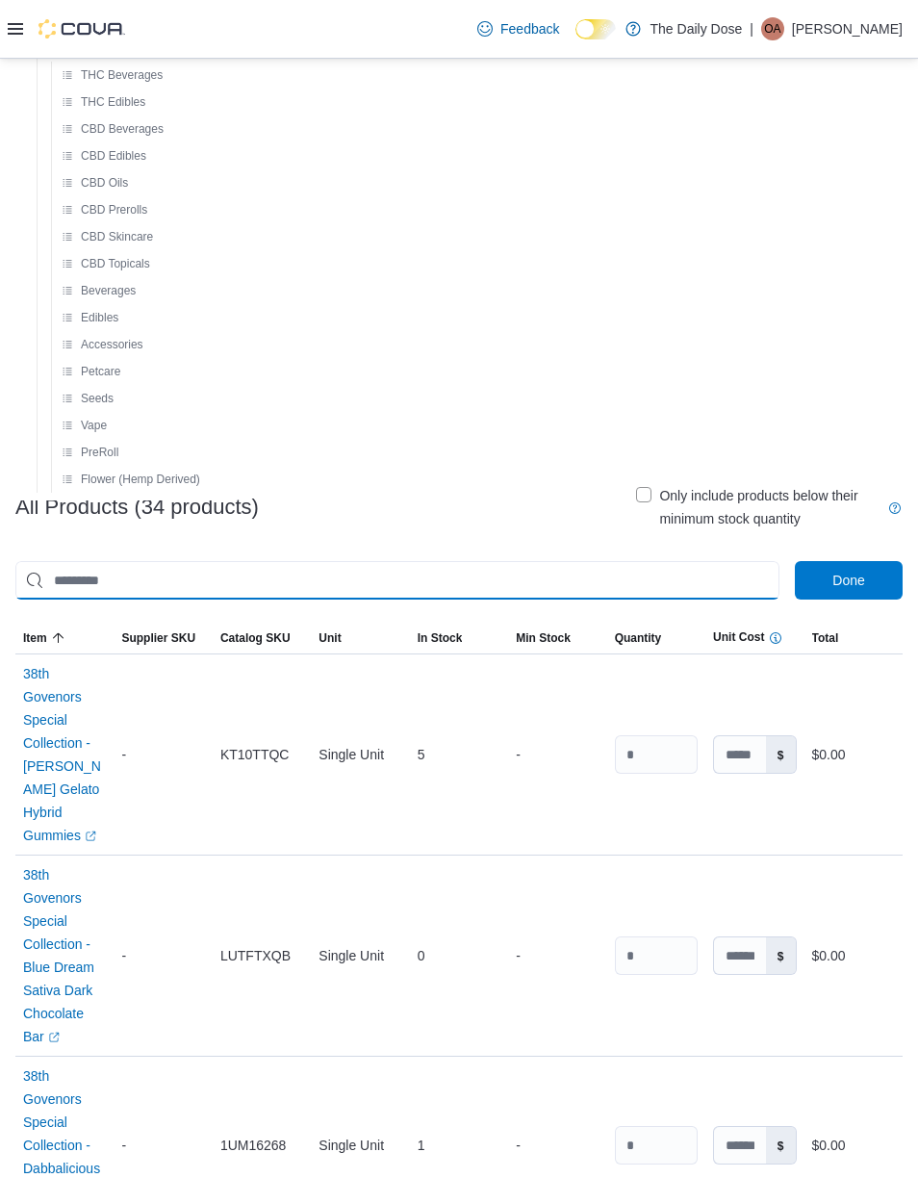
click at [434, 598] on input "This is a search bar. As you type, the results lower in the page will automatic…" at bounding box center [397, 580] width 764 height 38
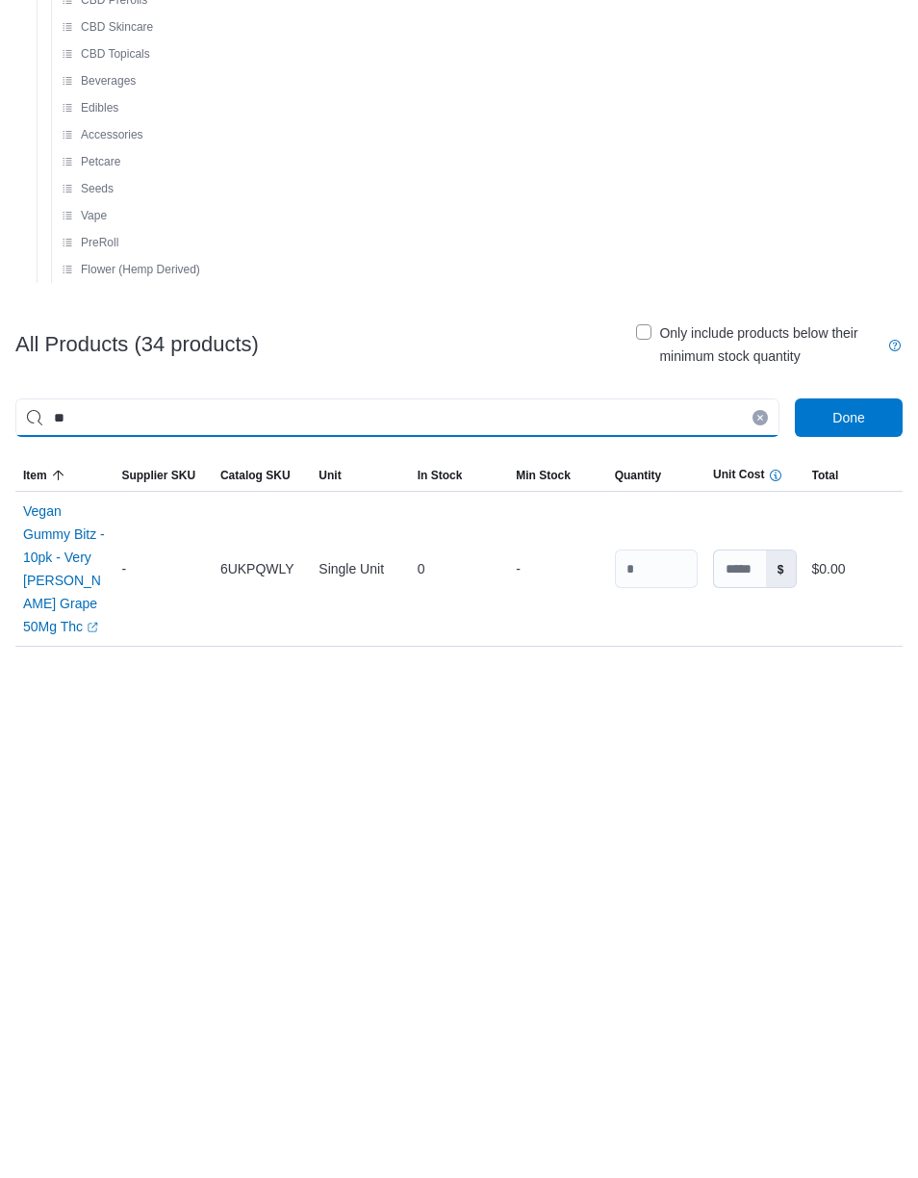
type input "*"
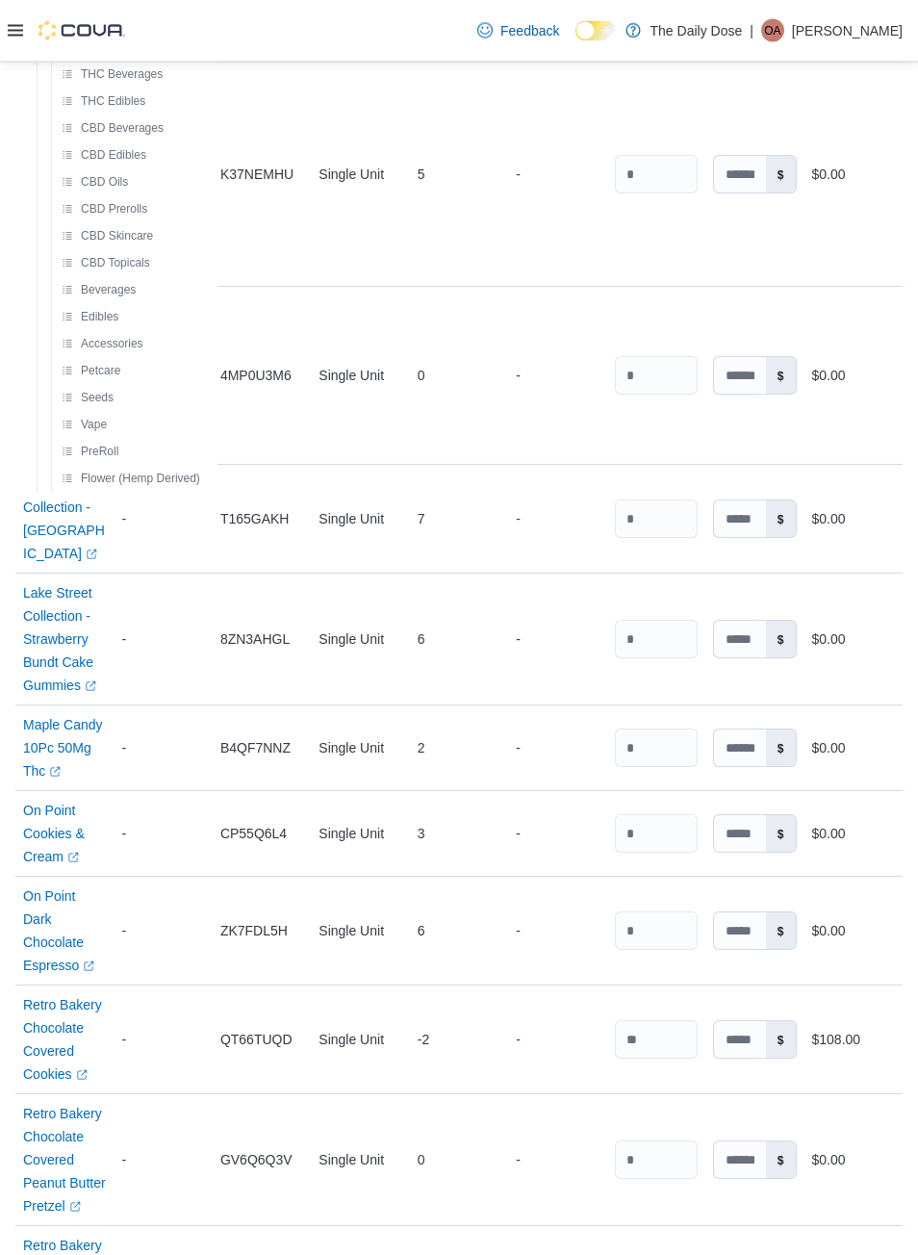
scroll to position [1635, 0]
